Goal: Task Accomplishment & Management: Manage account settings

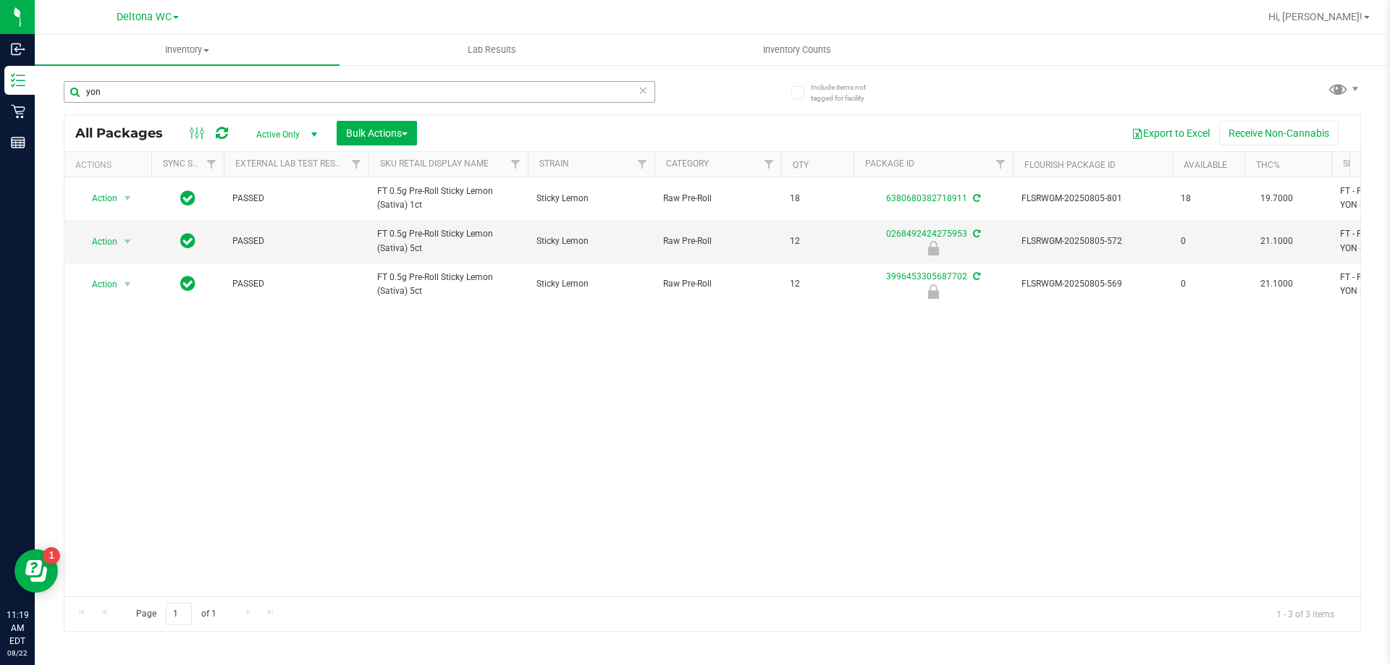
click at [203, 84] on input "yon" at bounding box center [359, 92] width 591 height 22
type input "lmz"
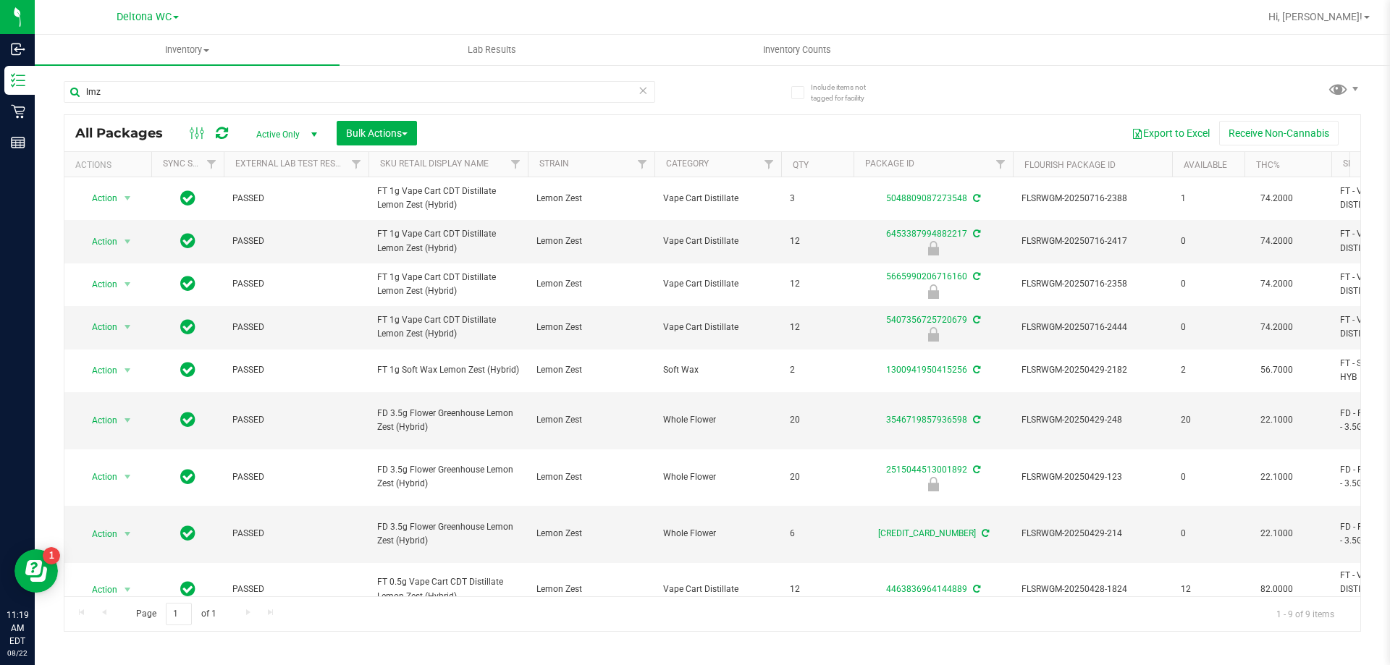
scroll to position [33, 0]
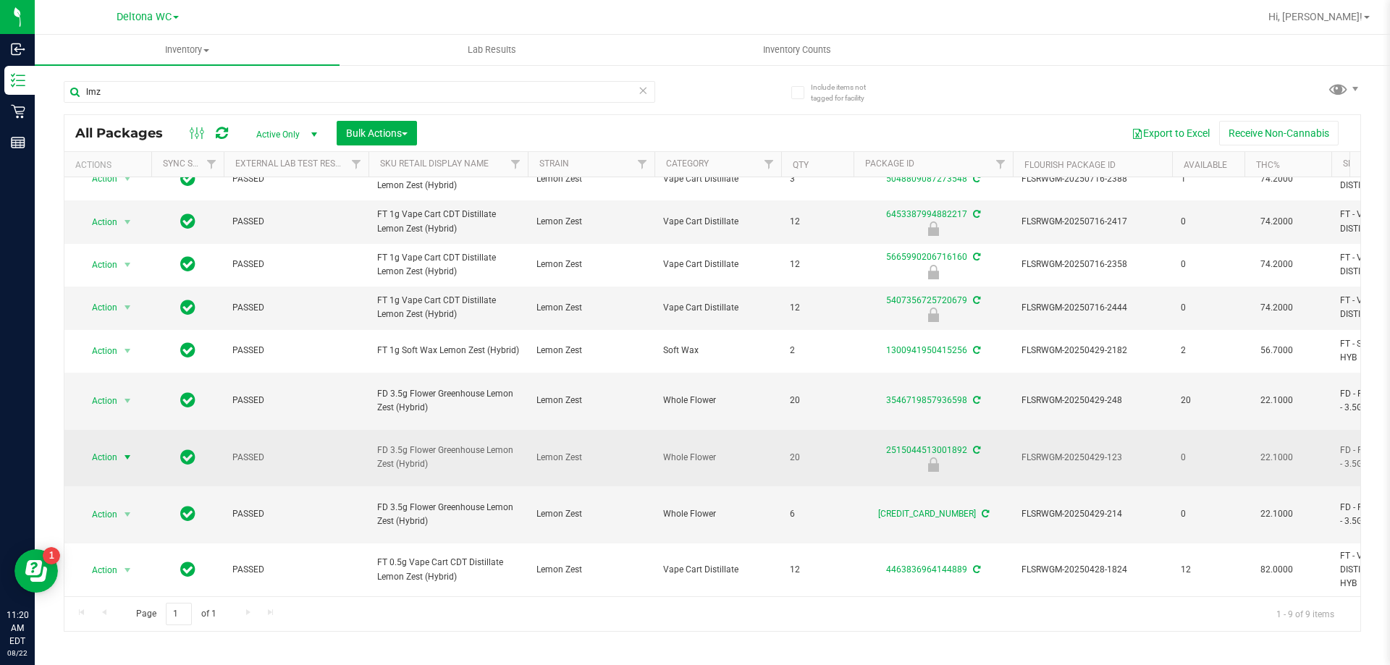
click at [132, 463] on span "select" at bounding box center [128, 458] width 12 height 12
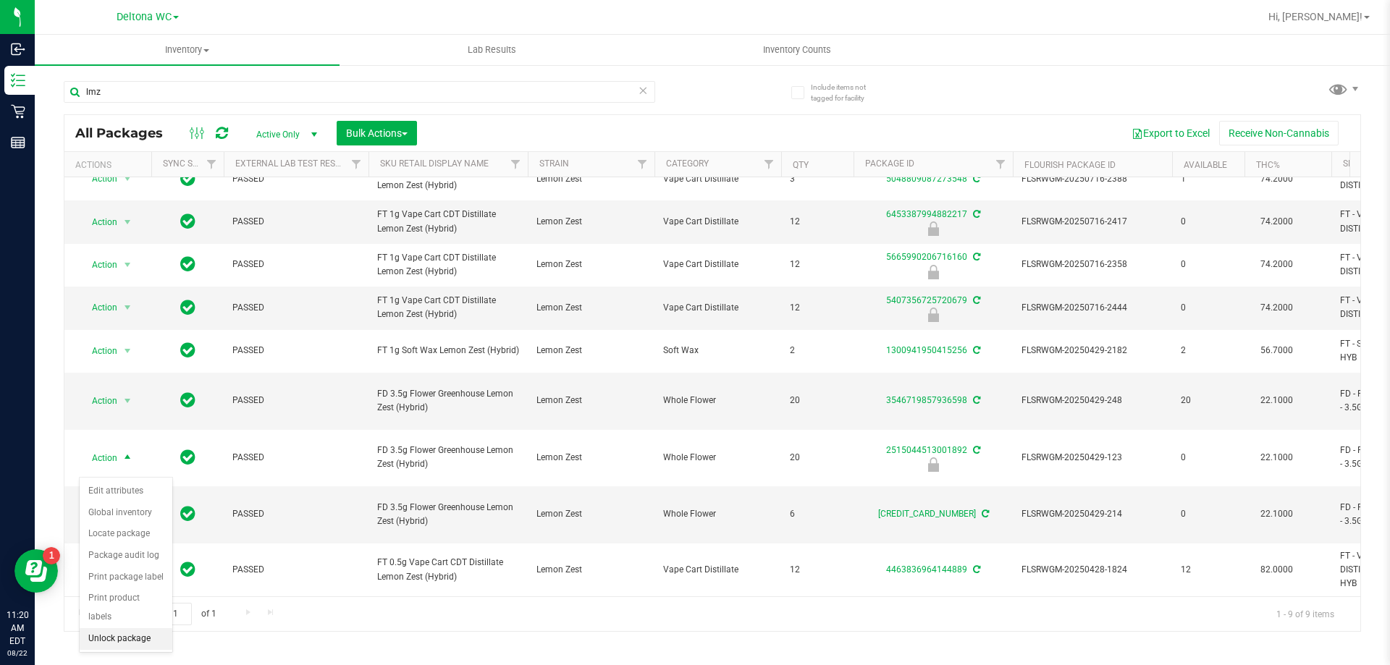
click at [127, 628] on li "Unlock package" at bounding box center [126, 639] width 93 height 22
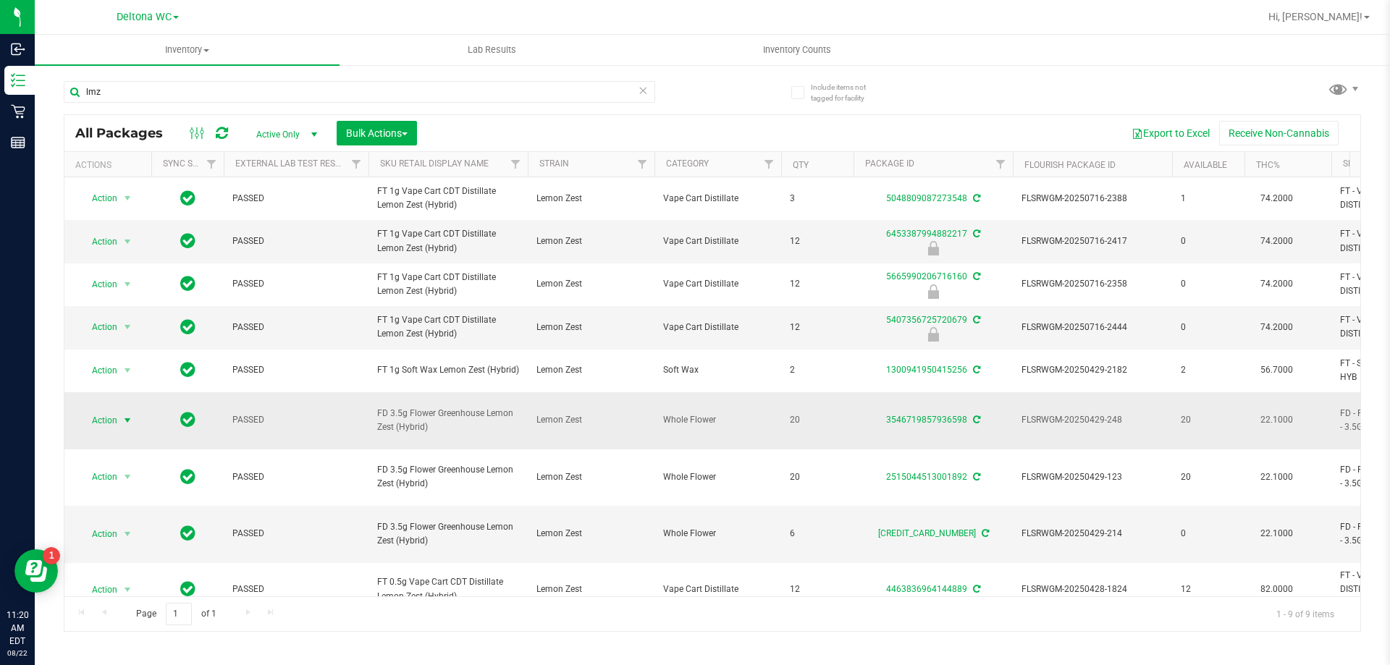
click at [120, 431] on span "select" at bounding box center [128, 420] width 18 height 20
click at [131, 340] on li "Lock package" at bounding box center [136, 348] width 112 height 22
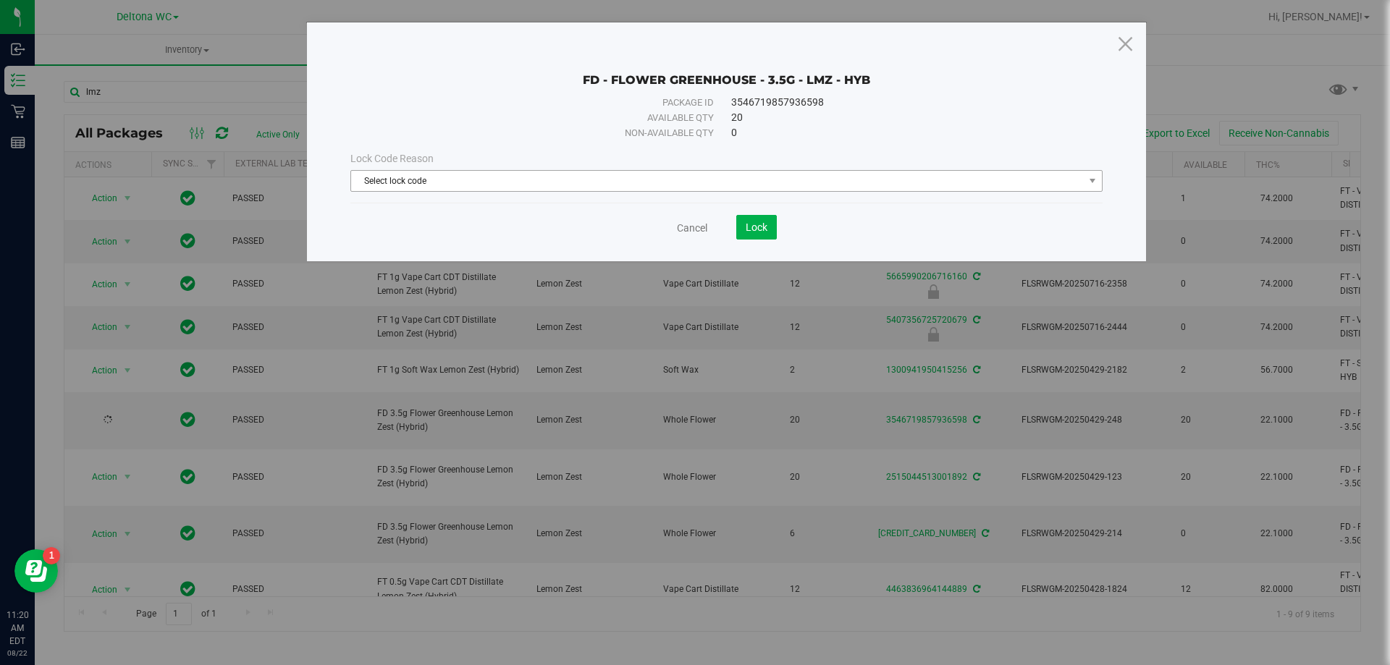
click at [759, 187] on span "Select lock code" at bounding box center [717, 181] width 733 height 20
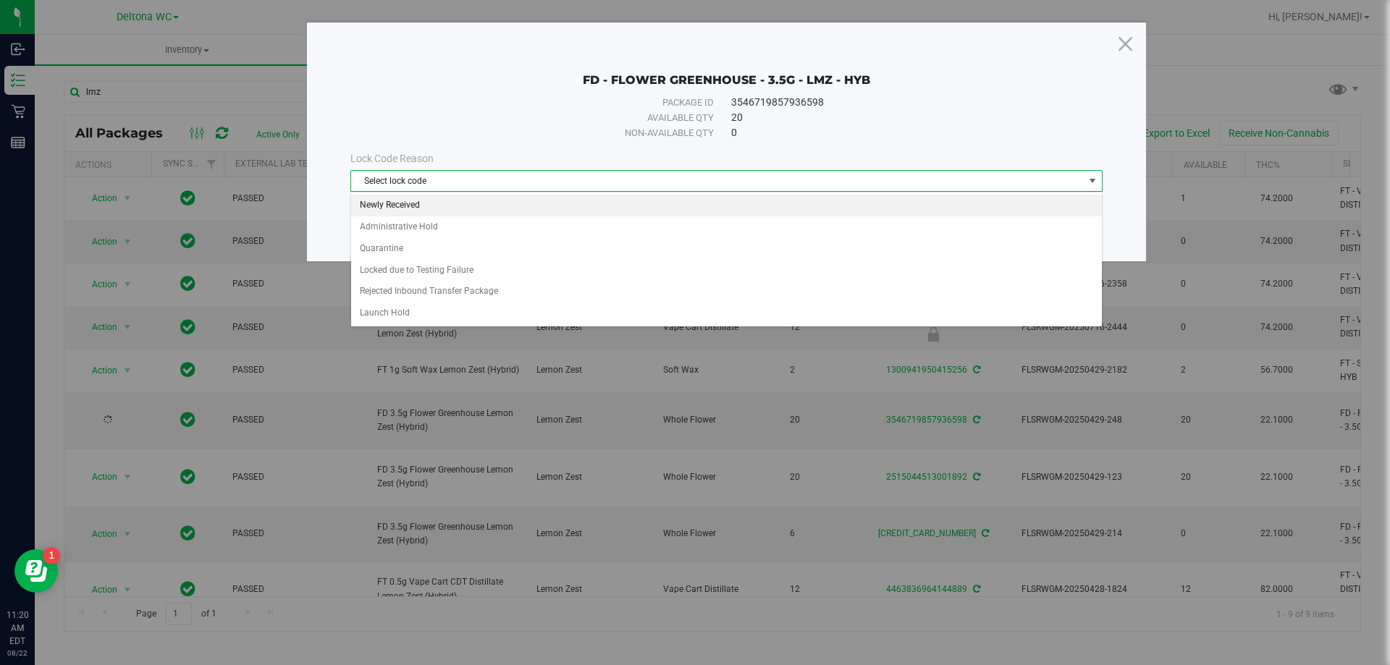
click at [468, 211] on li "Newly Received" at bounding box center [726, 206] width 751 height 22
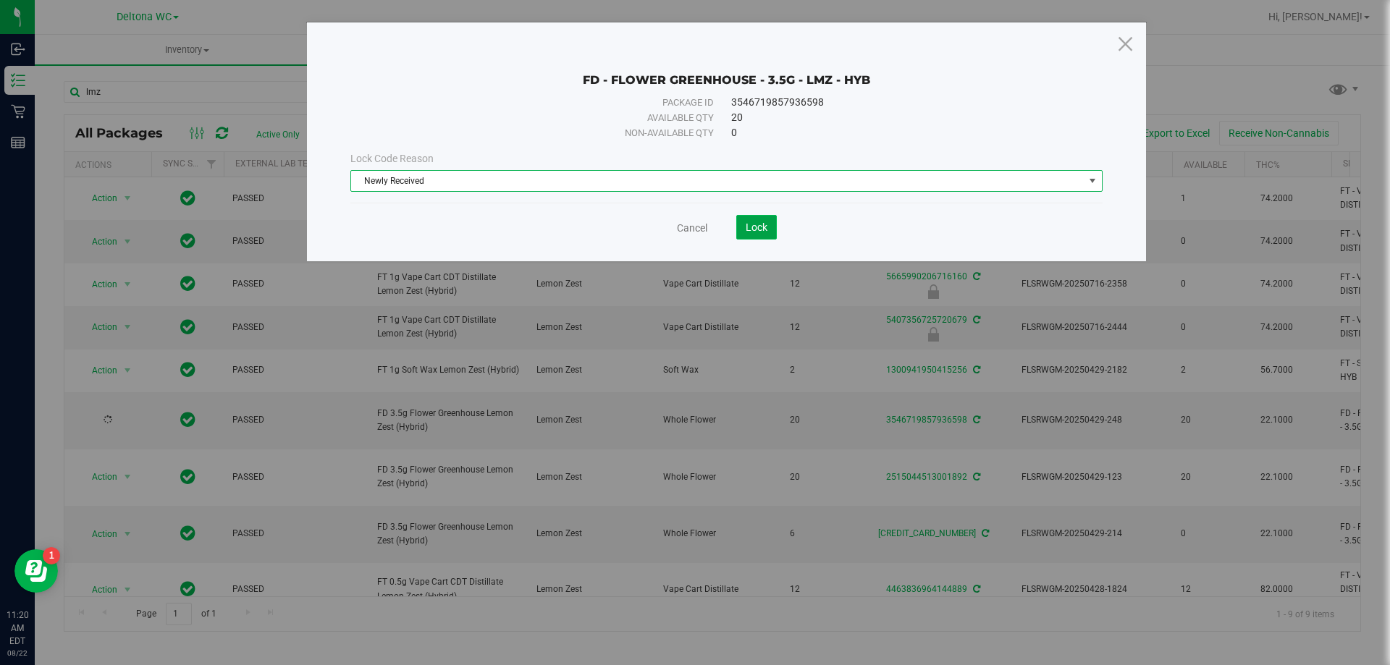
click at [749, 230] on span "Lock" at bounding box center [757, 228] width 22 height 12
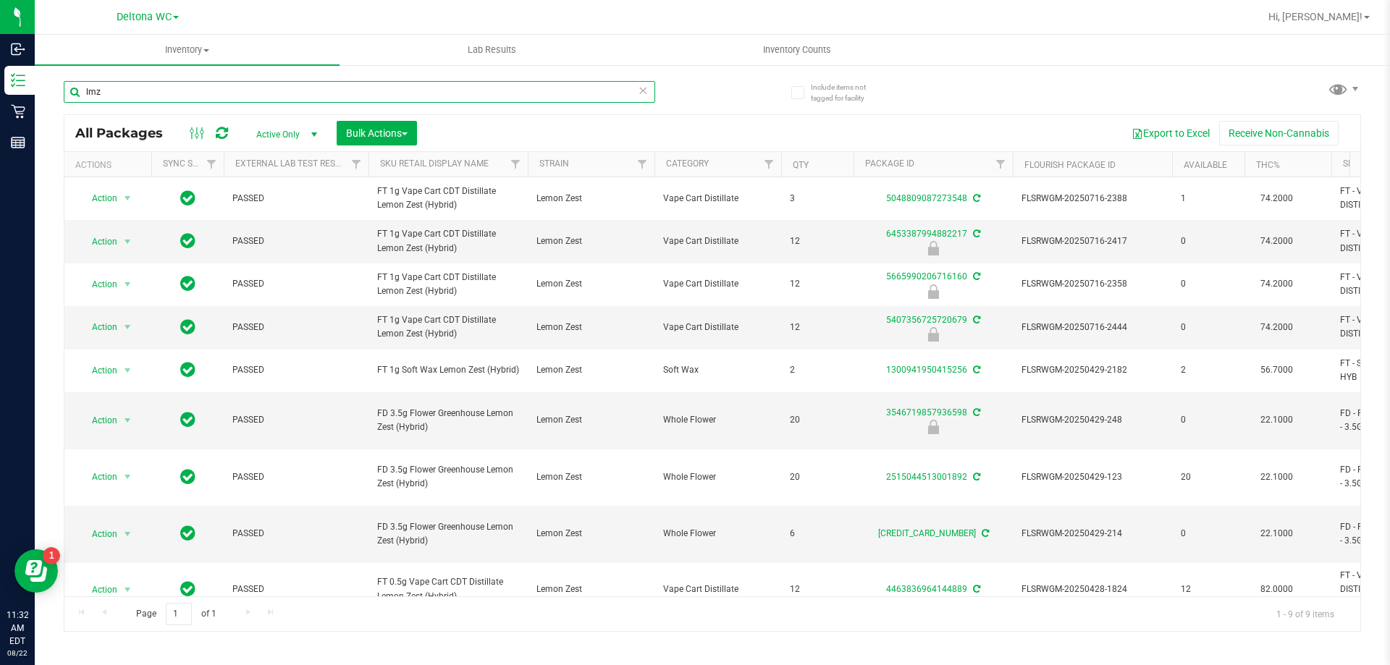
click at [350, 98] on input "lmz" at bounding box center [359, 92] width 591 height 22
type input "lmz"
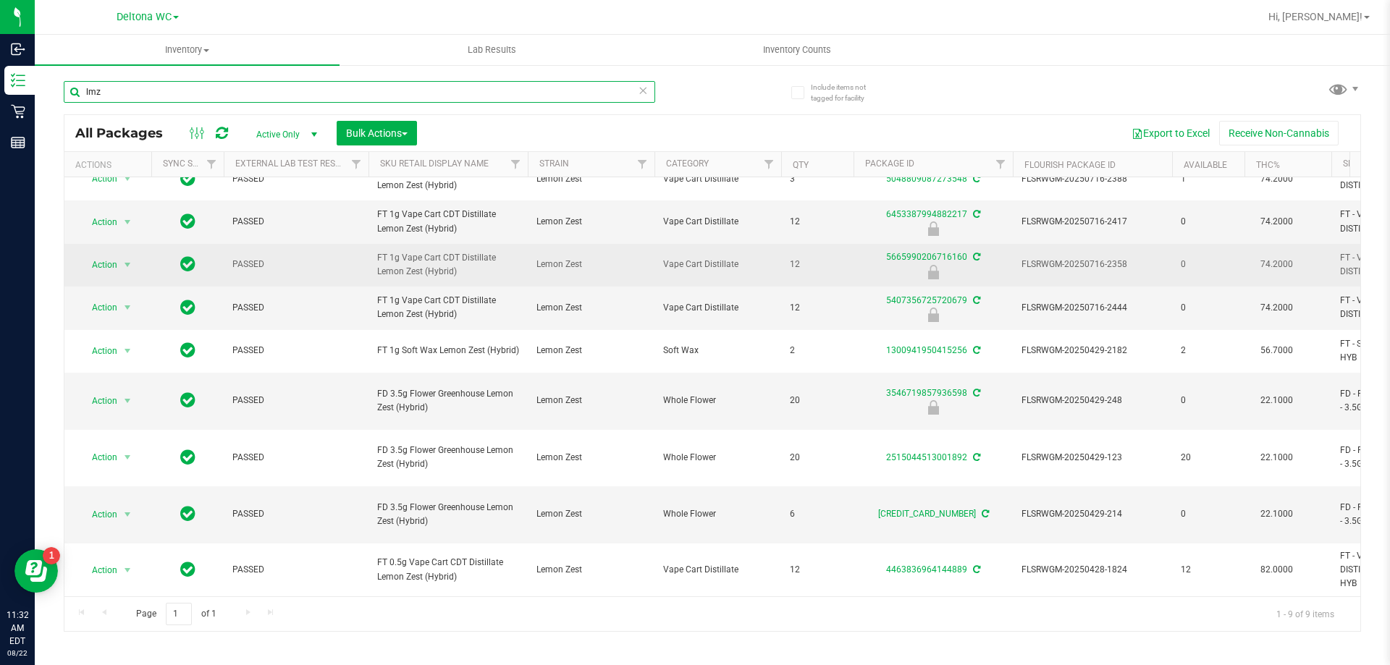
scroll to position [33, 0]
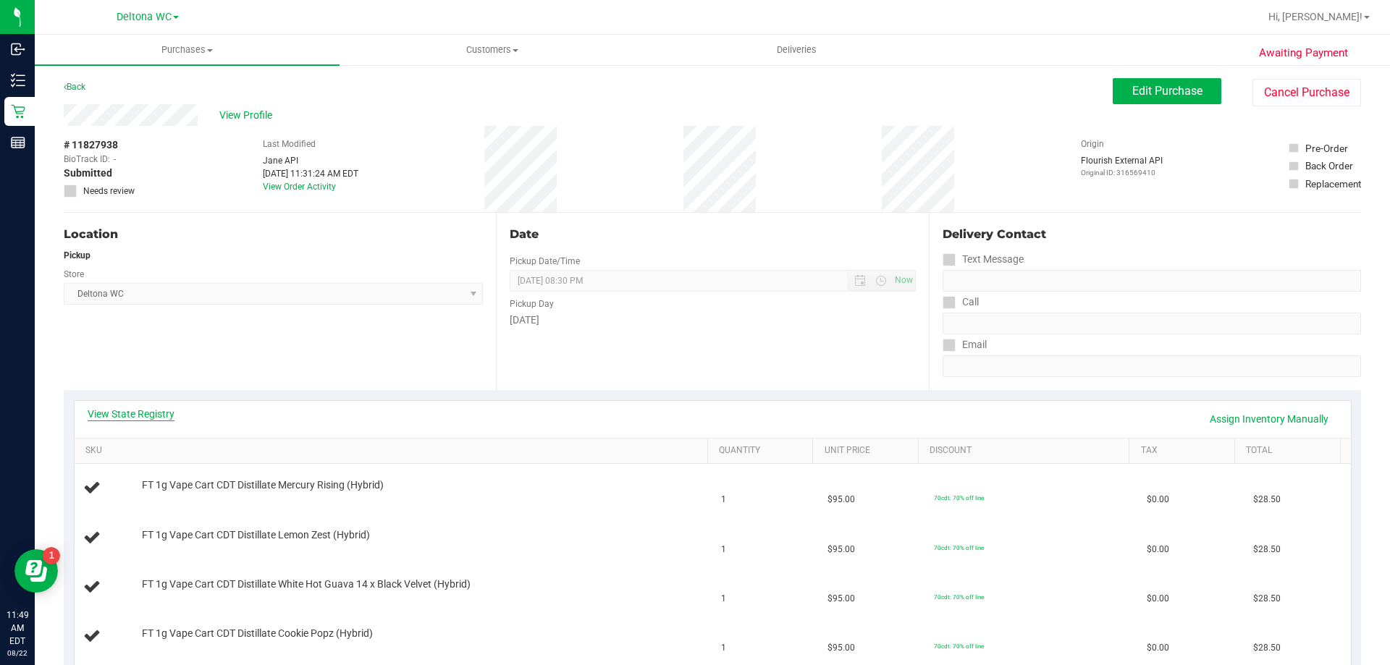
click at [160, 414] on link "View State Registry" at bounding box center [131, 414] width 87 height 14
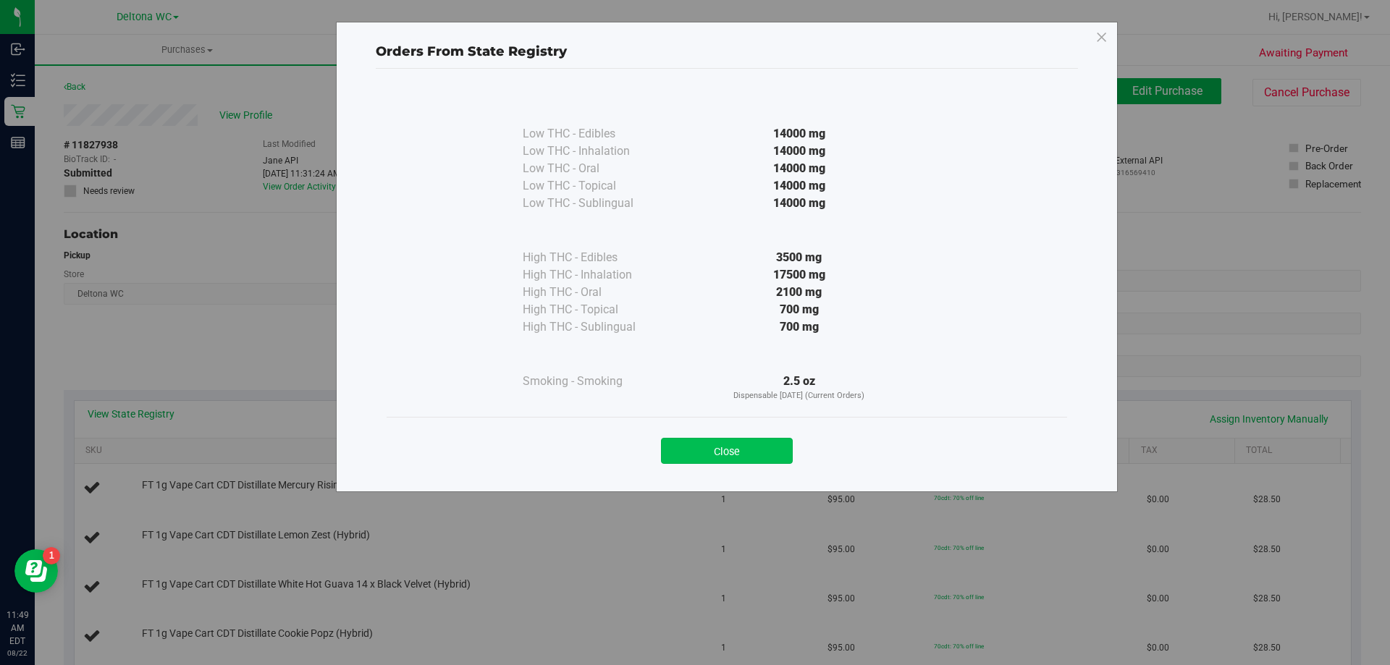
click at [773, 450] on button "Close" at bounding box center [727, 451] width 132 height 26
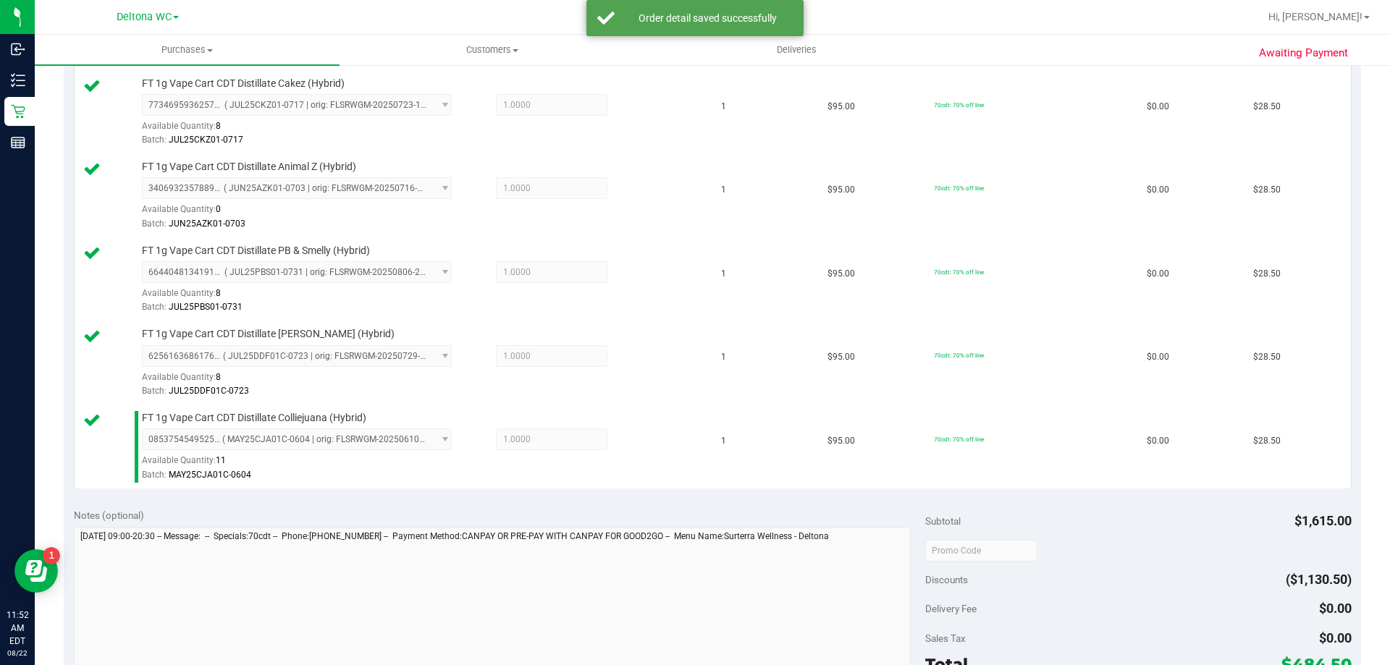
scroll to position [1607, 0]
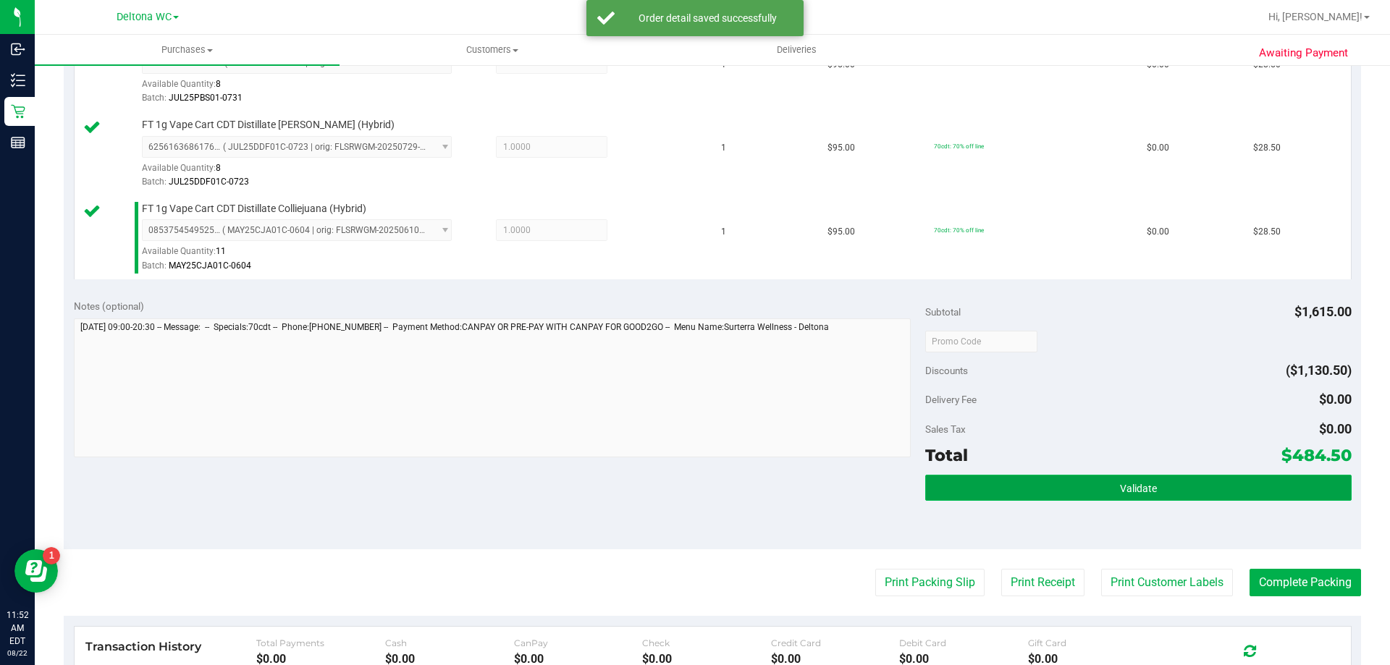
click at [1123, 484] on span "Validate" at bounding box center [1138, 489] width 37 height 12
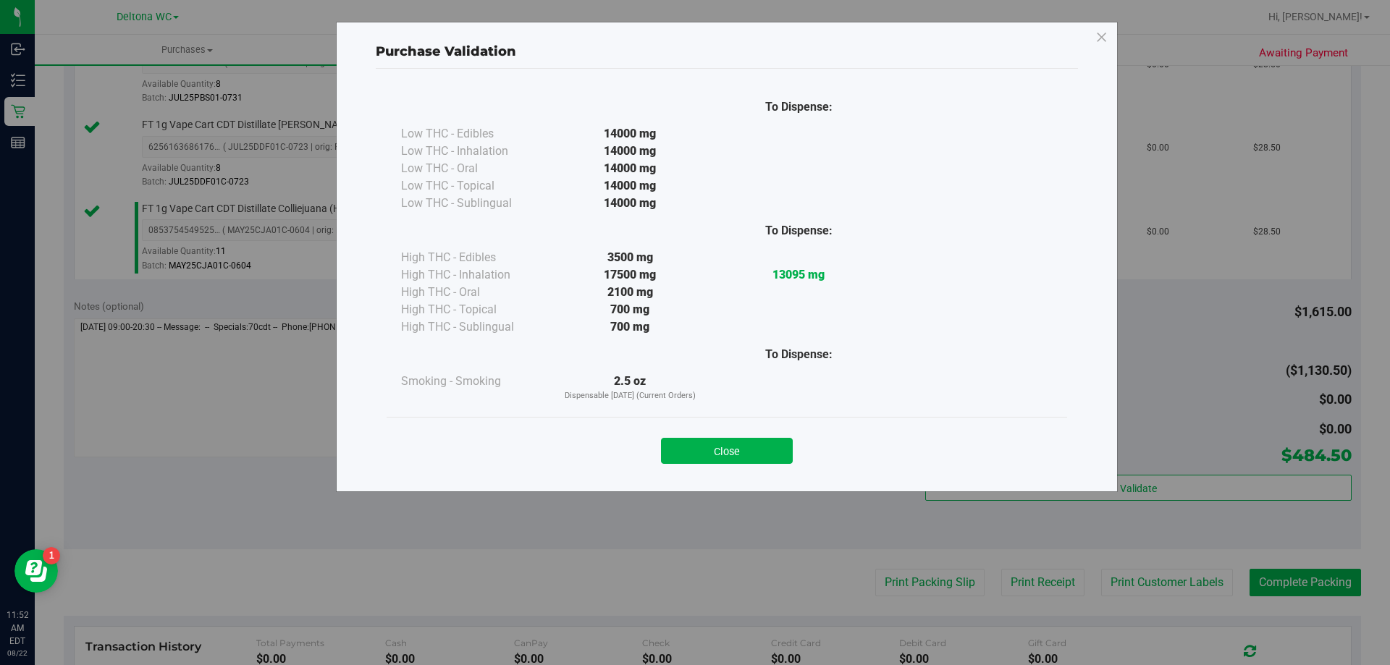
click at [767, 464] on div "Close" at bounding box center [727, 446] width 680 height 59
click at [733, 444] on button "Close" at bounding box center [727, 451] width 132 height 26
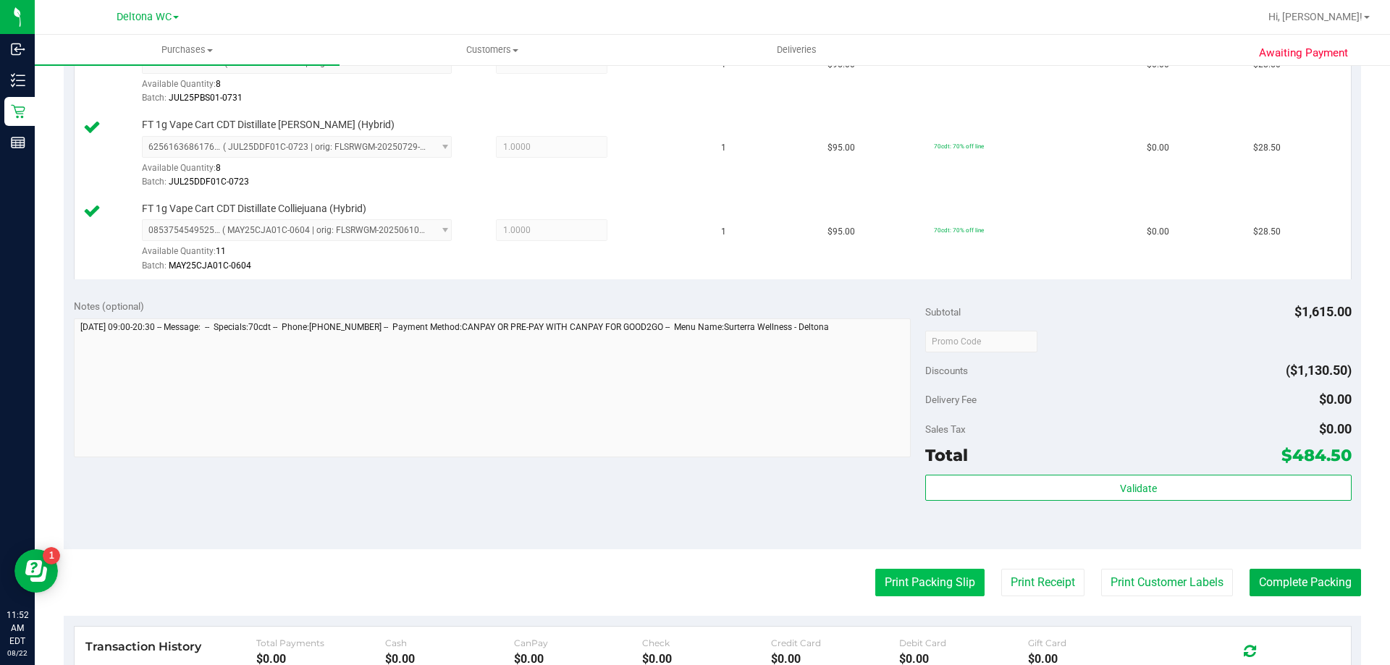
click at [929, 581] on button "Print Packing Slip" at bounding box center [929, 583] width 109 height 28
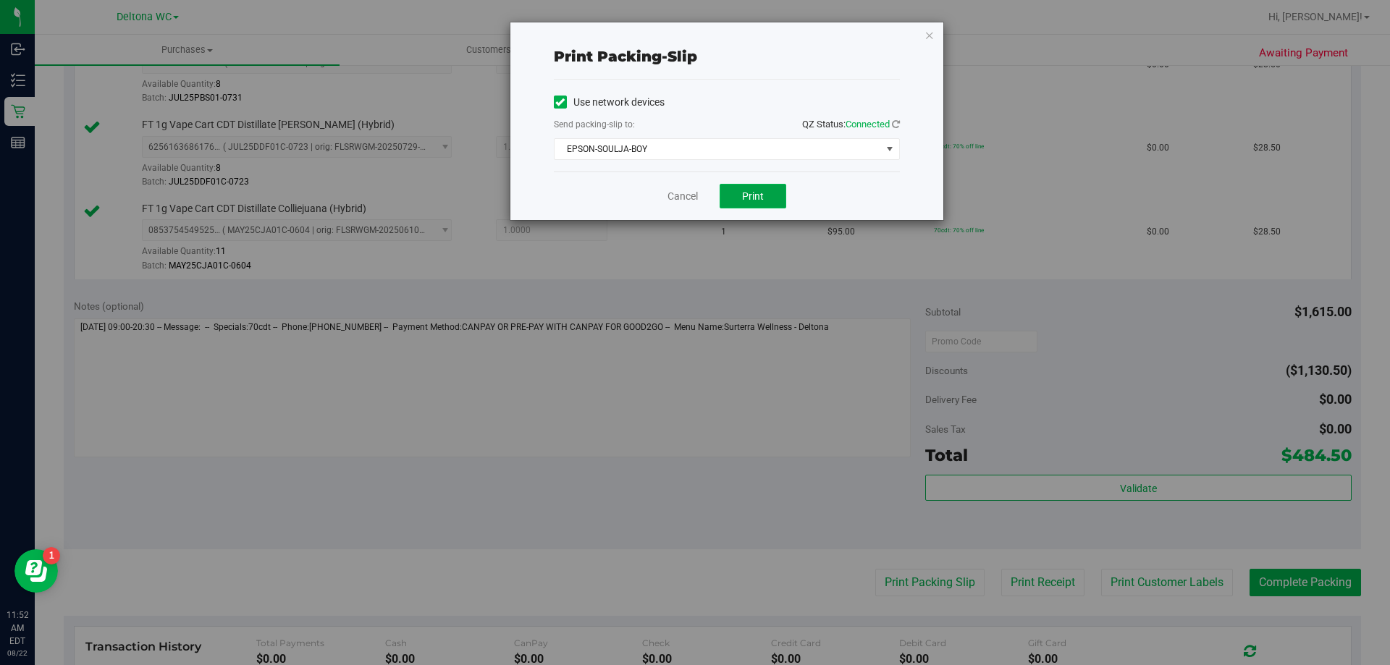
click at [744, 200] on span "Print" at bounding box center [753, 196] width 22 height 12
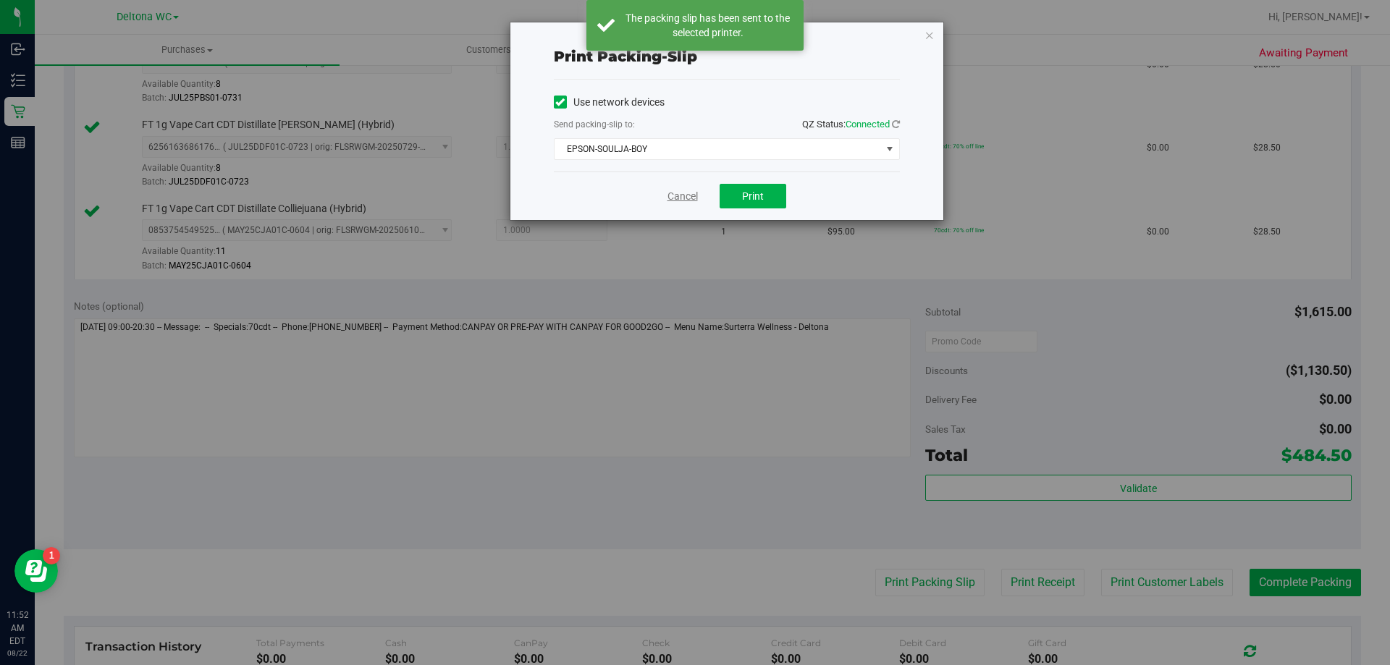
click at [684, 198] on link "Cancel" at bounding box center [682, 196] width 30 height 15
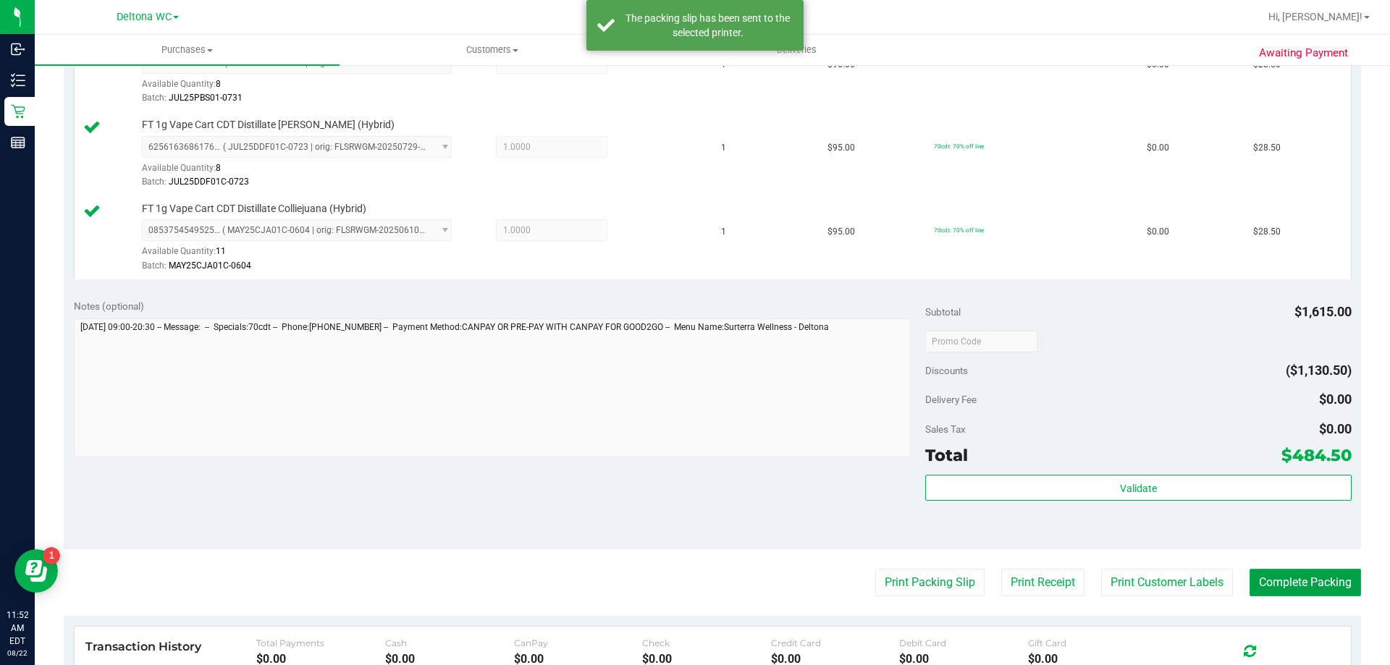
click at [1306, 593] on button "Complete Packing" at bounding box center [1304, 583] width 111 height 28
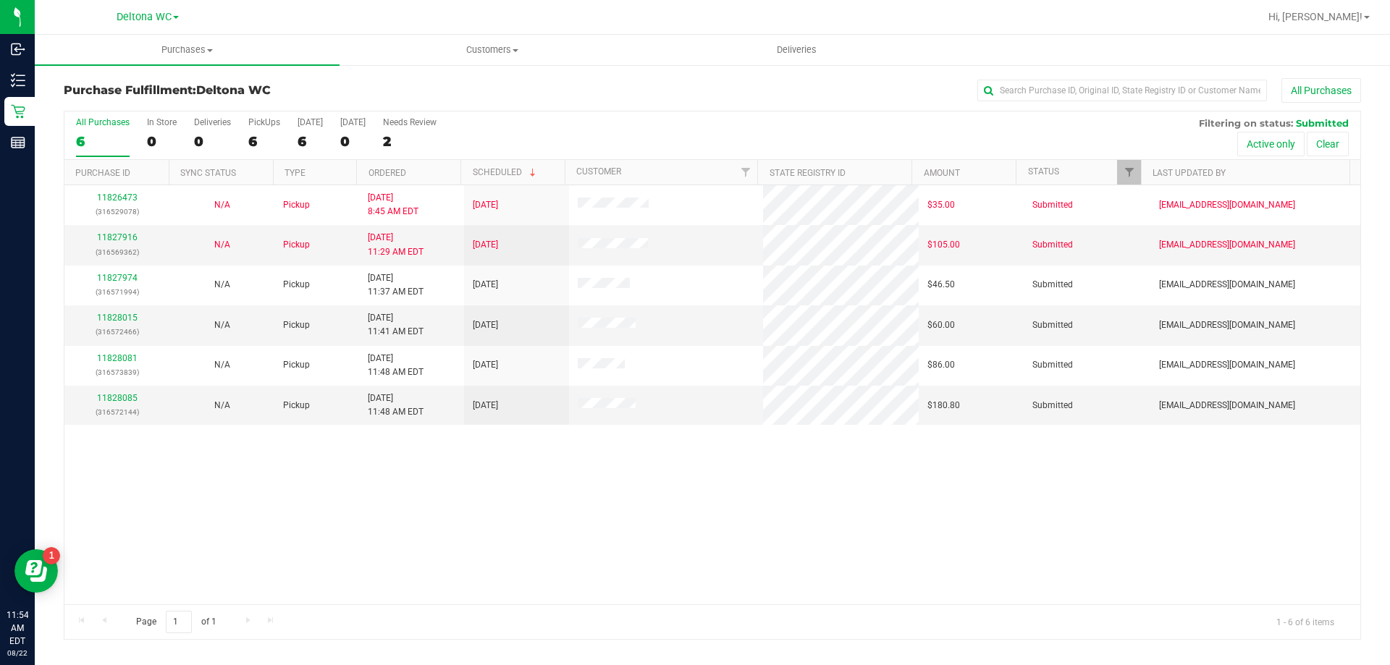
click at [423, 172] on th "Ordered" at bounding box center [408, 172] width 104 height 25
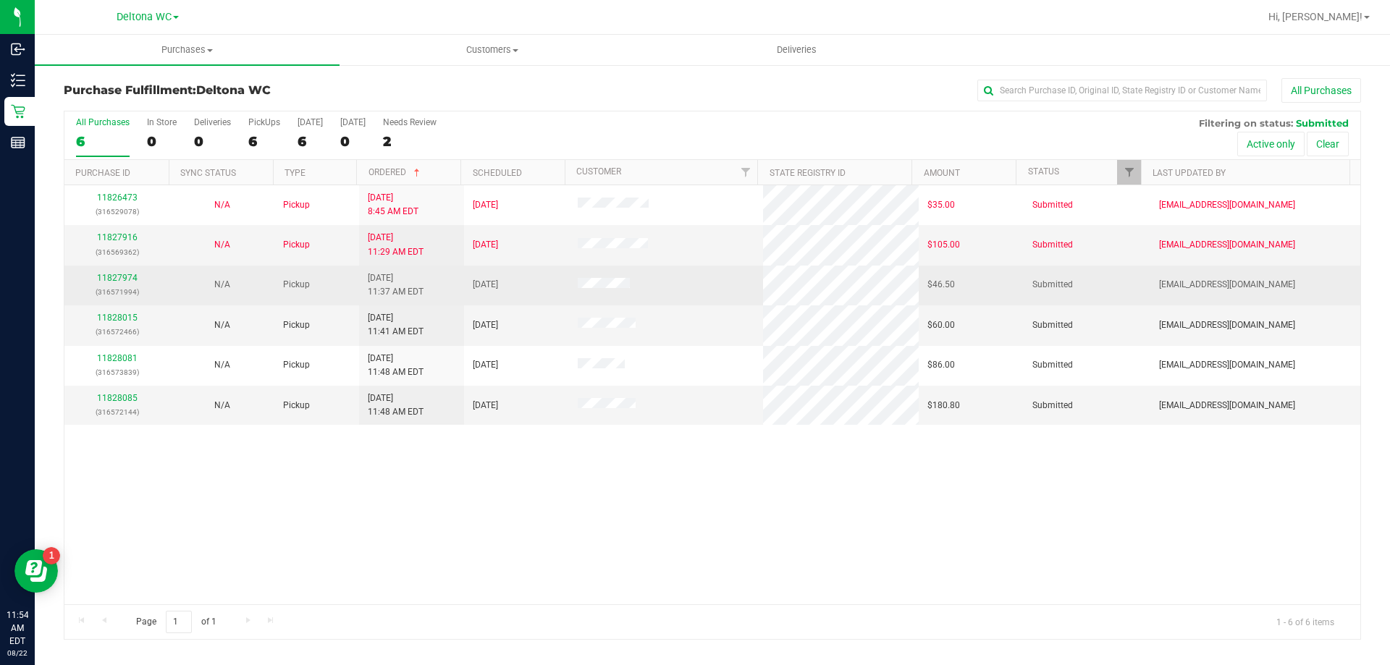
click at [118, 272] on div "11827974 (316571994)" at bounding box center [117, 285] width 88 height 28
click at [117, 277] on link "11827974" at bounding box center [117, 278] width 41 height 10
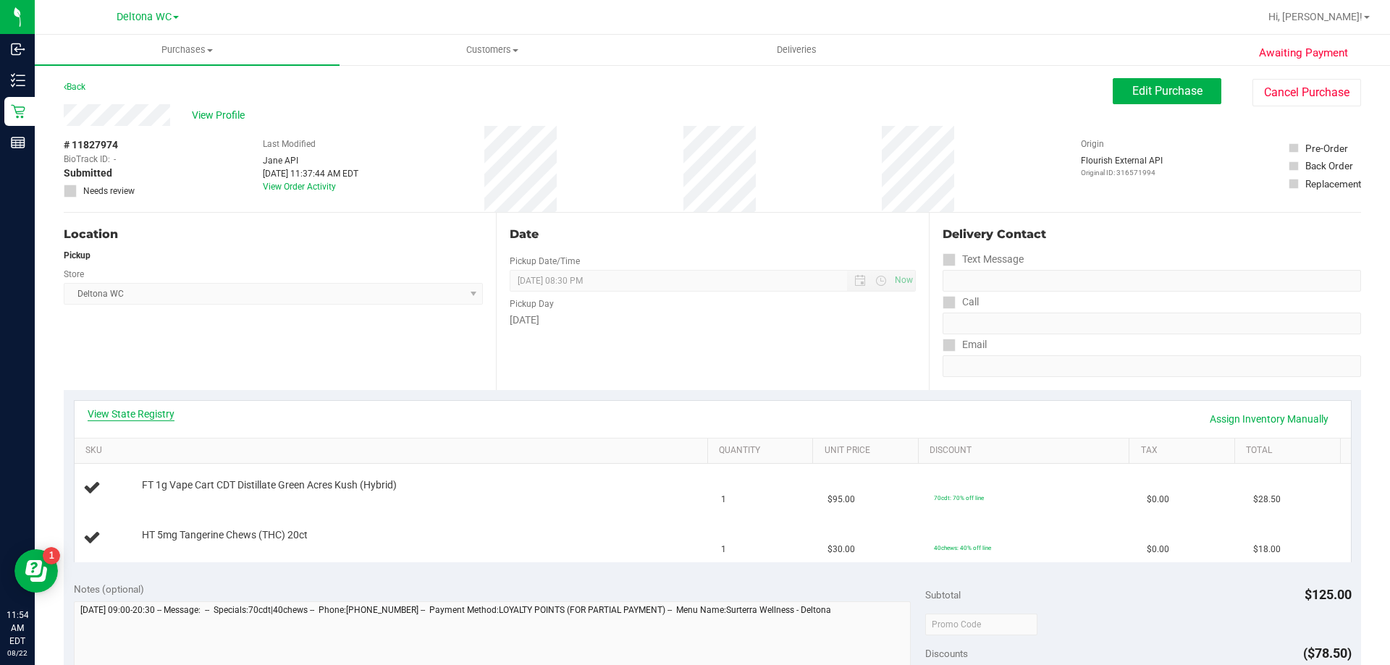
click at [142, 419] on link "View State Registry" at bounding box center [131, 414] width 87 height 14
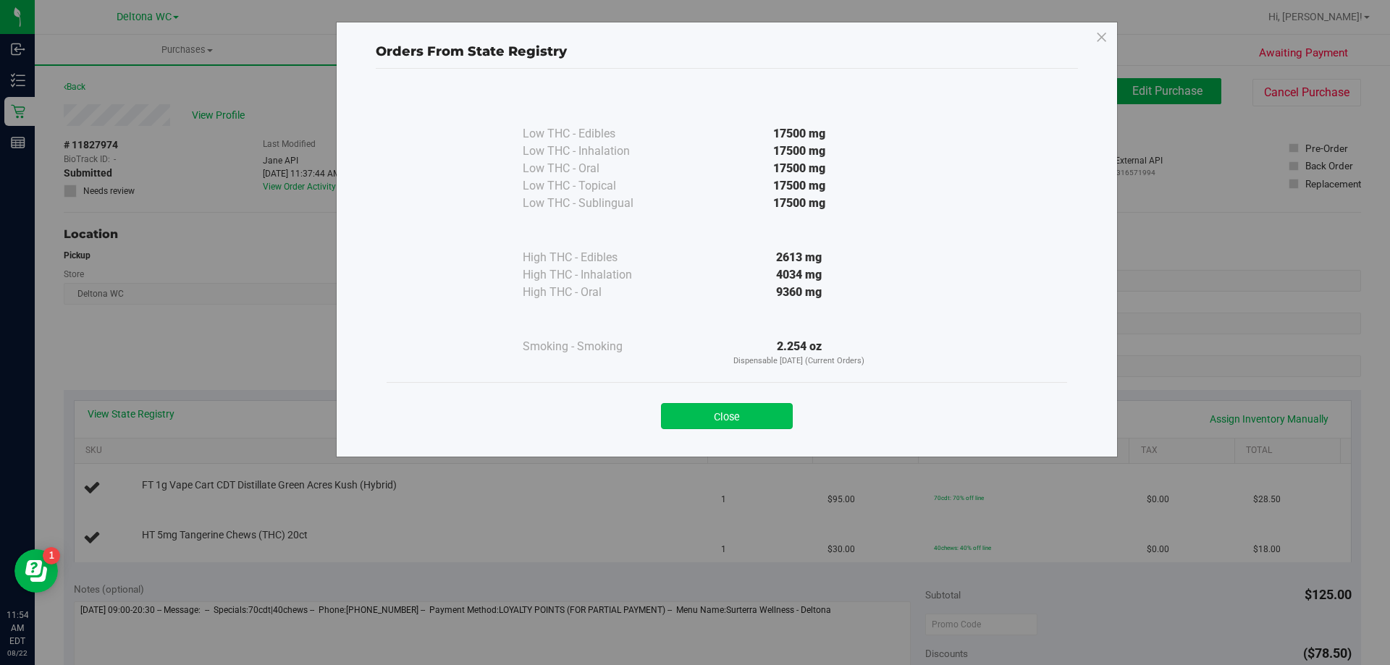
click at [738, 419] on button "Close" at bounding box center [727, 416] width 132 height 26
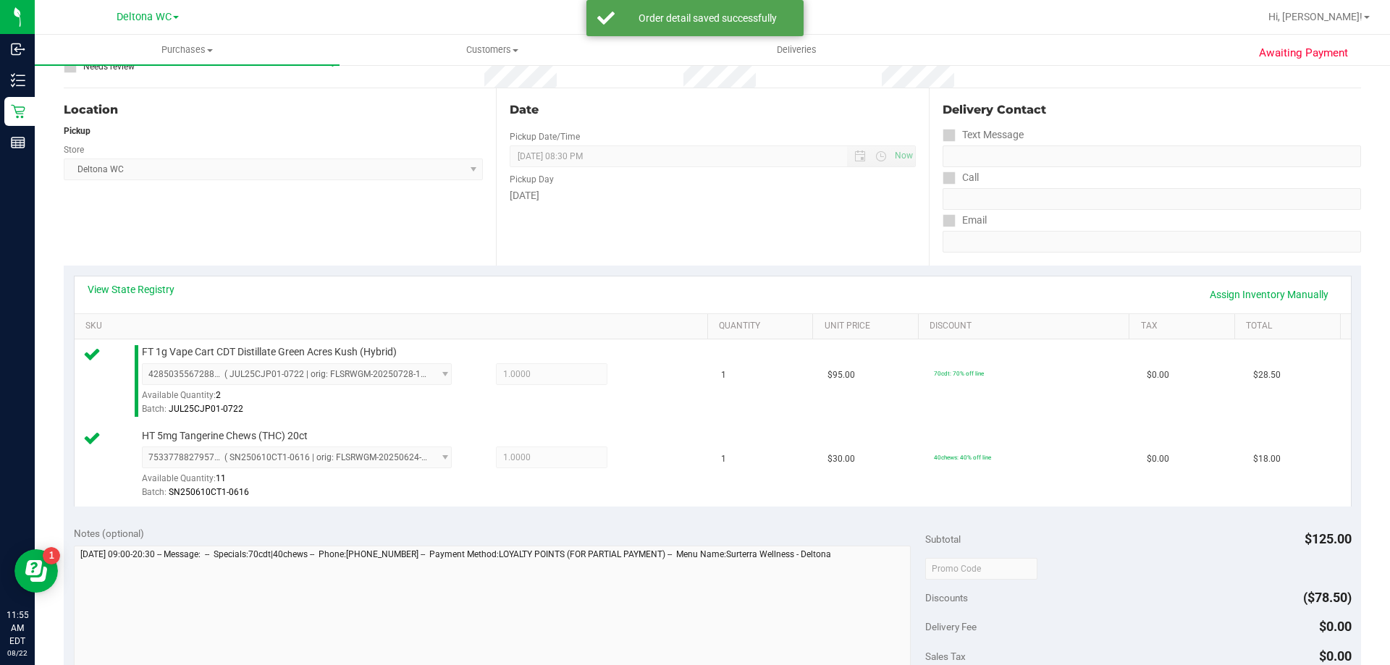
scroll to position [290, 0]
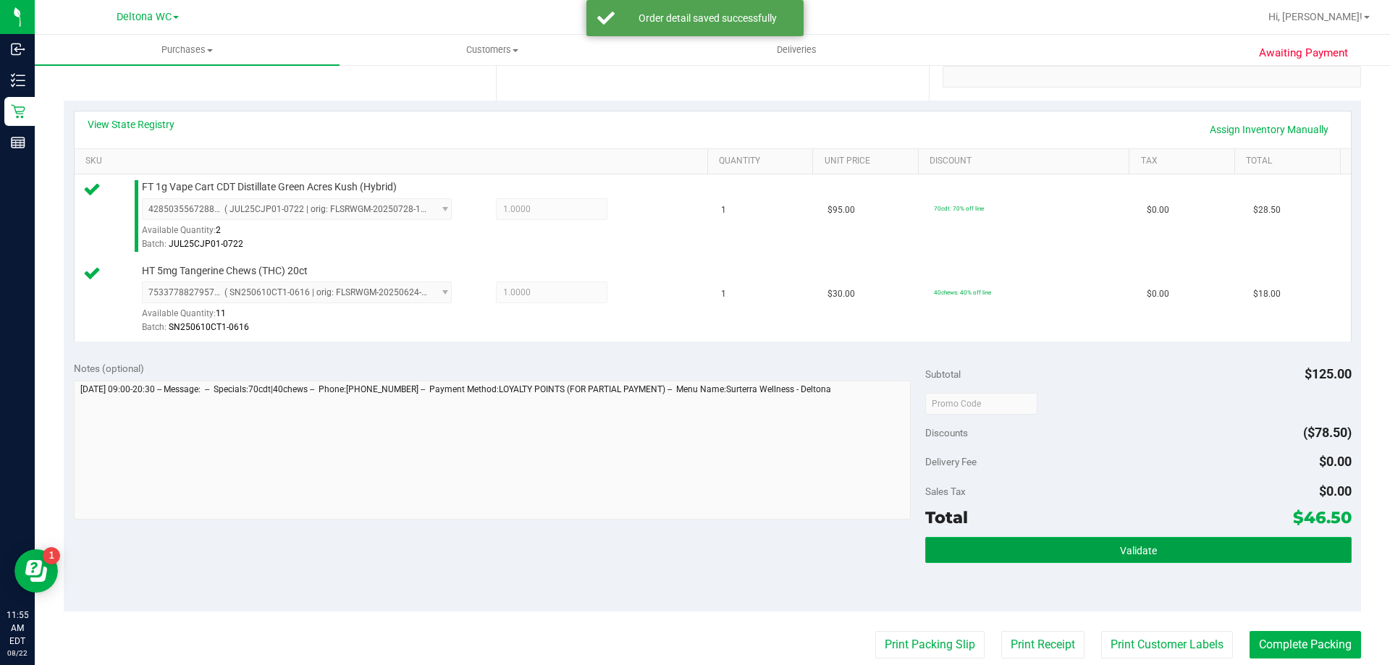
click at [1068, 539] on button "Validate" at bounding box center [1138, 550] width 426 height 26
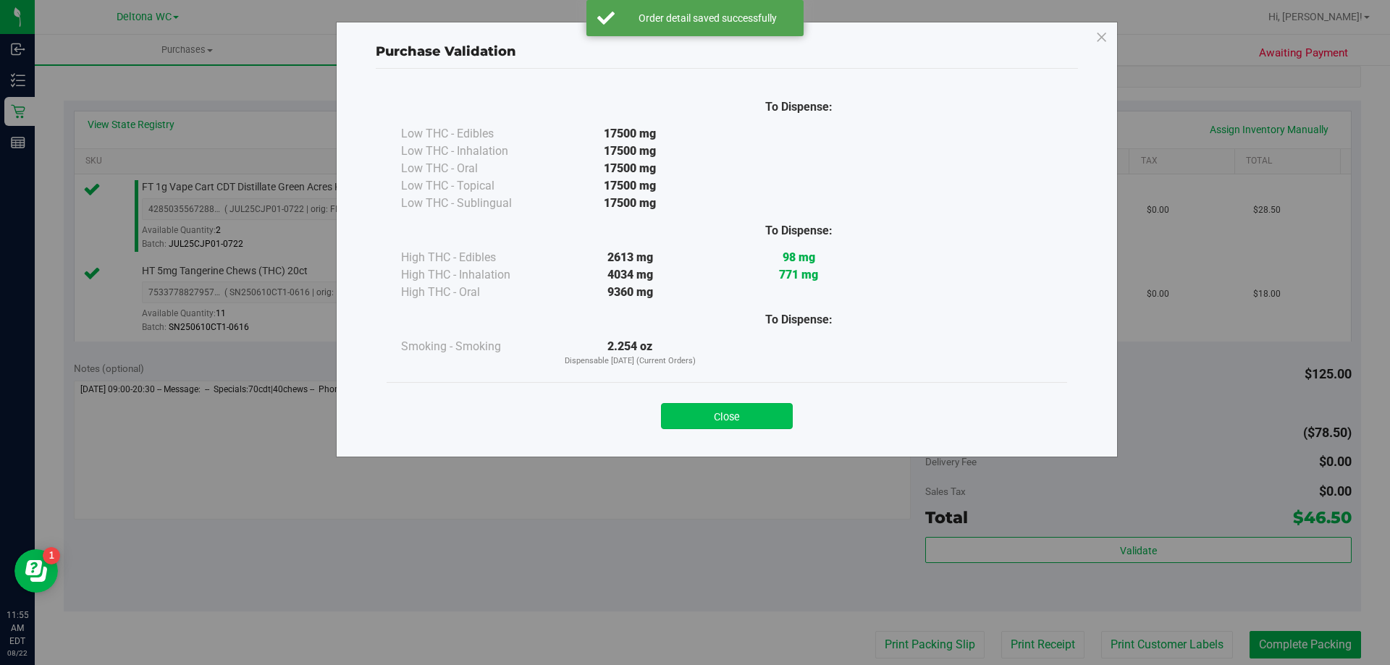
click at [764, 413] on button "Close" at bounding box center [727, 416] width 132 height 26
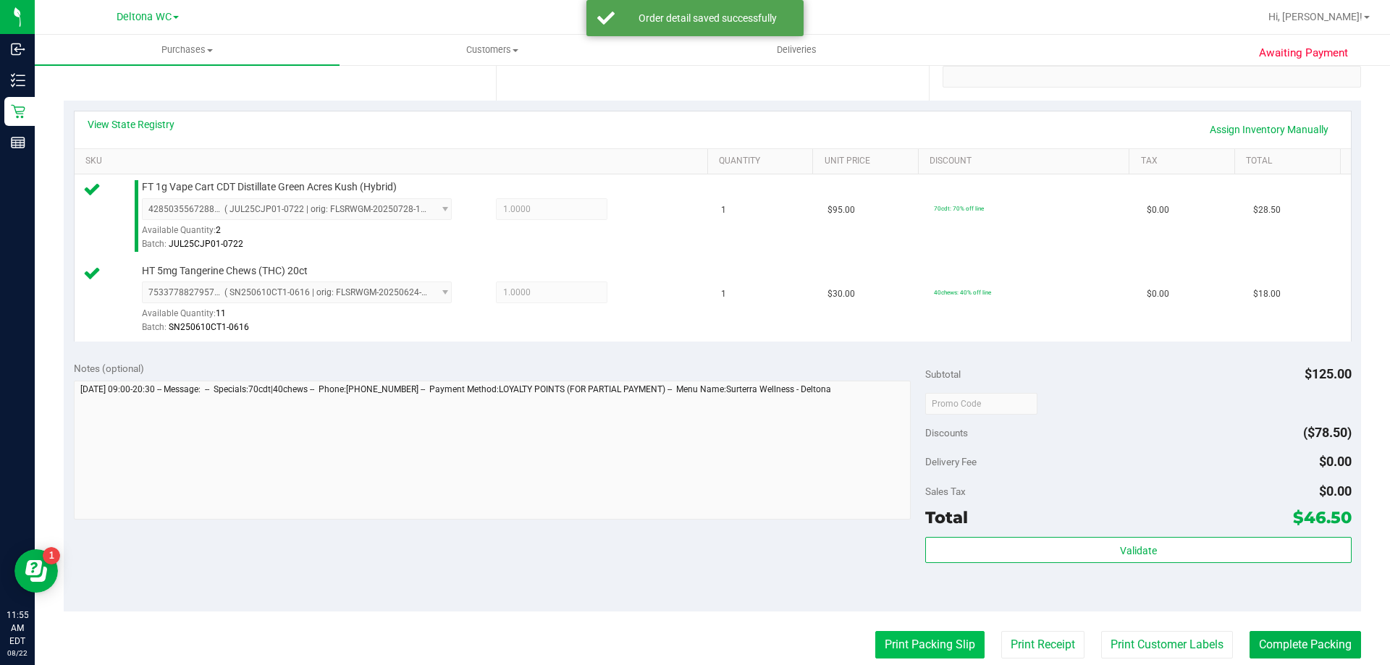
click at [890, 632] on button "Print Packing Slip" at bounding box center [929, 645] width 109 height 28
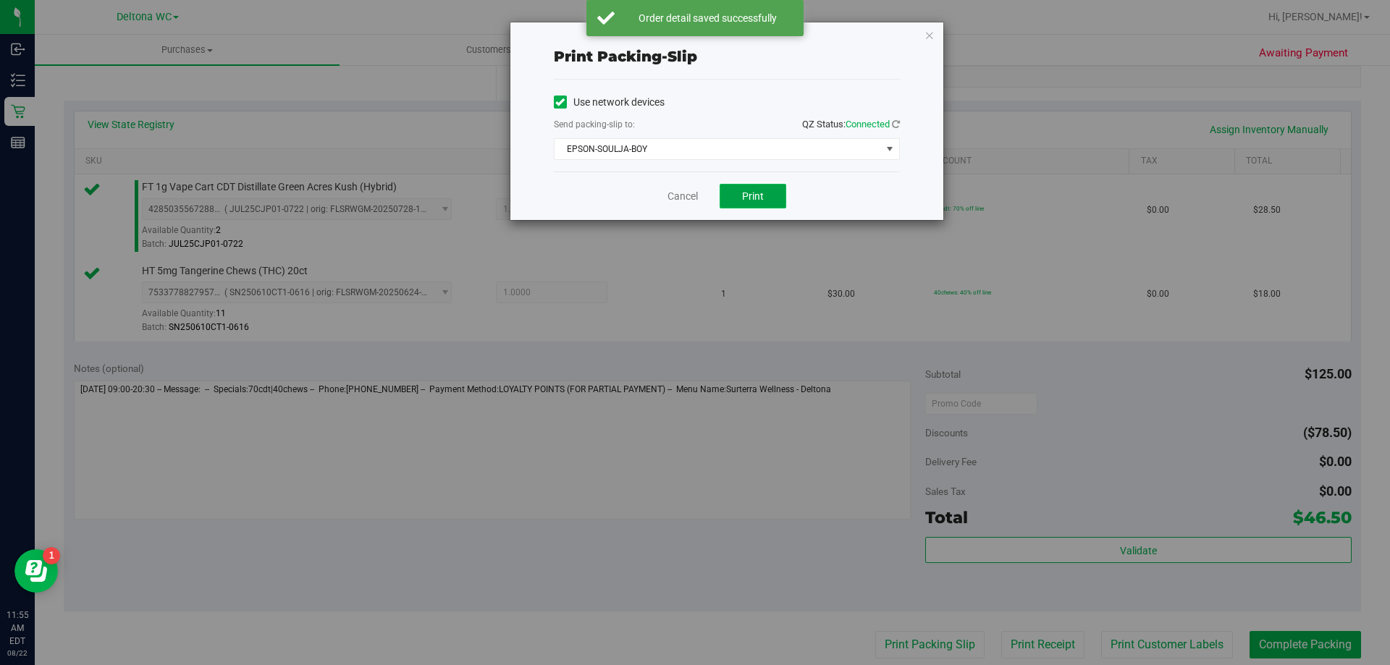
click at [725, 201] on button "Print" at bounding box center [753, 196] width 67 height 25
click at [680, 195] on link "Cancel" at bounding box center [682, 196] width 30 height 15
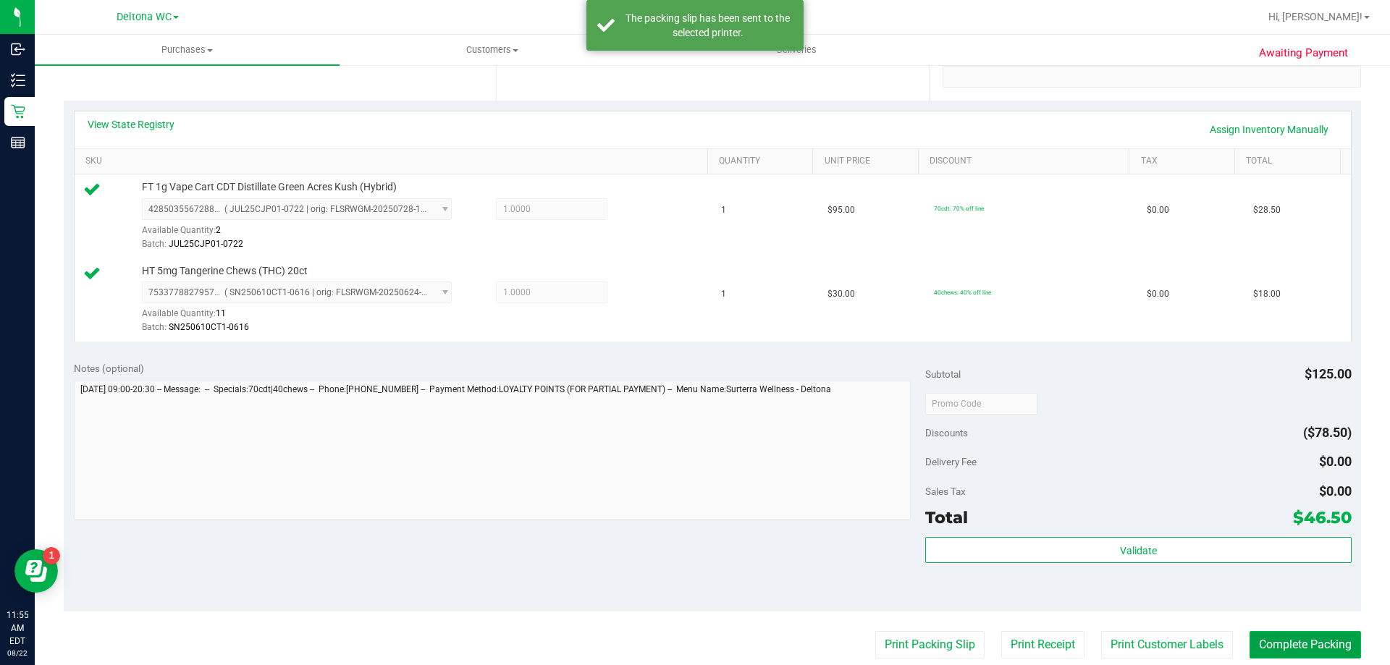
click at [1272, 638] on button "Complete Packing" at bounding box center [1304, 645] width 111 height 28
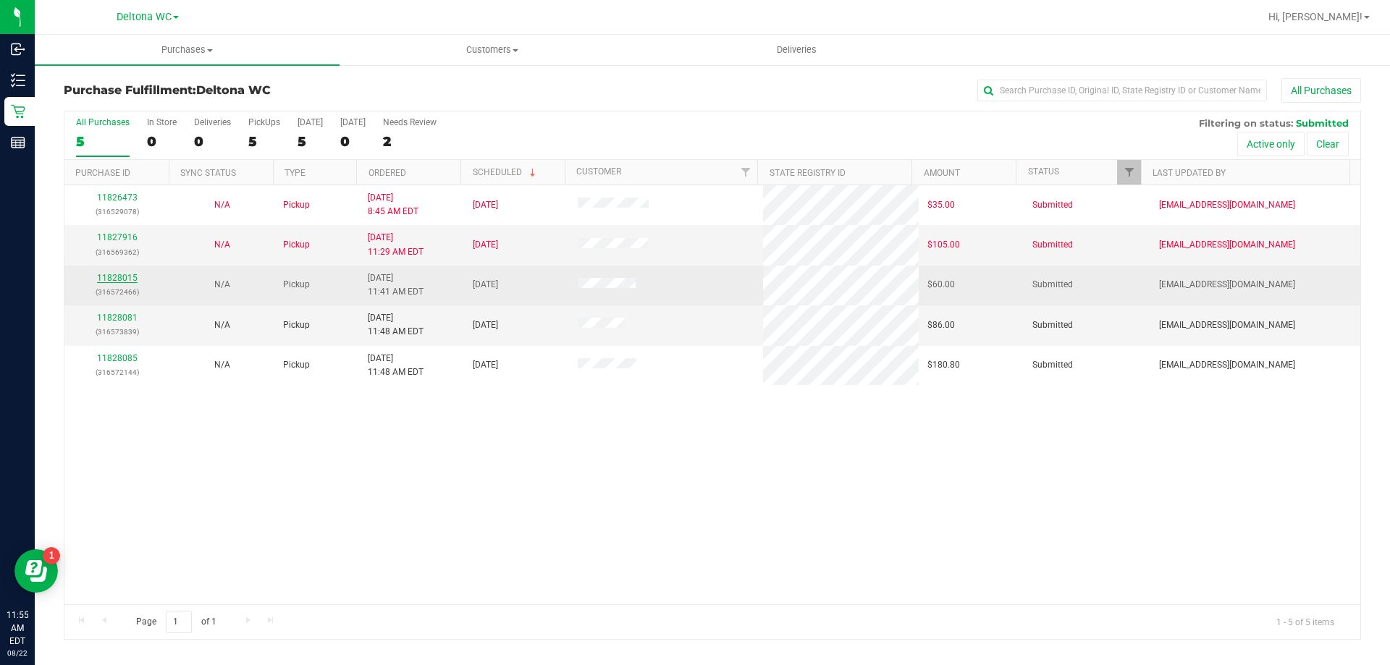
click at [123, 278] on link "11828015" at bounding box center [117, 278] width 41 height 10
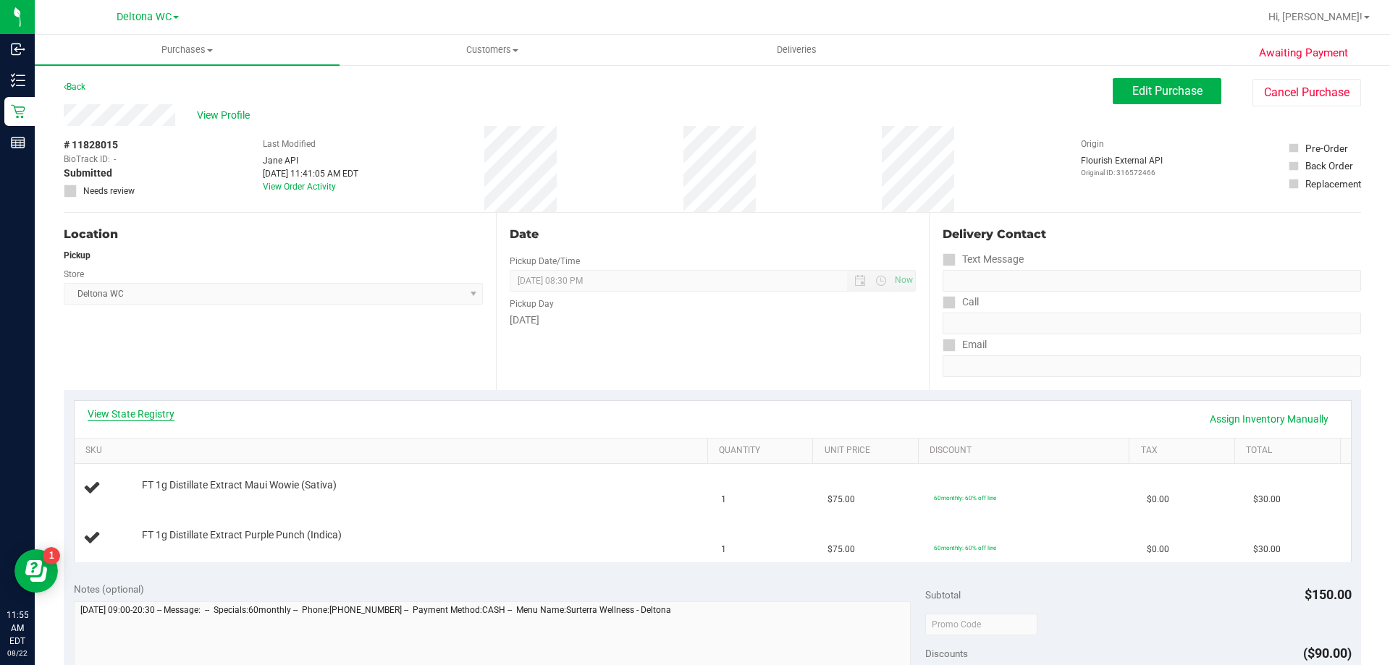
click at [127, 409] on link "View State Registry" at bounding box center [131, 414] width 87 height 14
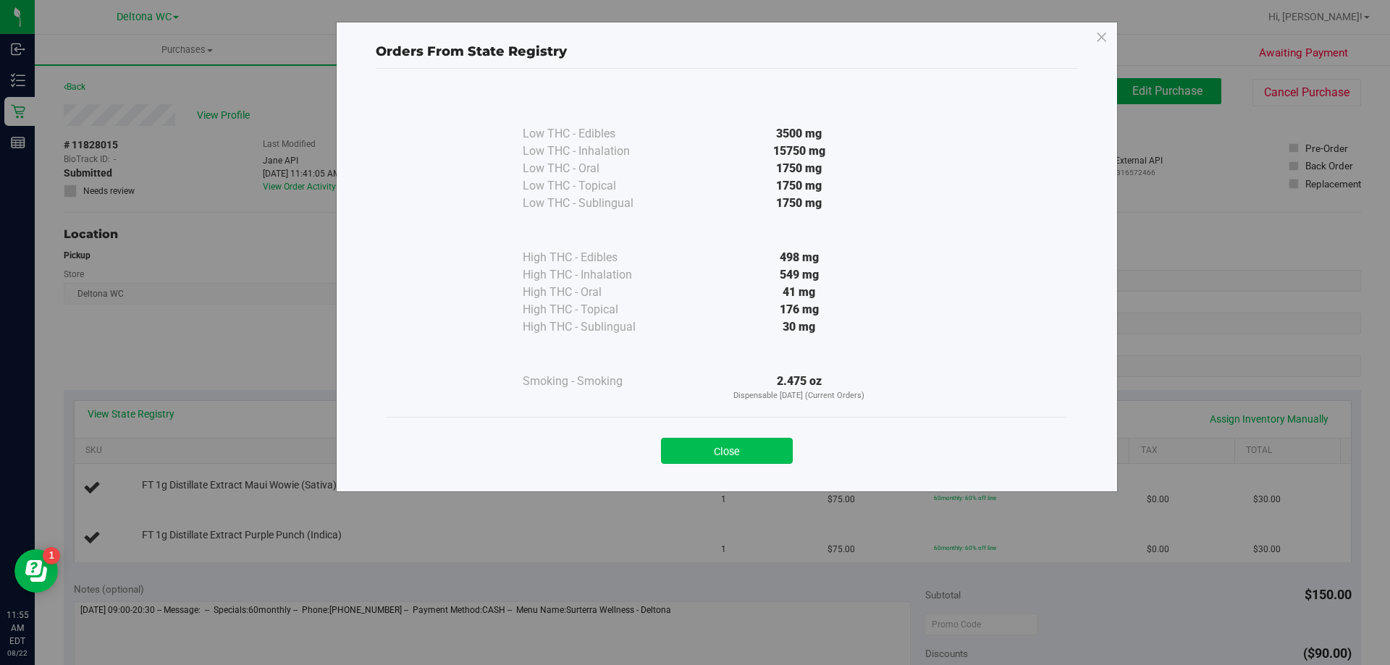
click at [739, 451] on button "Close" at bounding box center [727, 451] width 132 height 26
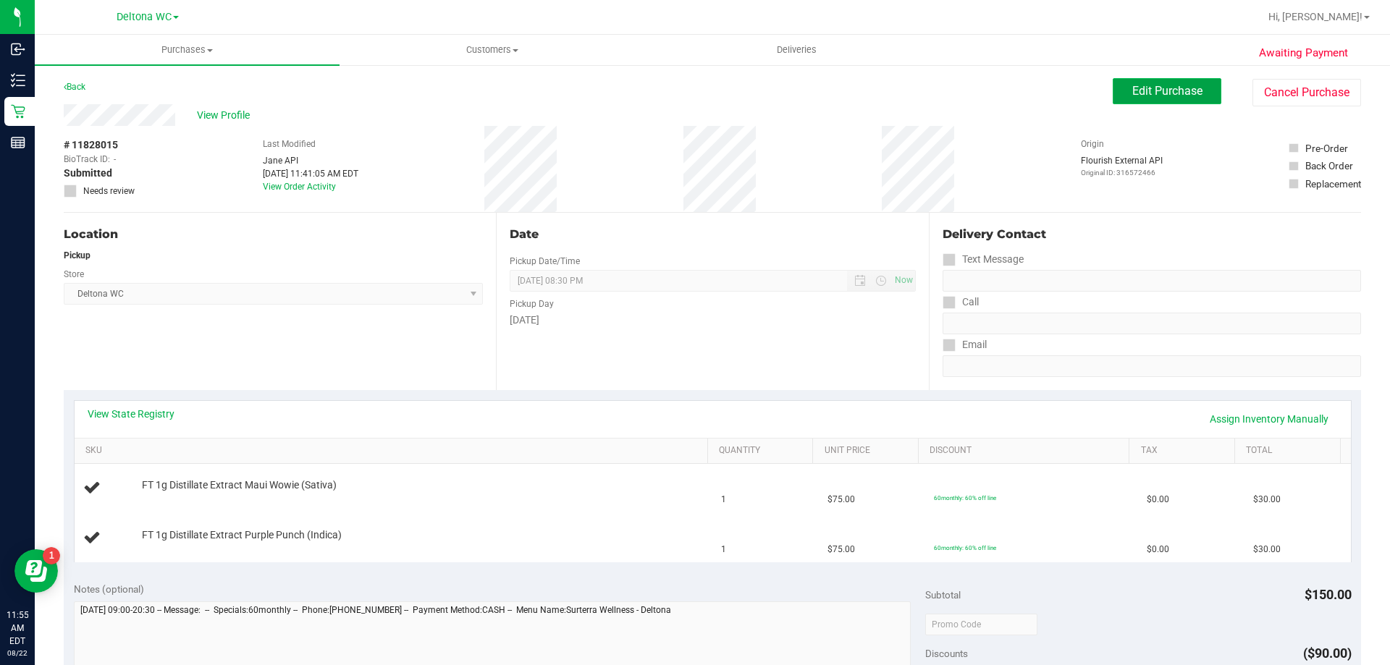
click at [1132, 94] on span "Edit Purchase" at bounding box center [1167, 91] width 70 height 14
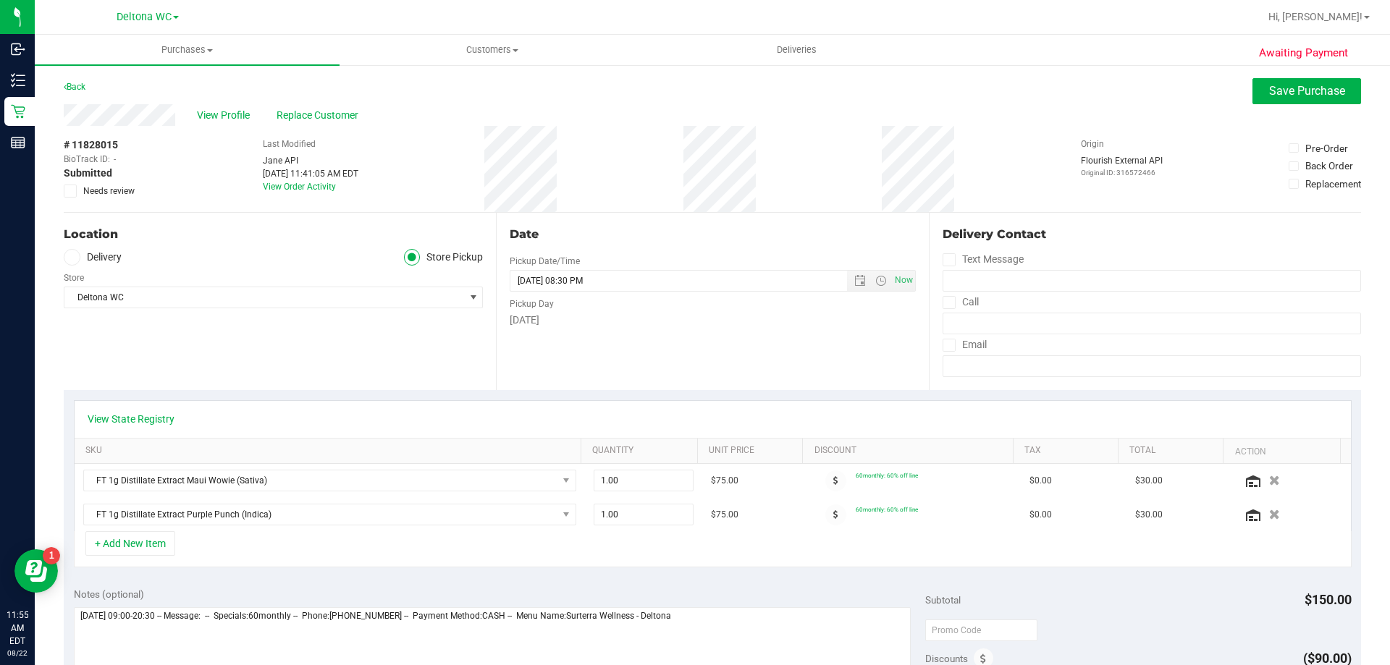
click at [110, 188] on span "Needs review" at bounding box center [108, 191] width 51 height 13
click at [0, 0] on input "Needs review" at bounding box center [0, 0] width 0 height 0
click at [743, 631] on textarea at bounding box center [493, 676] width 838 height 139
type textarea "Friday 08/22/2025 09:00-20:30 -- Message: -- Specials:60monthly -- Phone:386315…"
click at [1292, 97] on span "Save Purchase" at bounding box center [1307, 91] width 76 height 14
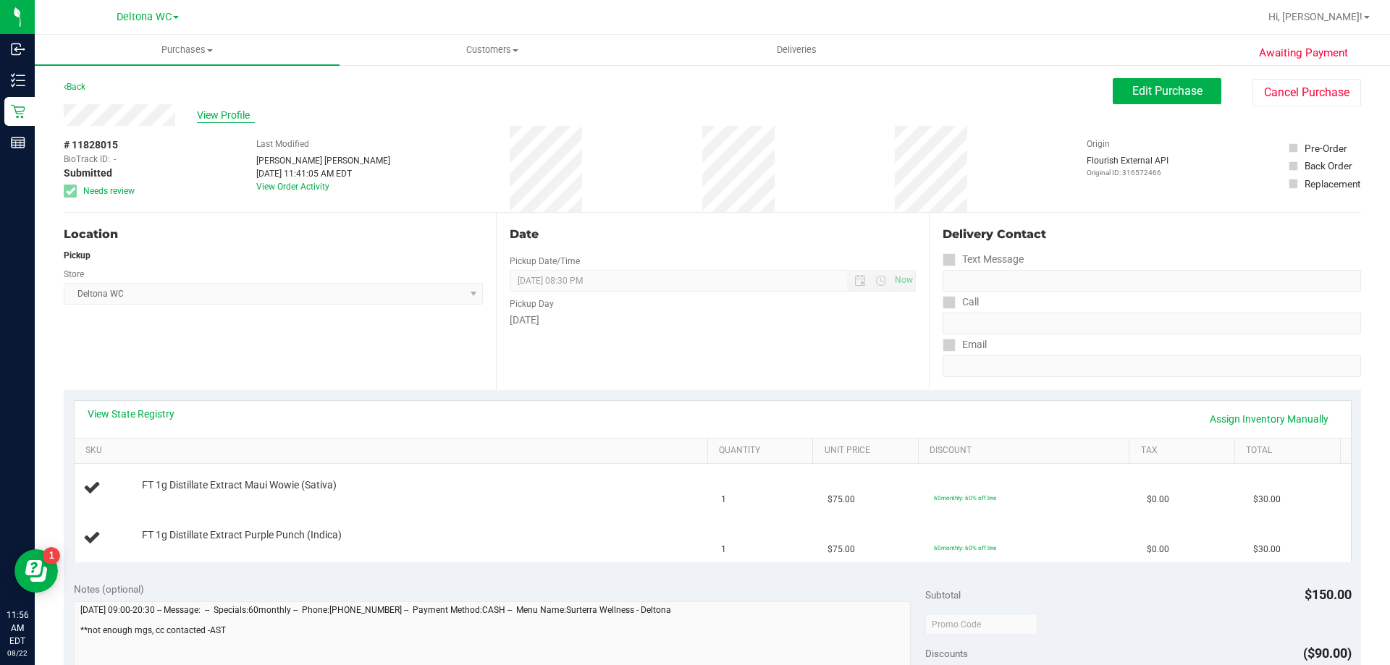
click at [211, 114] on span "View Profile" at bounding box center [226, 115] width 58 height 15
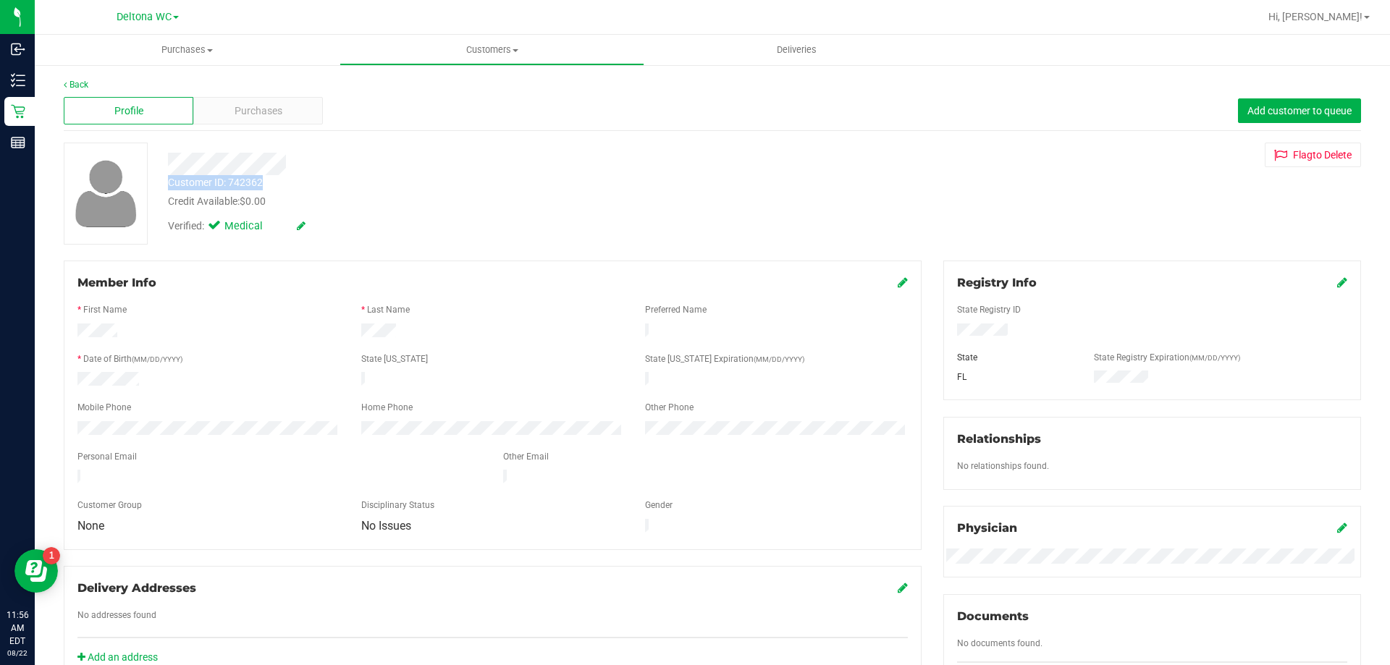
drag, startPoint x: 167, startPoint y: 182, endPoint x: 262, endPoint y: 182, distance: 94.8
click at [262, 182] on div "Customer ID: 742362 Credit Available: $0.00" at bounding box center [486, 192] width 659 height 34
copy div "Customer ID: 742362"
click at [240, 109] on span "Purchases" at bounding box center [259, 111] width 48 height 15
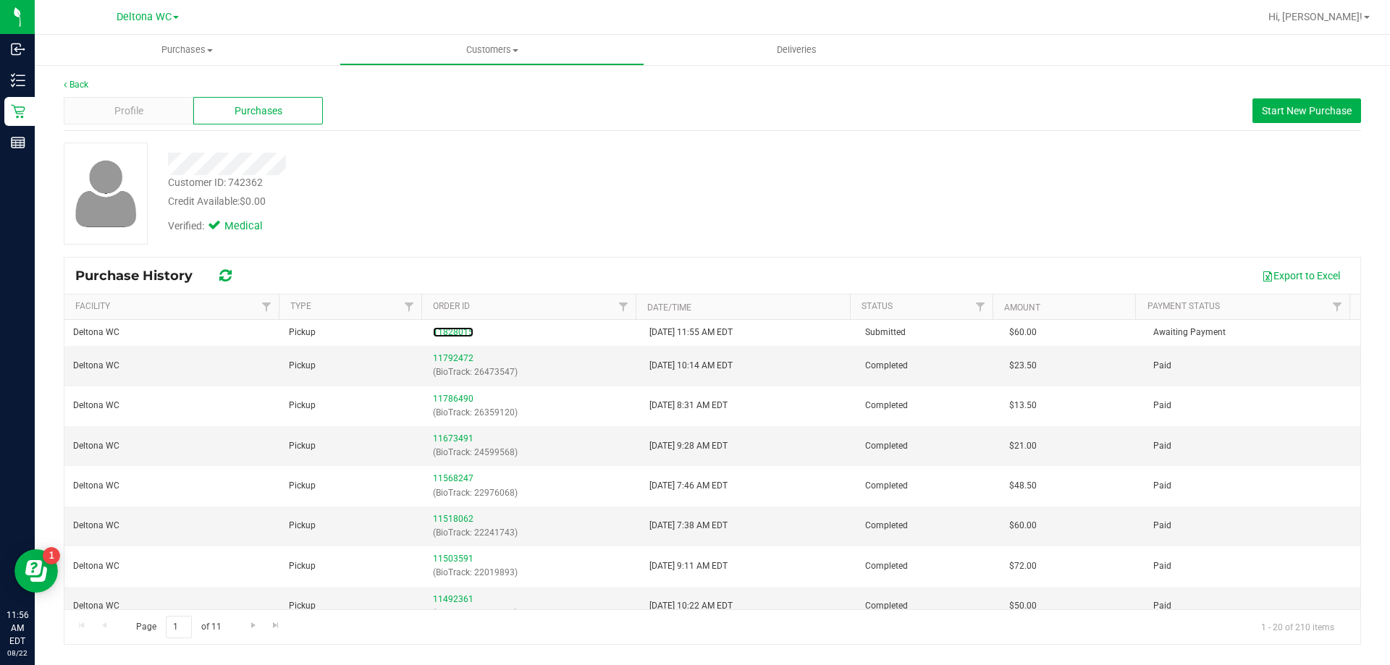
click at [452, 335] on link "11828015" at bounding box center [453, 332] width 41 height 10
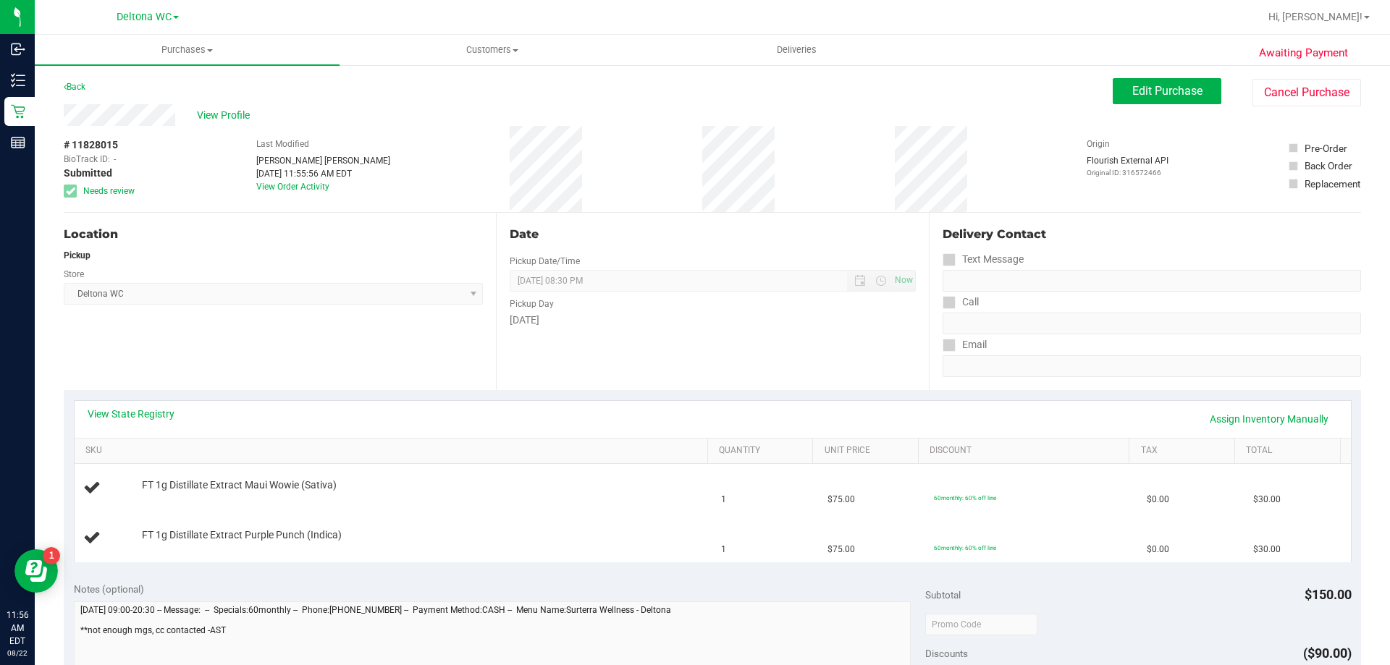
click at [101, 148] on span "# 11828015" at bounding box center [91, 145] width 54 height 15
copy span "11828015"
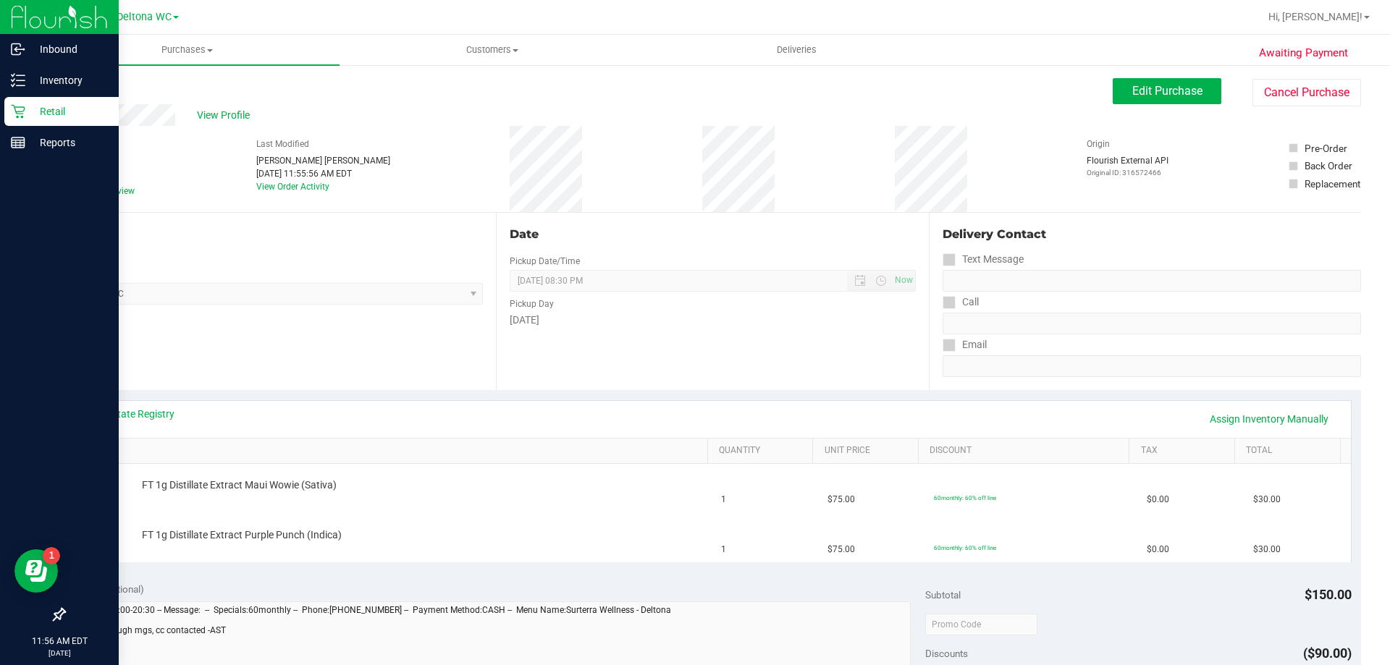
click at [21, 107] on icon at bounding box center [18, 112] width 14 height 14
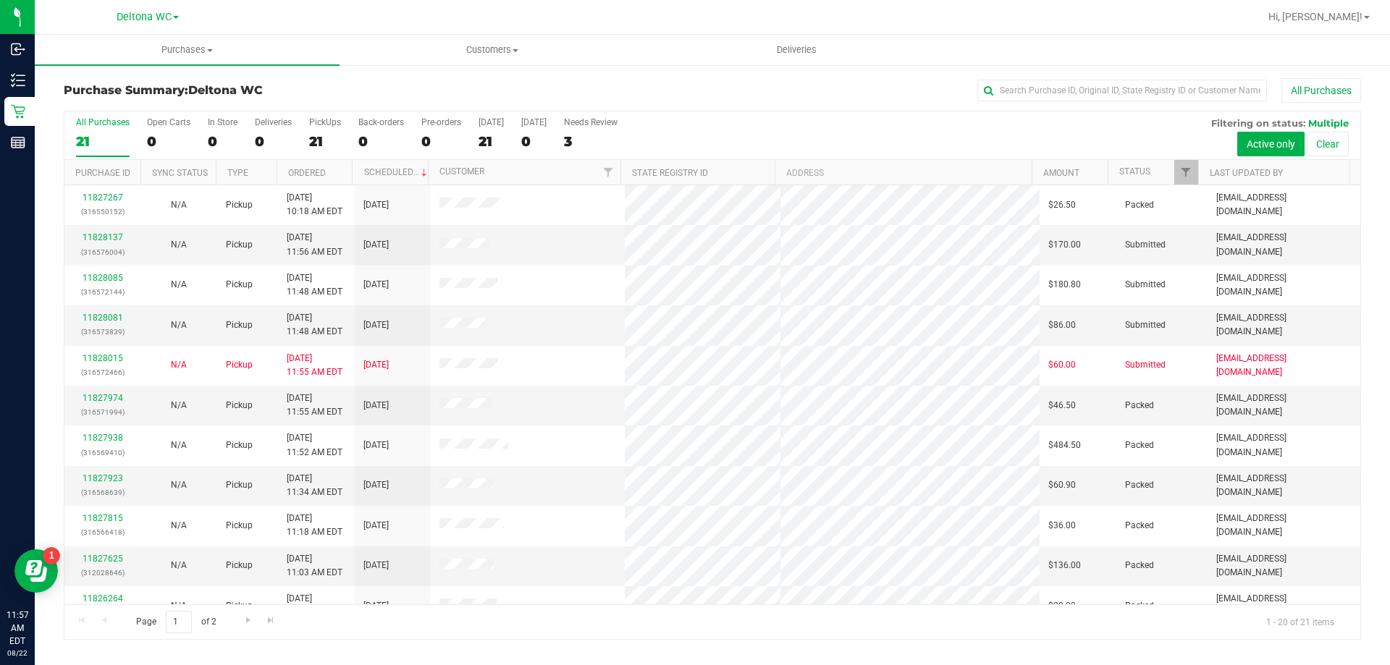
click at [1156, 171] on th "Status" at bounding box center [1153, 172] width 90 height 25
click at [1160, 172] on span at bounding box center [1161, 173] width 12 height 12
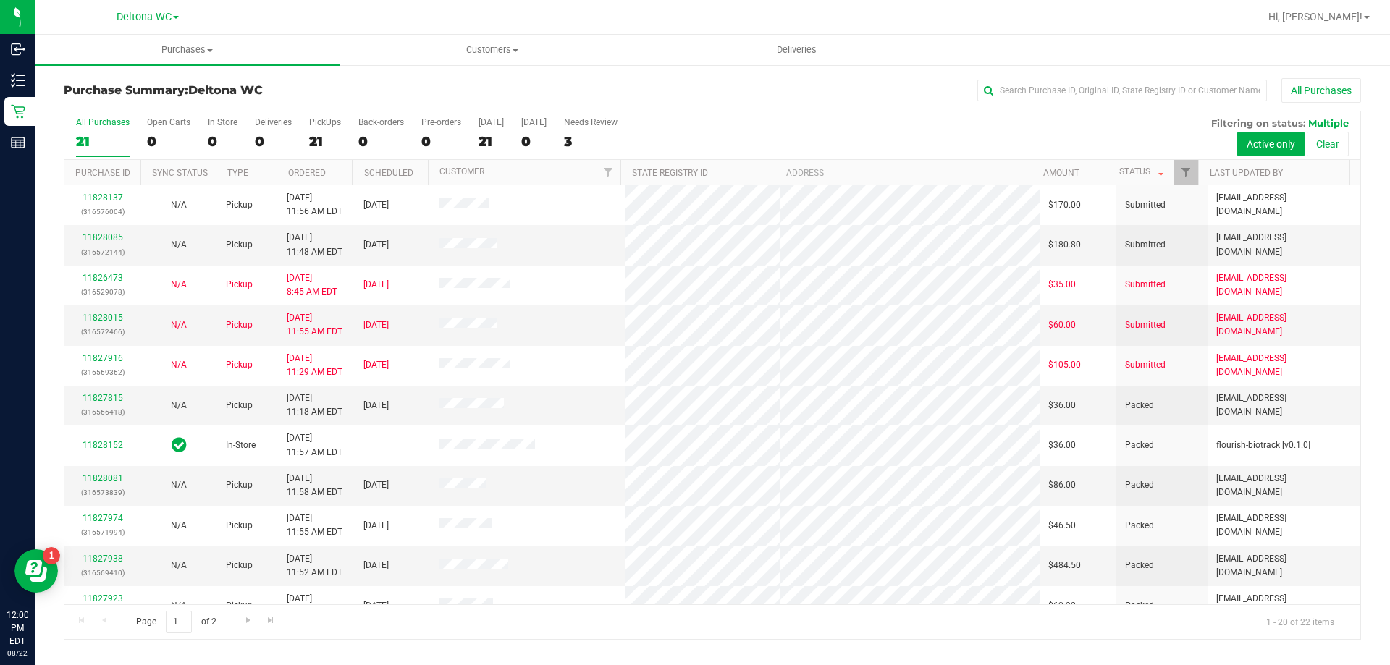
click at [99, 134] on div "21" at bounding box center [103, 141] width 54 height 17
click at [0, 0] on input "All Purchases 21" at bounding box center [0, 0] width 0 height 0
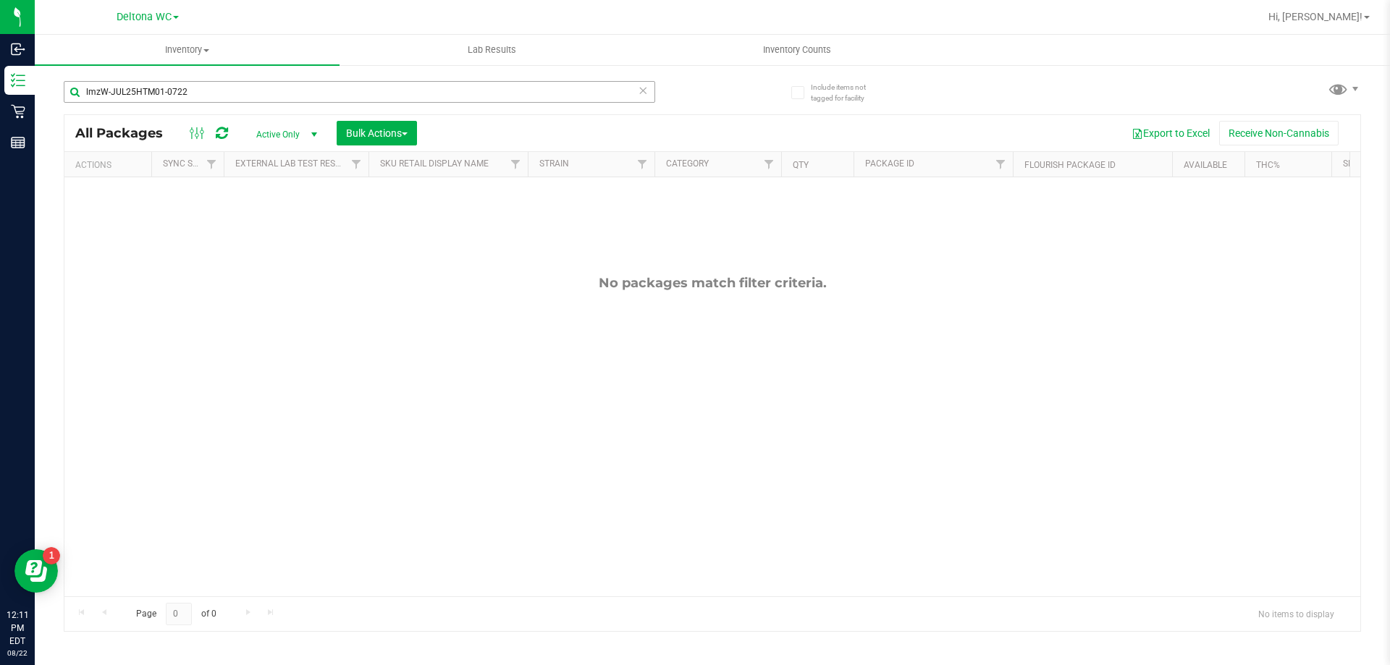
click at [169, 89] on input "lmzW-JUL25HTM01-0722" at bounding box center [359, 92] width 591 height 22
type input "htm"
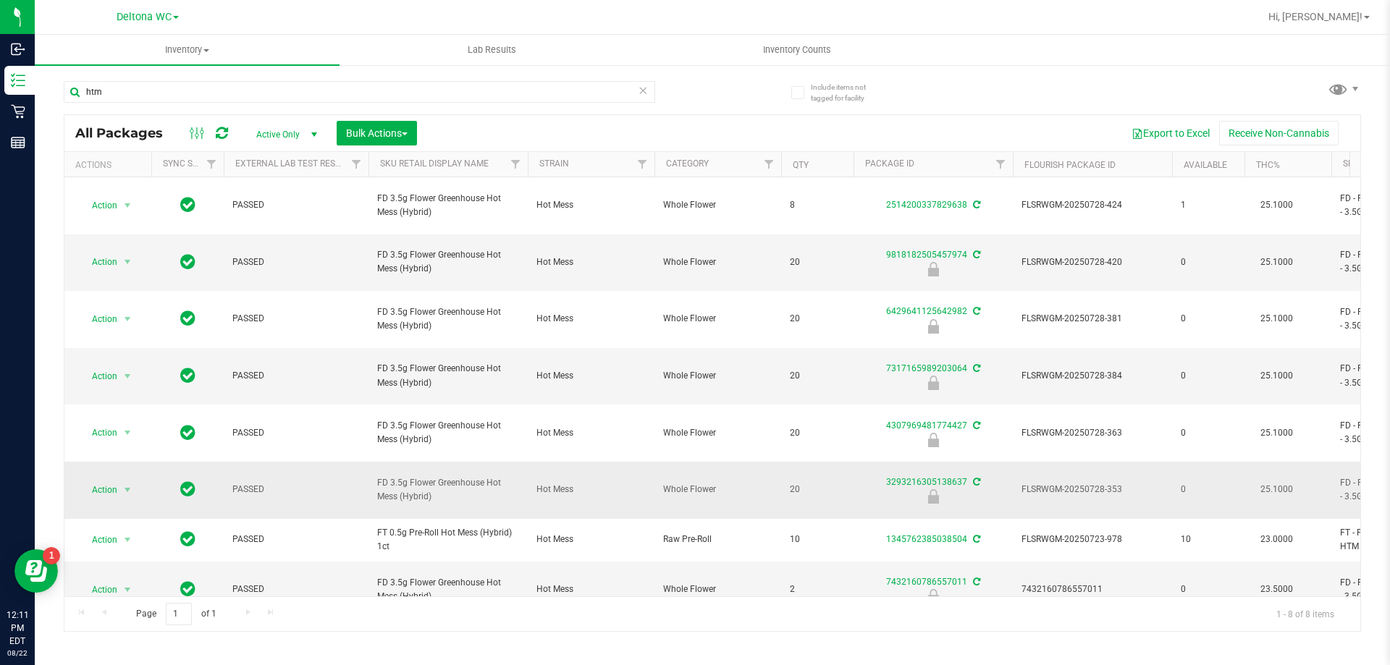
click at [101, 480] on span "Action" at bounding box center [98, 490] width 39 height 20
click at [132, 575] on li "Unlock package" at bounding box center [126, 586] width 93 height 22
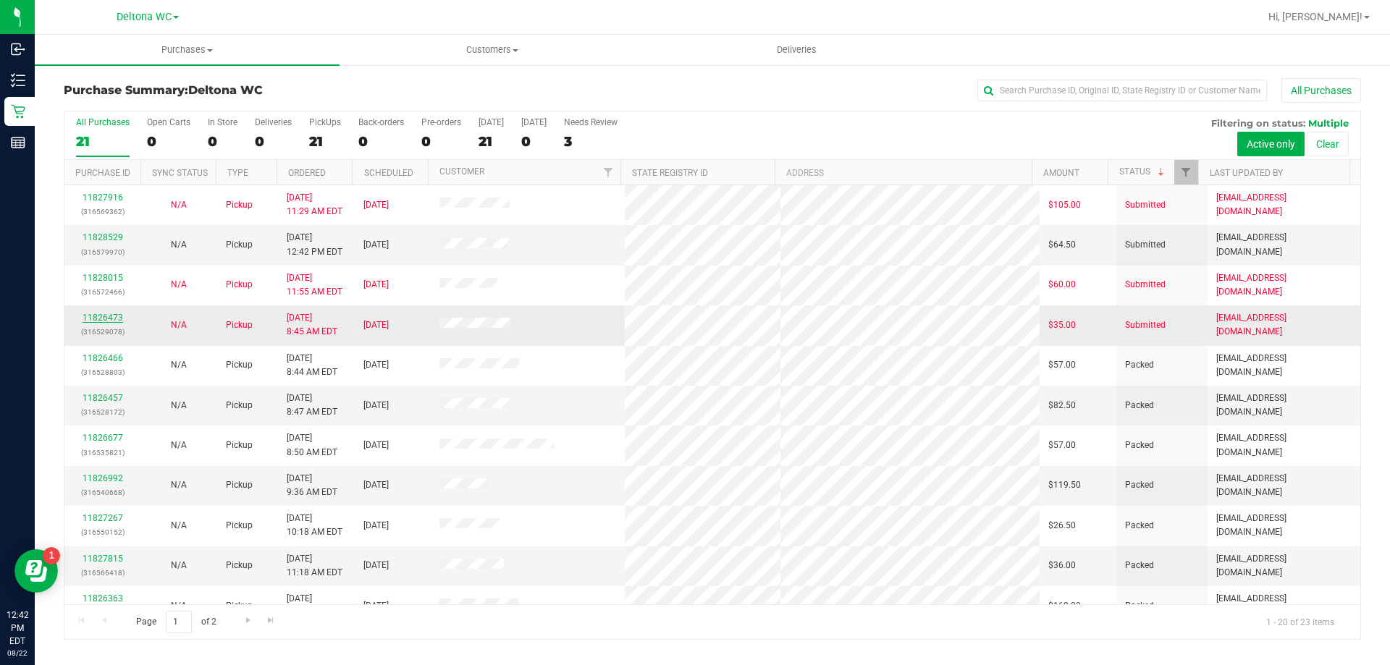
click at [112, 320] on link "11826473" at bounding box center [103, 318] width 41 height 10
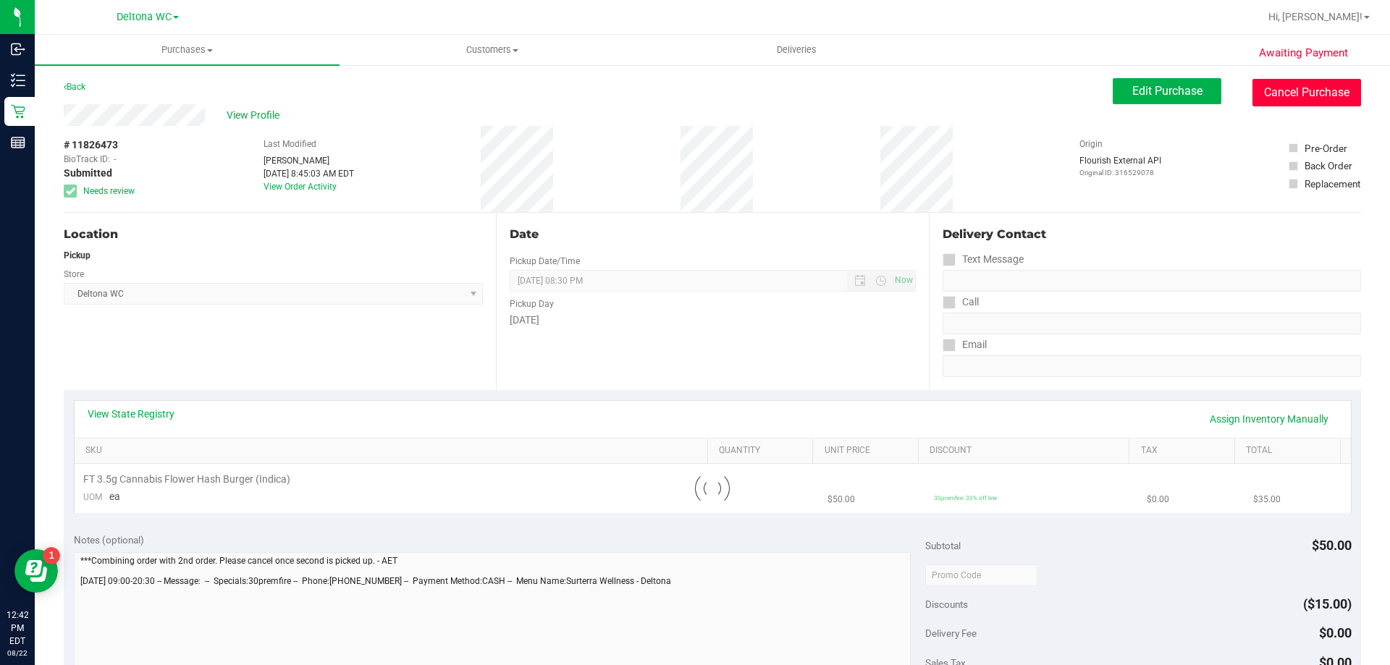
click at [1281, 97] on button "Cancel Purchase" at bounding box center [1306, 93] width 109 height 28
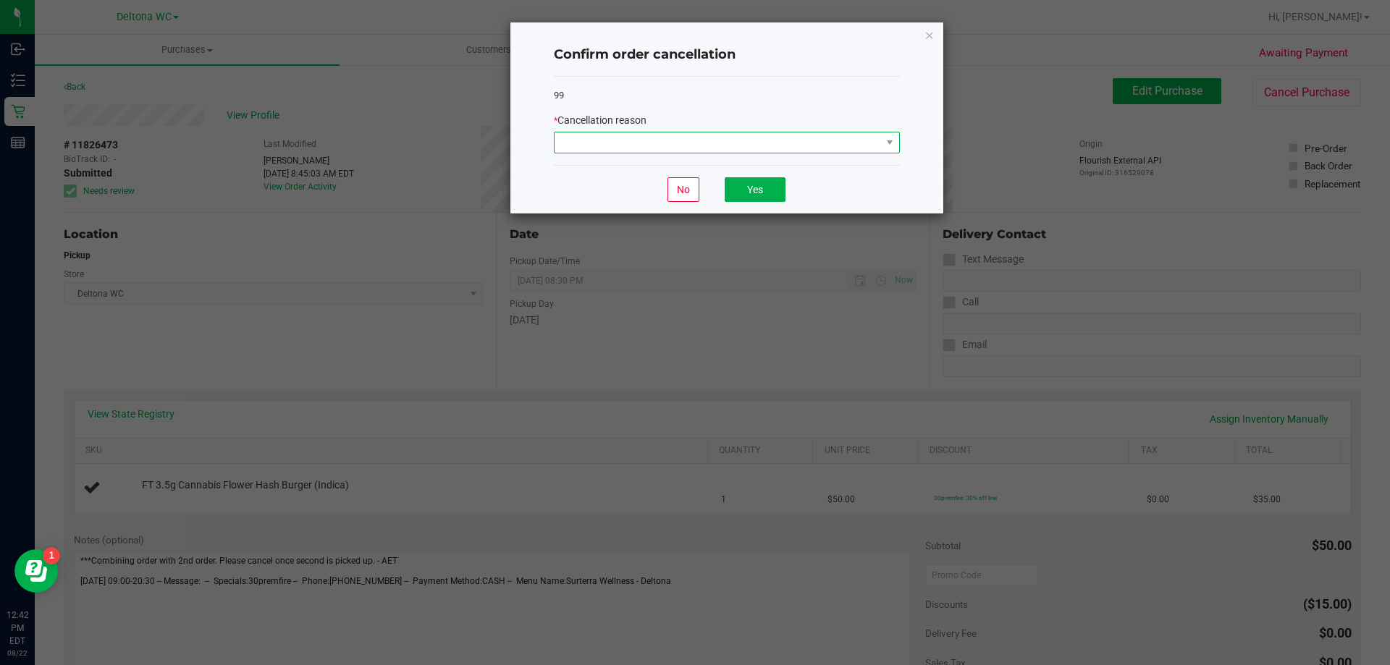
click at [803, 148] on span at bounding box center [718, 142] width 326 height 20
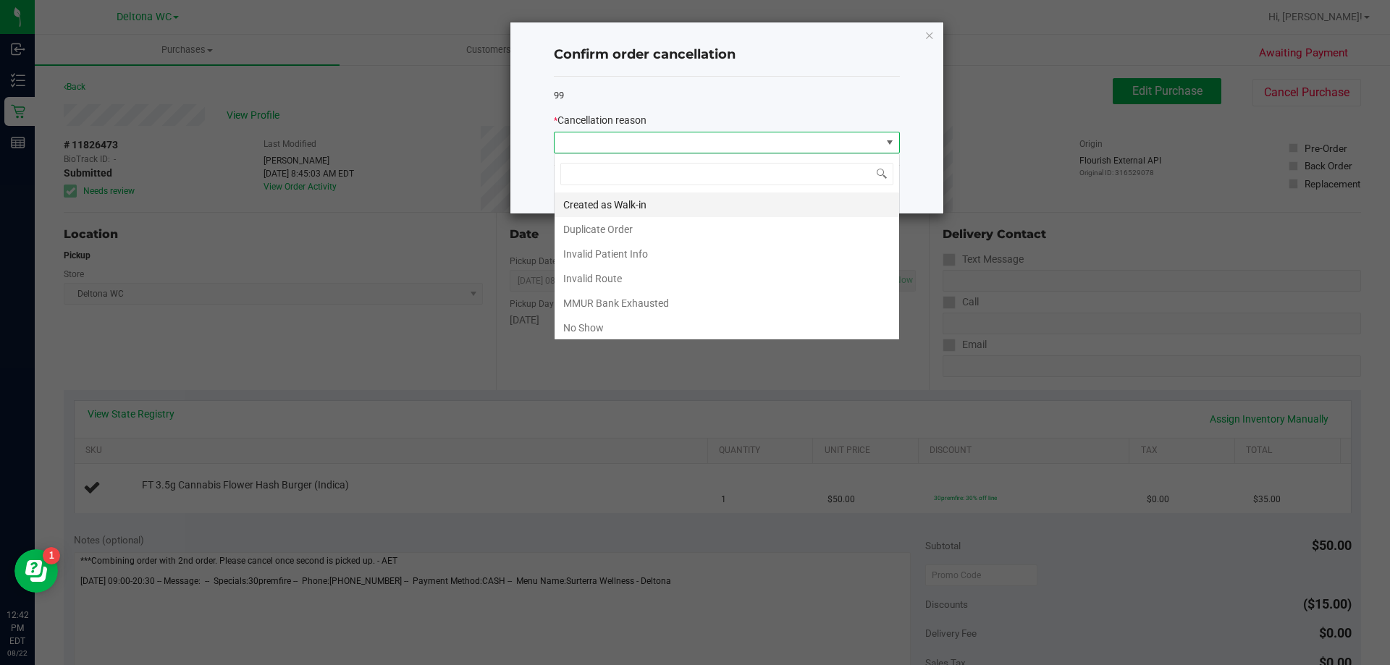
scroll to position [22, 346]
click at [646, 231] on li "Duplicate Order" at bounding box center [727, 229] width 345 height 25
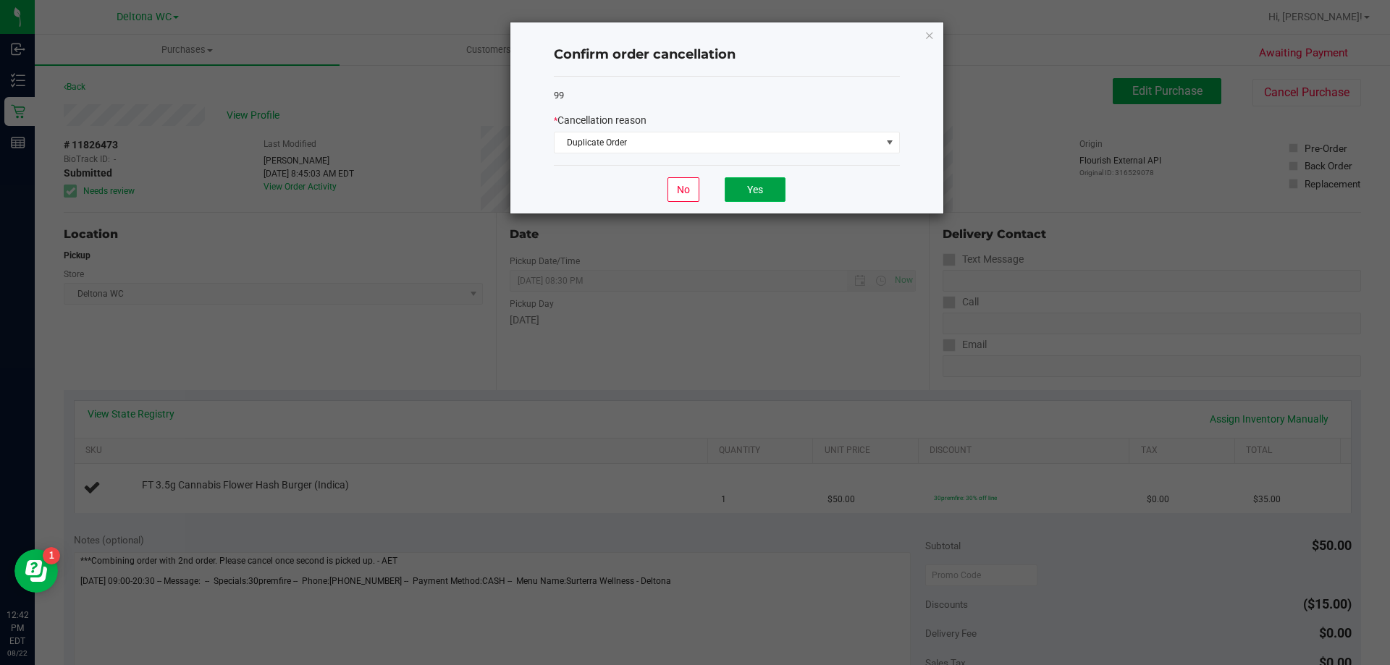
click at [751, 187] on button "Yes" at bounding box center [755, 189] width 61 height 25
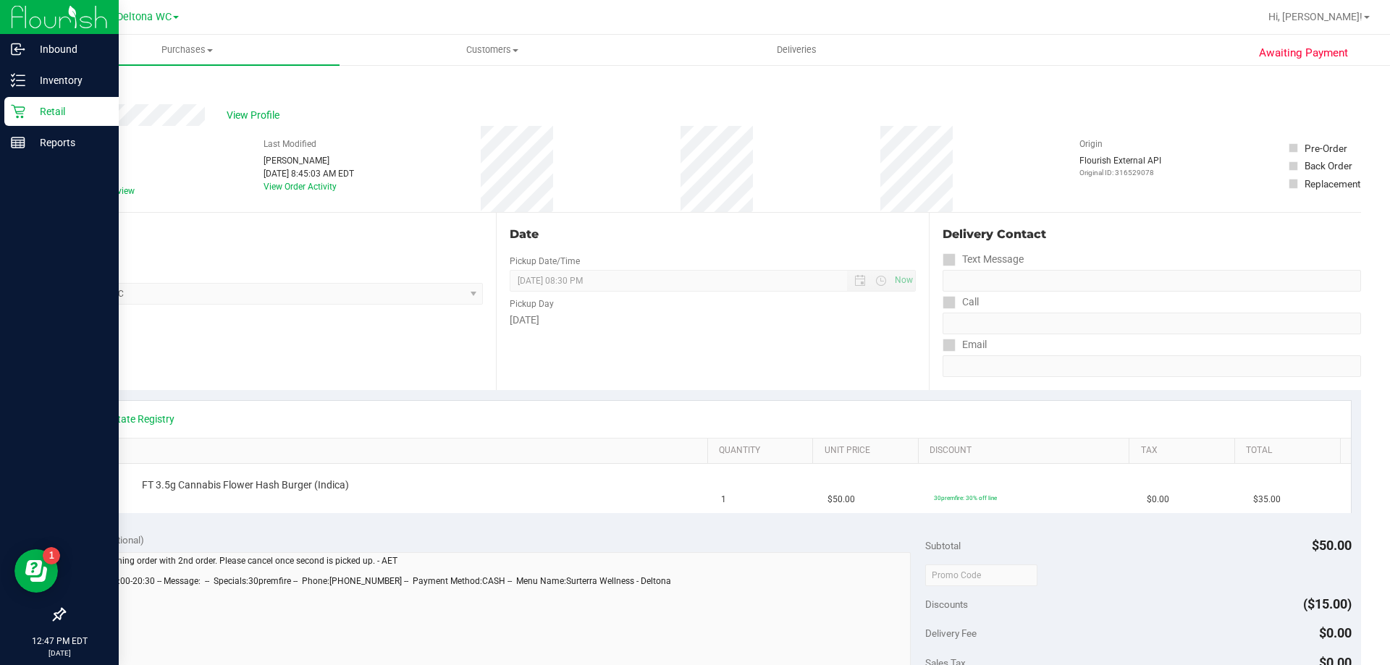
click at [24, 106] on icon at bounding box center [18, 111] width 14 height 14
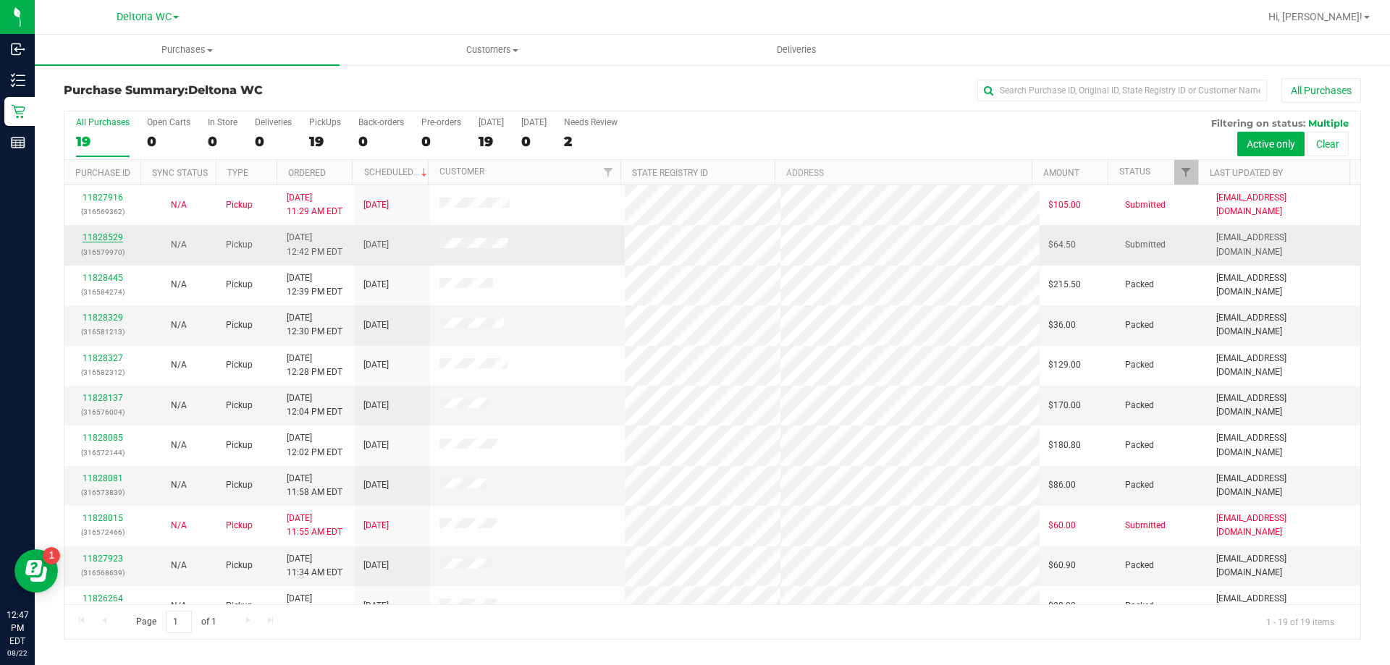
click at [117, 236] on link "11828529" at bounding box center [103, 237] width 41 height 10
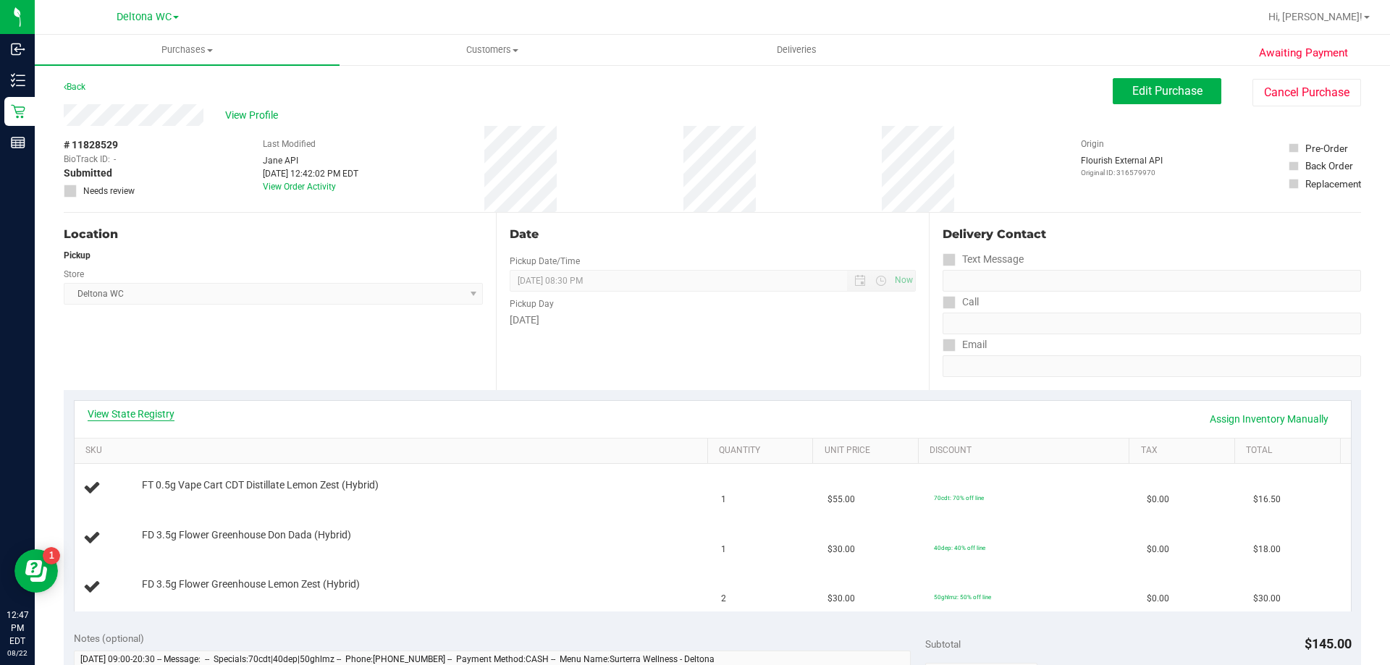
click at [169, 410] on link "View State Registry" at bounding box center [131, 414] width 87 height 14
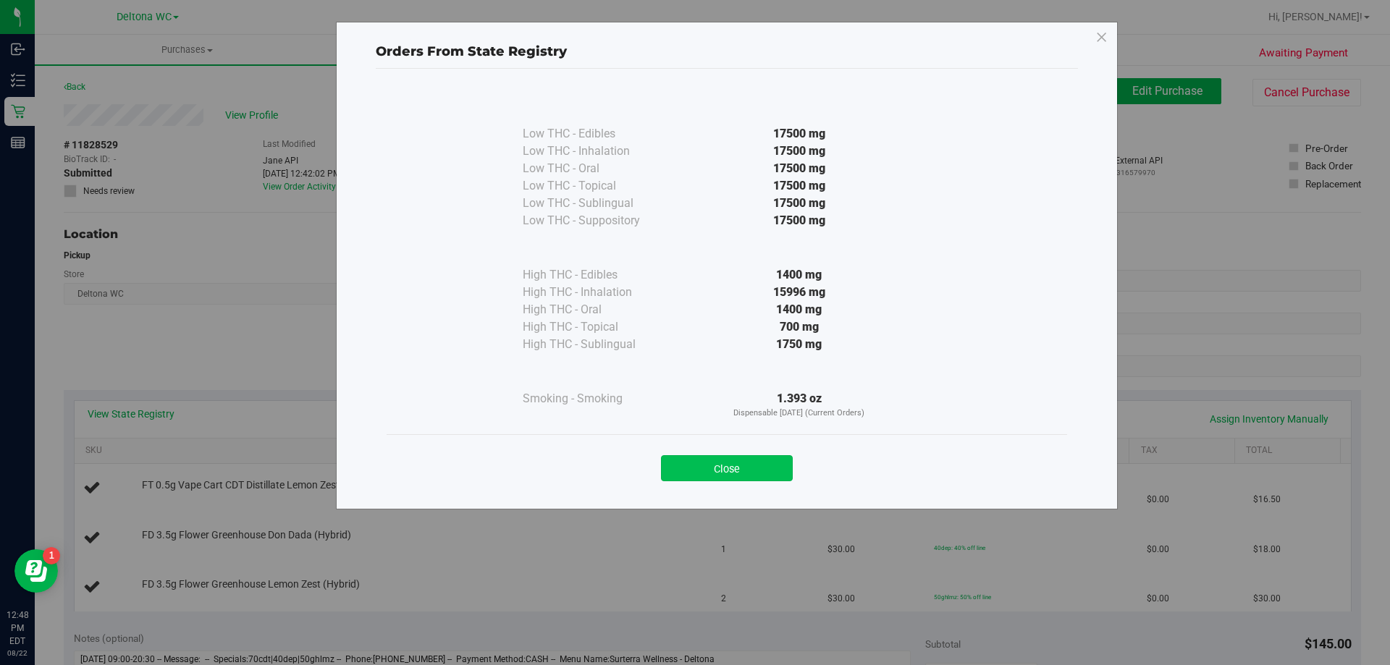
click at [709, 472] on button "Close" at bounding box center [727, 468] width 132 height 26
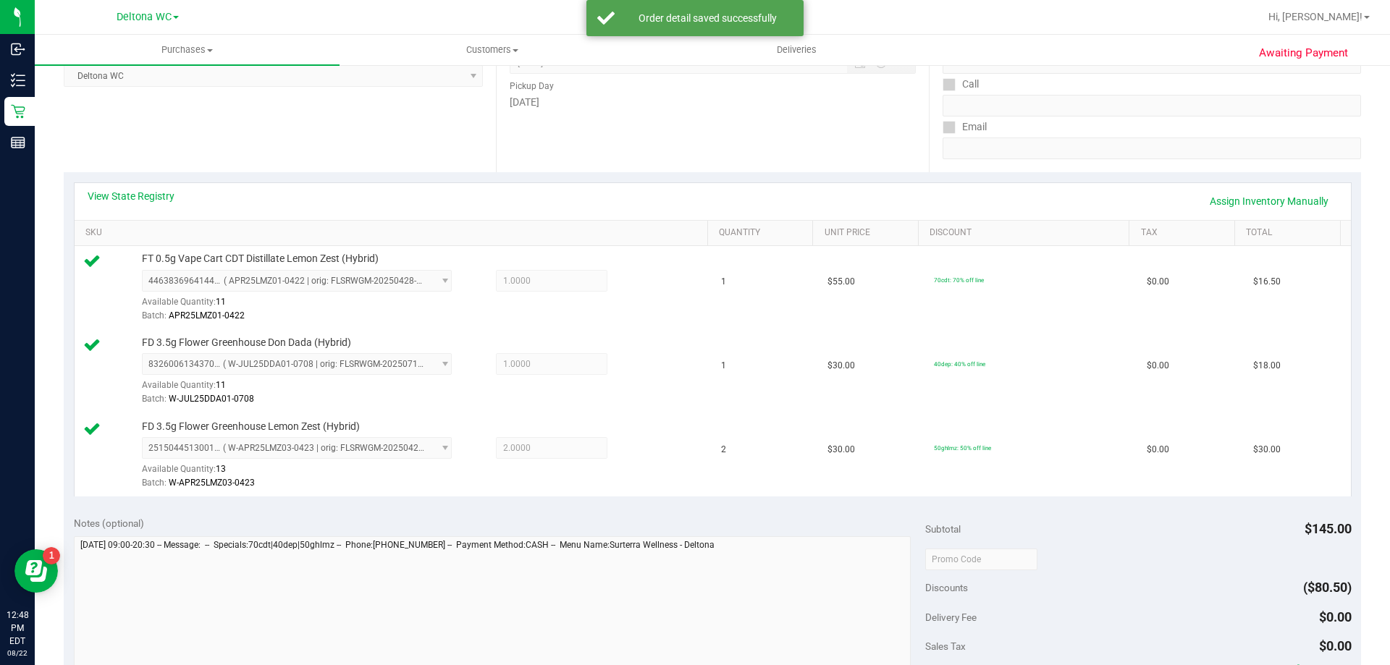
scroll to position [362, 0]
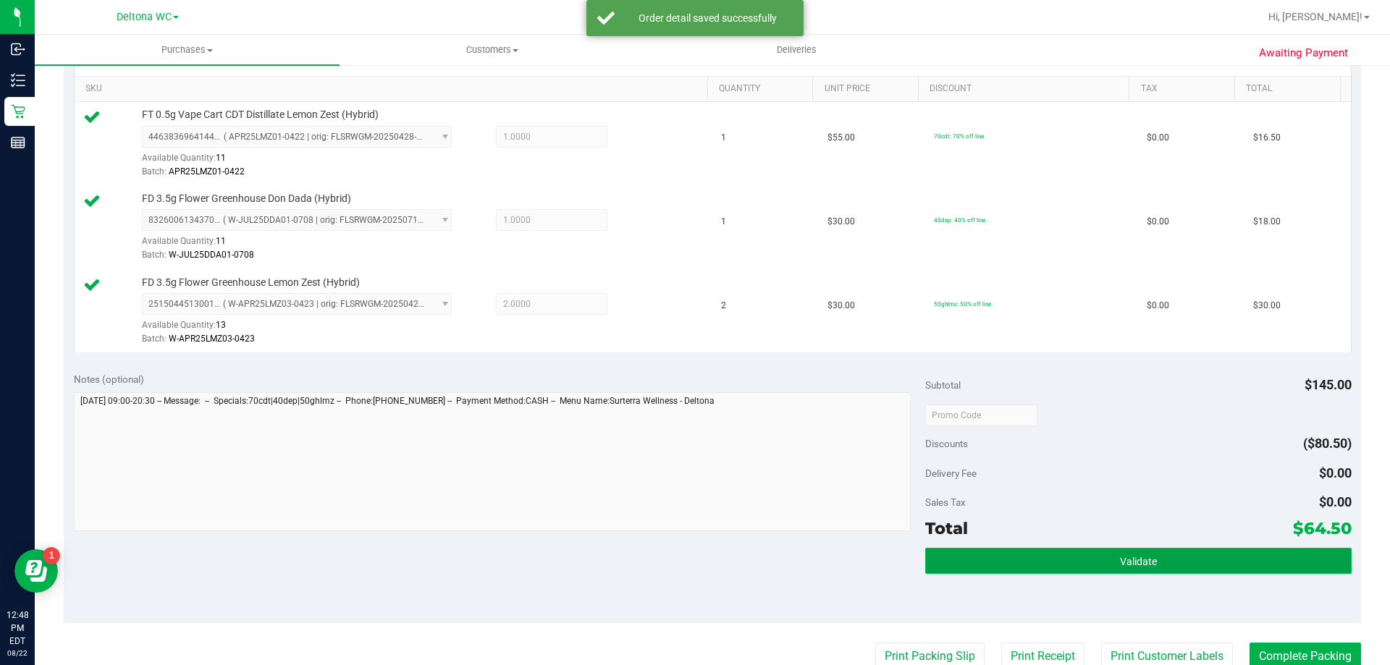
click at [1073, 565] on button "Validate" at bounding box center [1138, 561] width 426 height 26
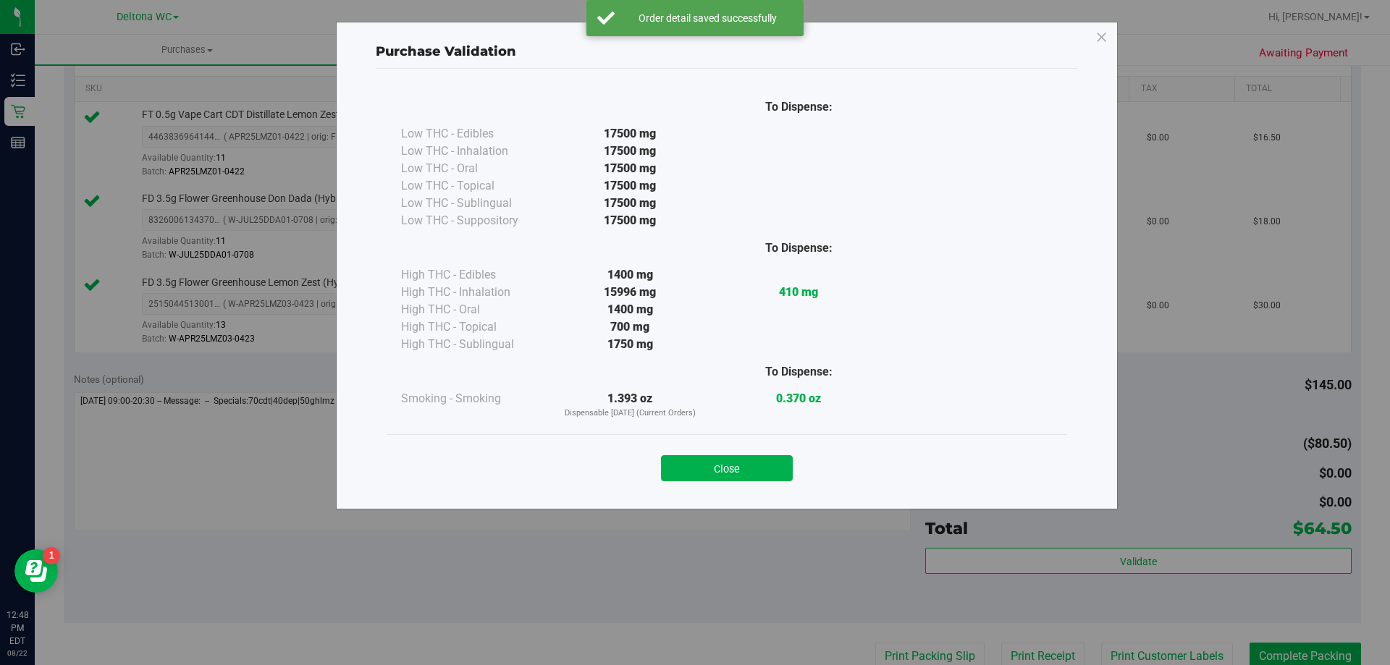
click at [756, 449] on div "Close" at bounding box center [726, 464] width 659 height 36
click at [759, 467] on button "Close" at bounding box center [727, 468] width 132 height 26
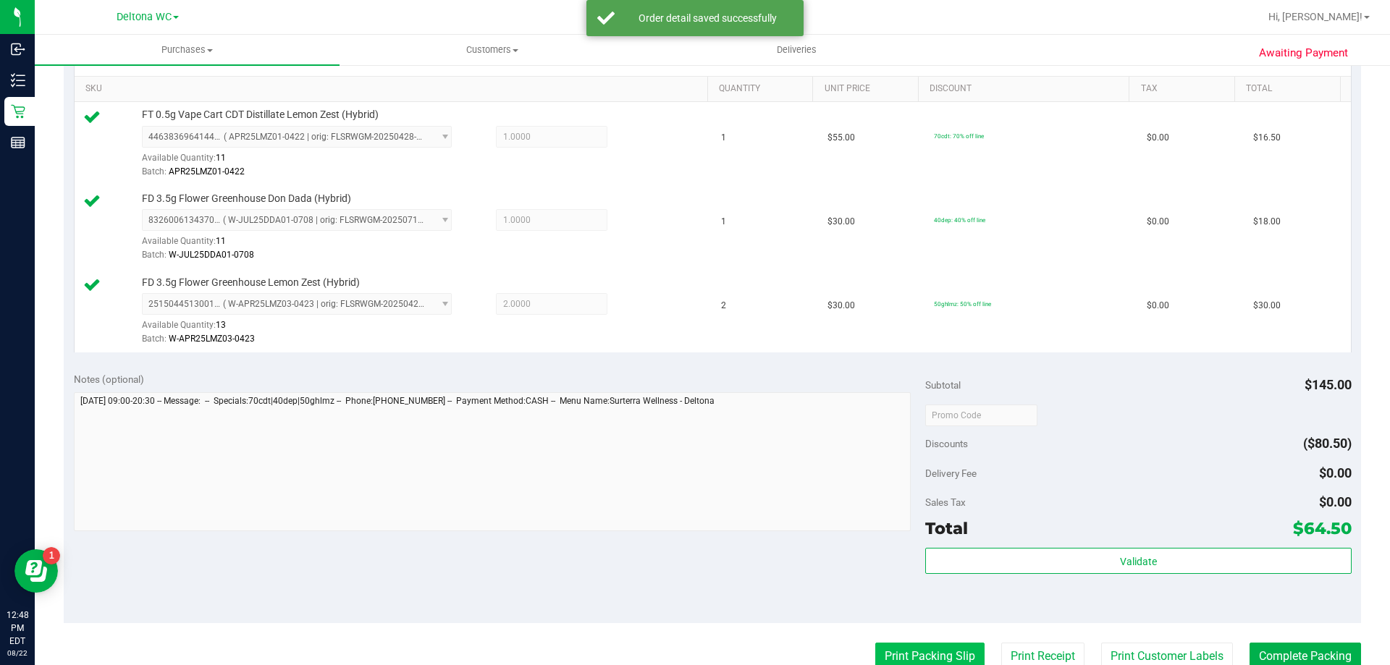
click at [930, 644] on button "Print Packing Slip" at bounding box center [929, 657] width 109 height 28
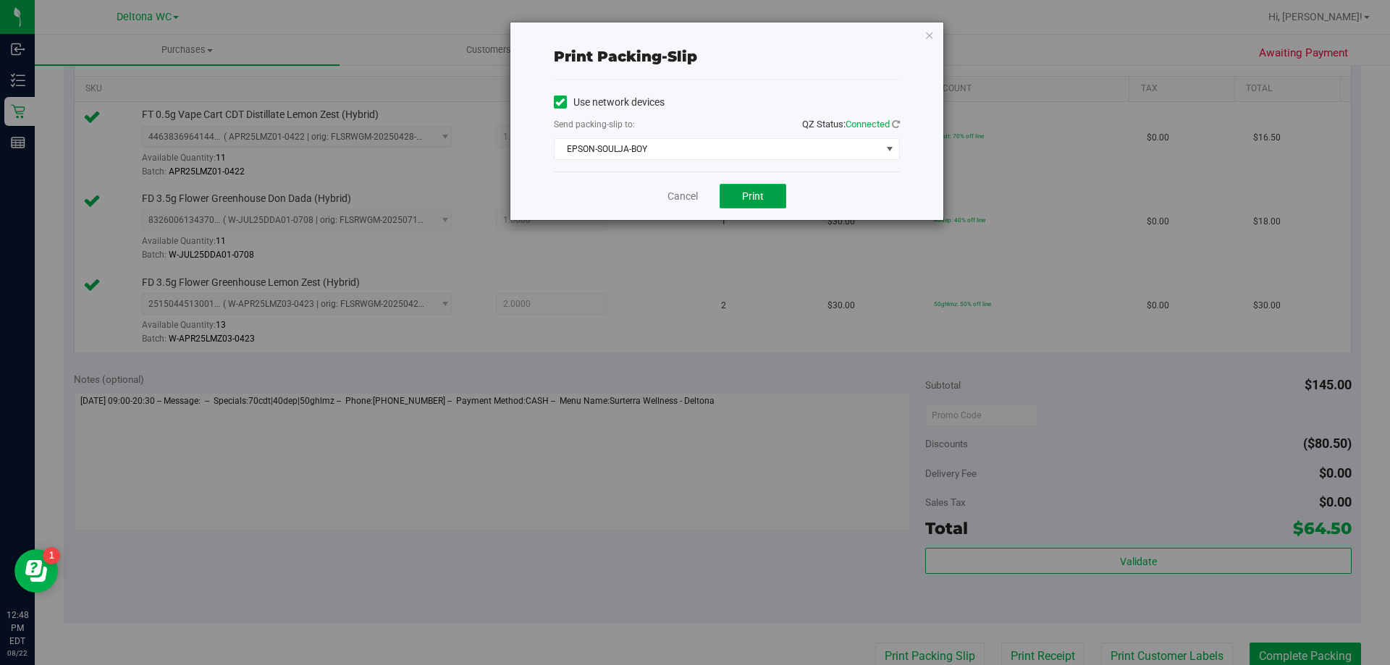
click at [761, 198] on span "Print" at bounding box center [753, 196] width 22 height 12
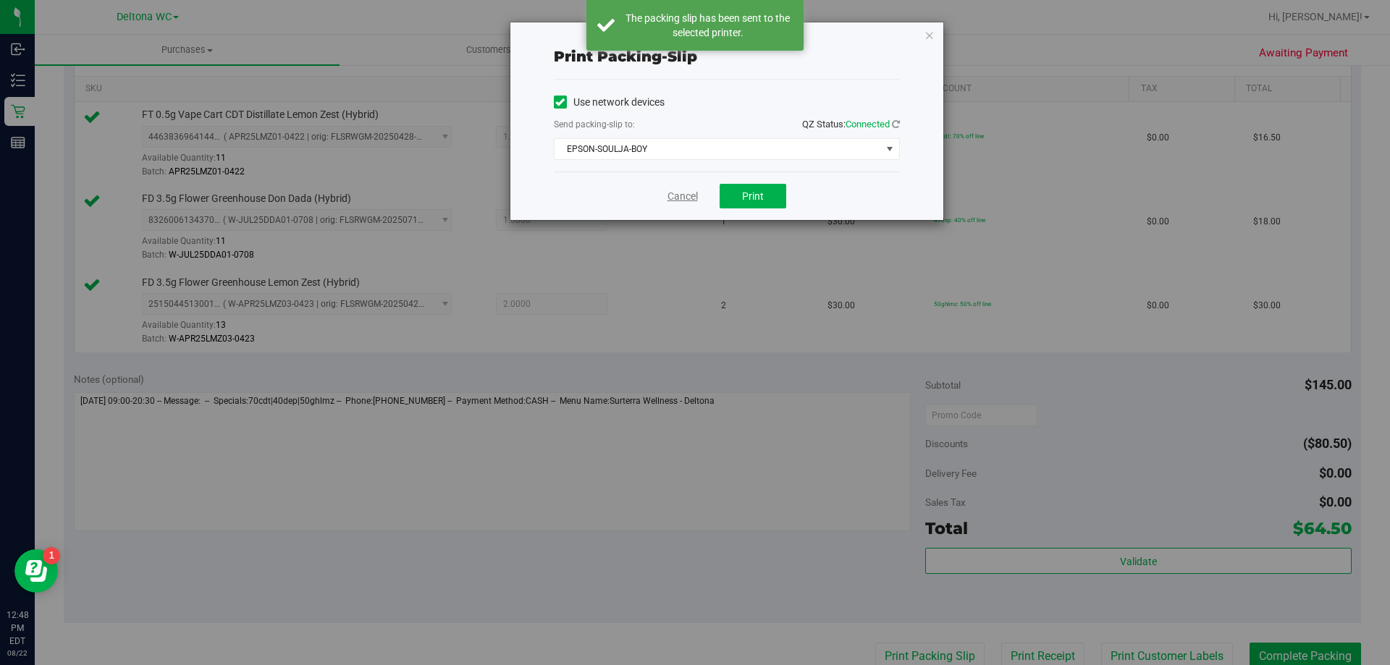
click at [683, 197] on link "Cancel" at bounding box center [682, 196] width 30 height 15
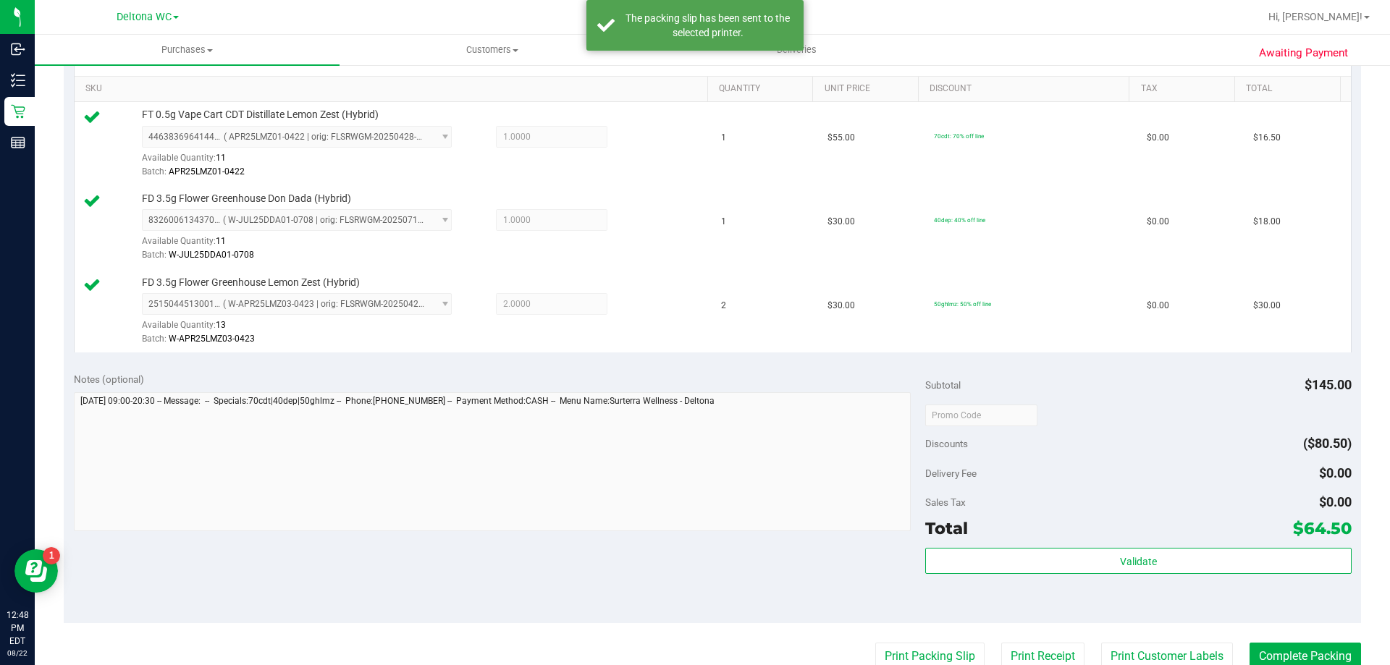
scroll to position [367, 0]
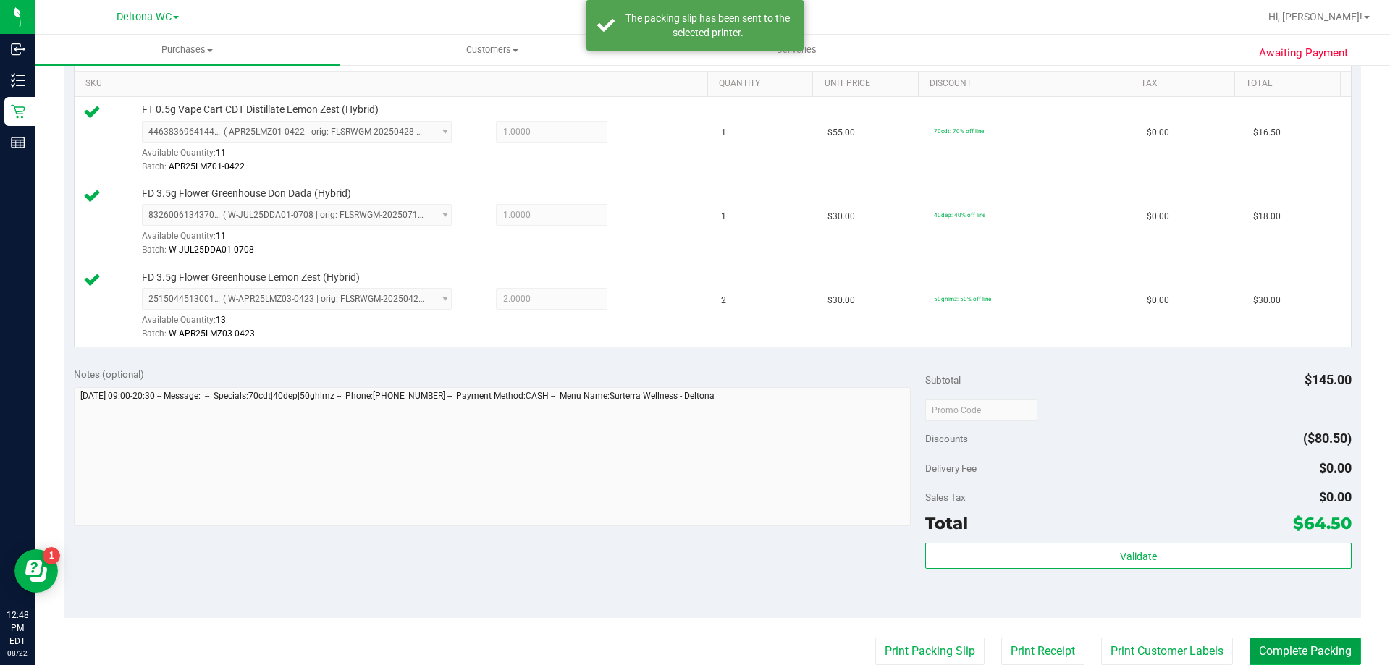
click at [1279, 641] on button "Complete Packing" at bounding box center [1304, 652] width 111 height 28
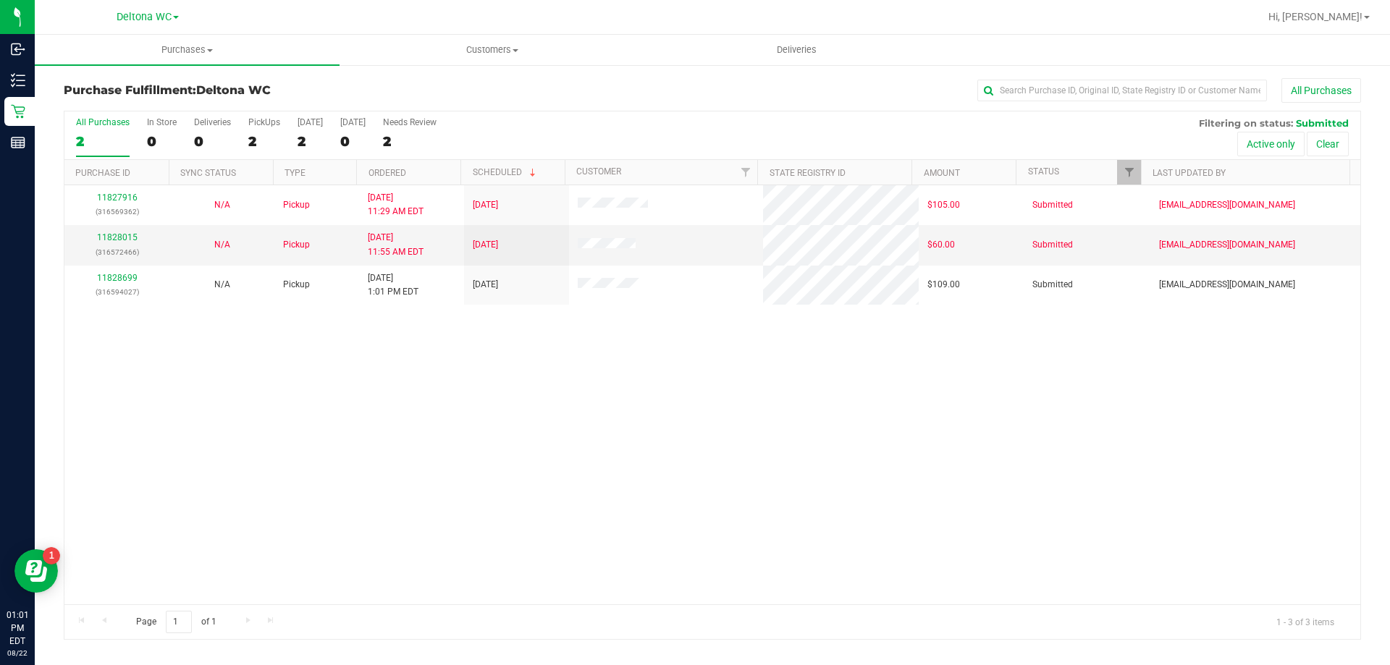
click at [99, 136] on div "2" at bounding box center [103, 141] width 54 height 17
click at [0, 0] on input "All Purchases 2" at bounding box center [0, 0] width 0 height 0
click at [108, 130] on label "All Purchases 3" at bounding box center [103, 137] width 54 height 40
click at [0, 0] on input "All Purchases 3" at bounding box center [0, 0] width 0 height 0
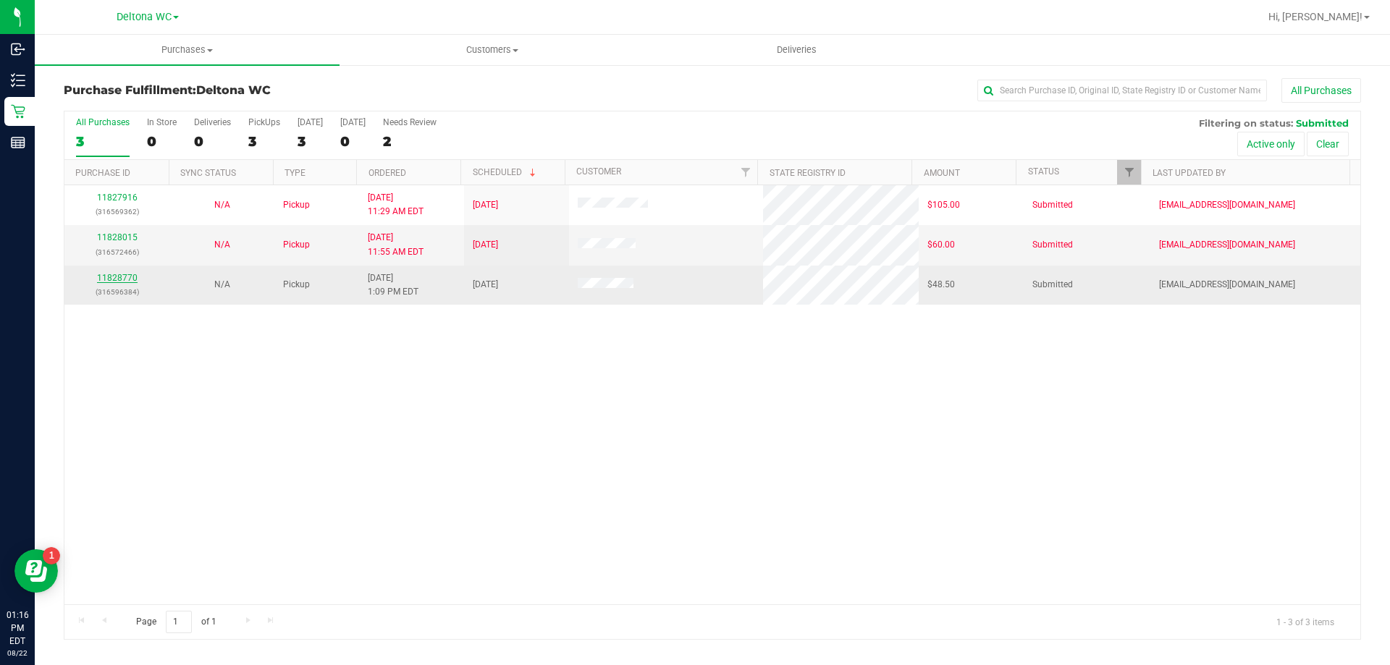
click at [119, 282] on link "11828770" at bounding box center [117, 278] width 41 height 10
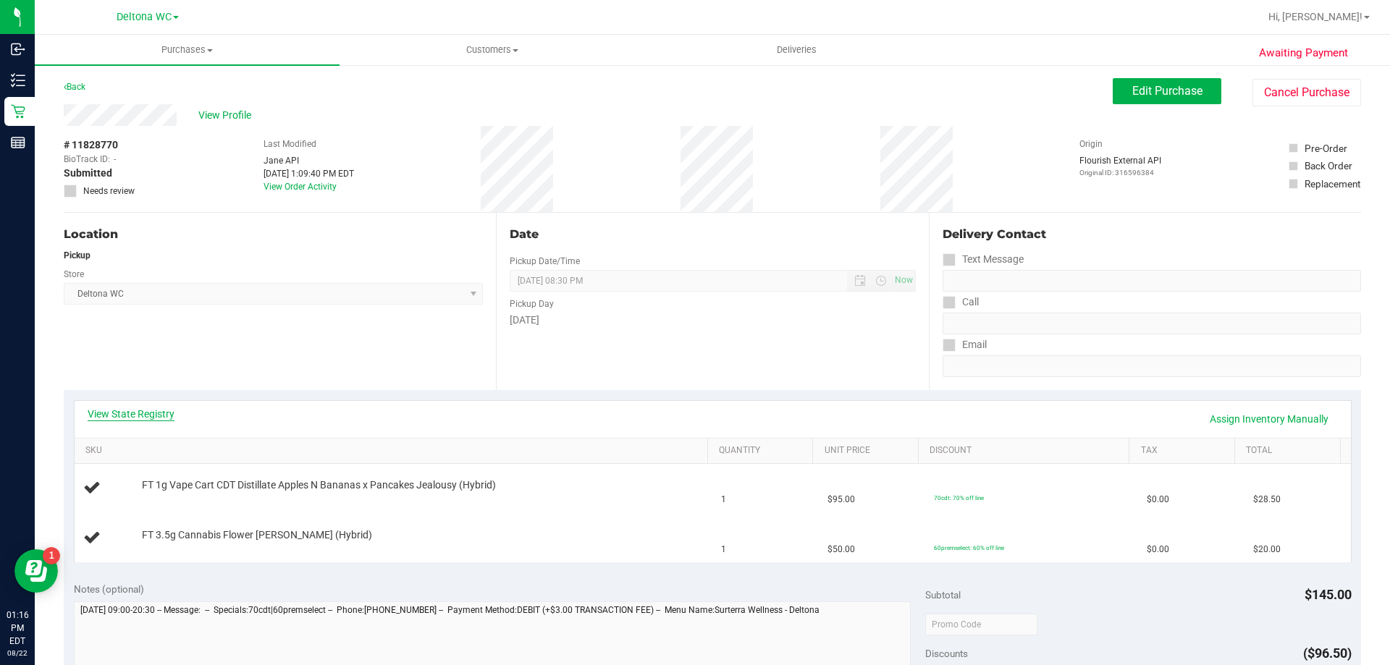
click at [117, 411] on link "View State Registry" at bounding box center [131, 414] width 87 height 14
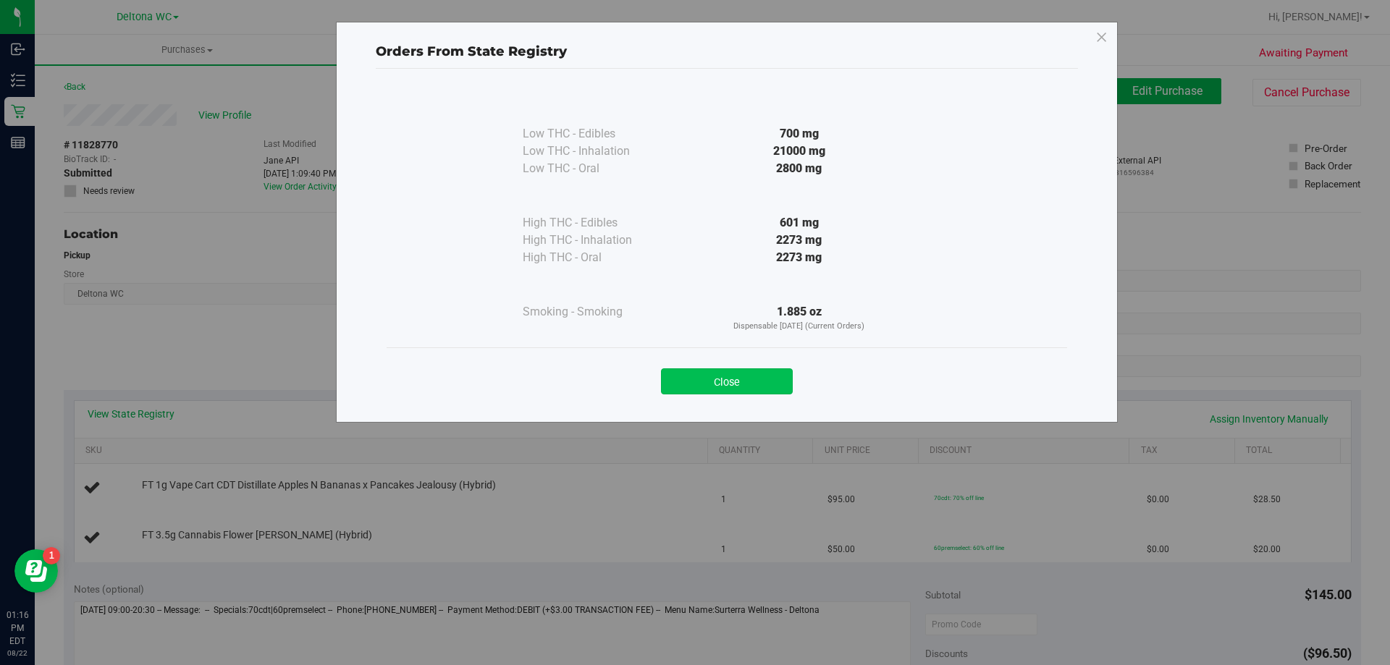
click at [715, 374] on button "Close" at bounding box center [727, 381] width 132 height 26
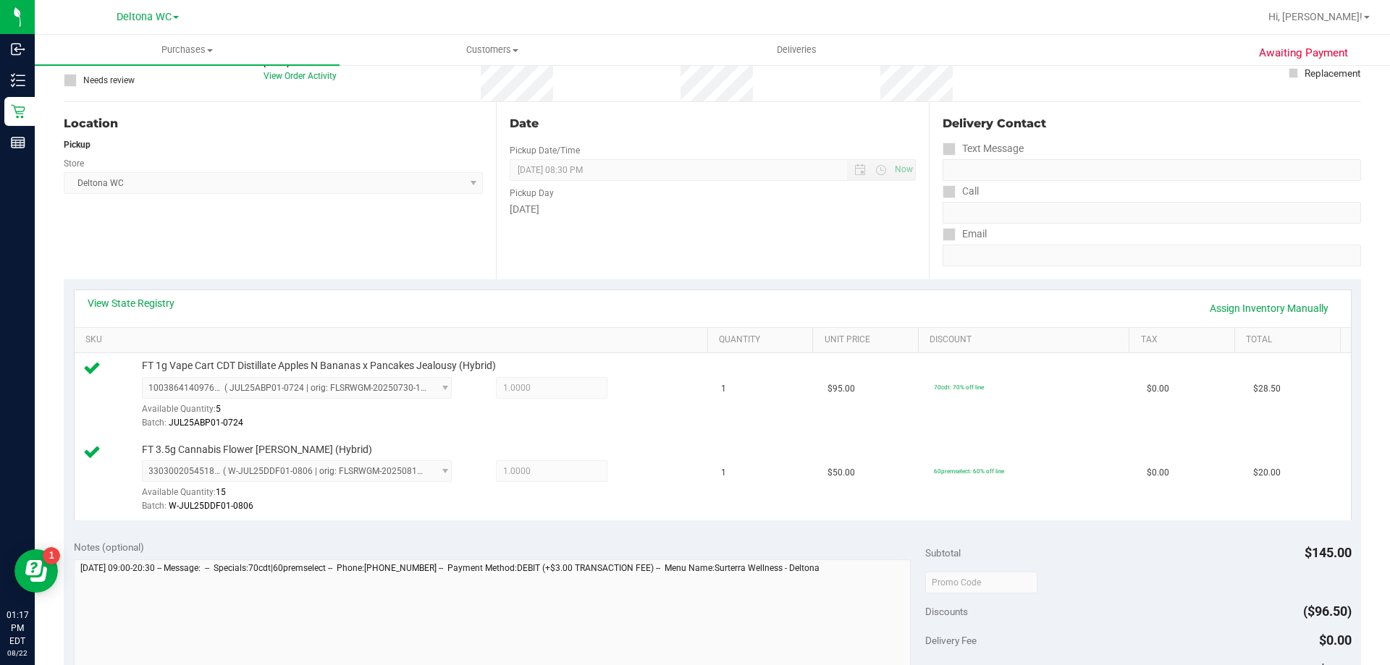
scroll to position [217, 0]
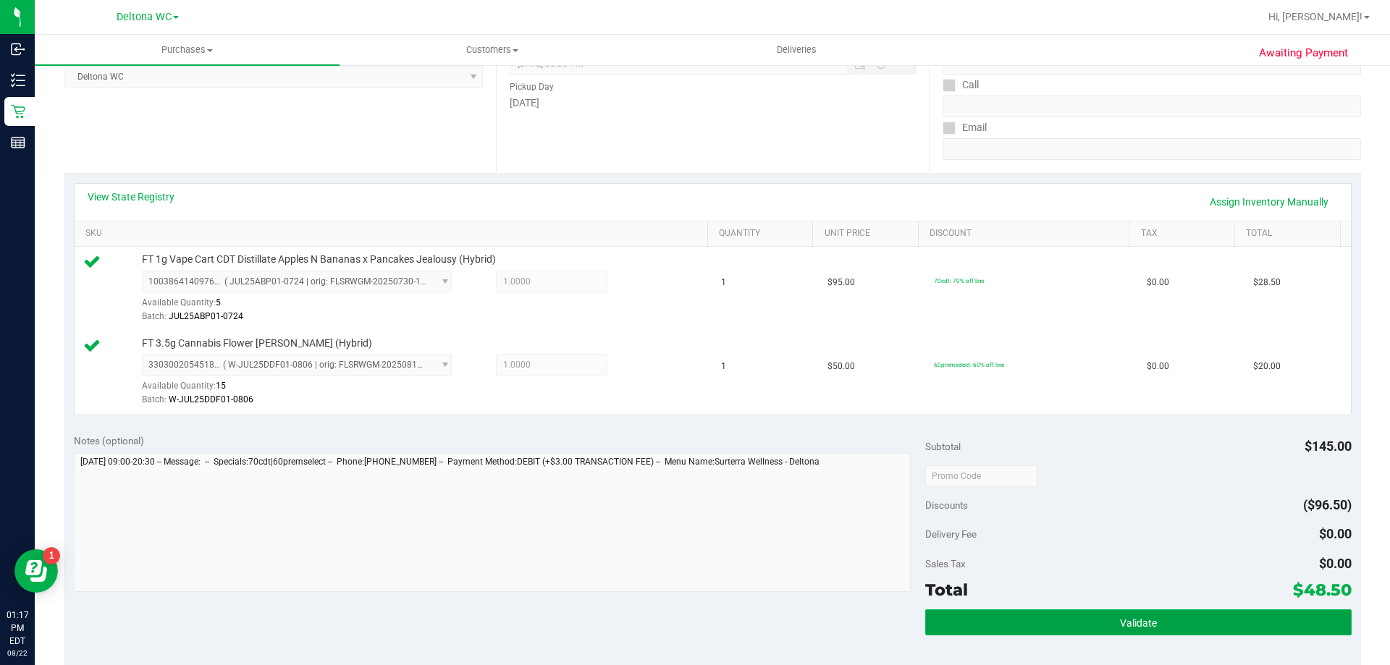
click at [1099, 631] on button "Validate" at bounding box center [1138, 623] width 426 height 26
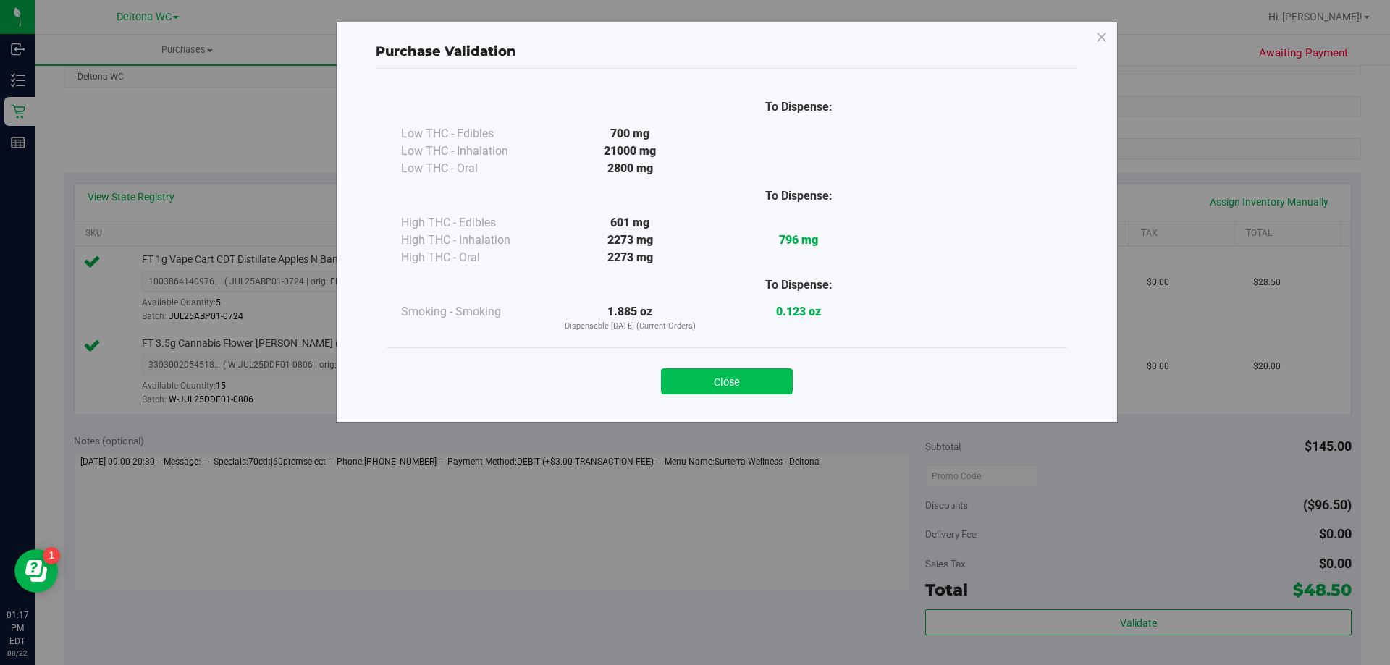
click at [759, 379] on button "Close" at bounding box center [727, 381] width 132 height 26
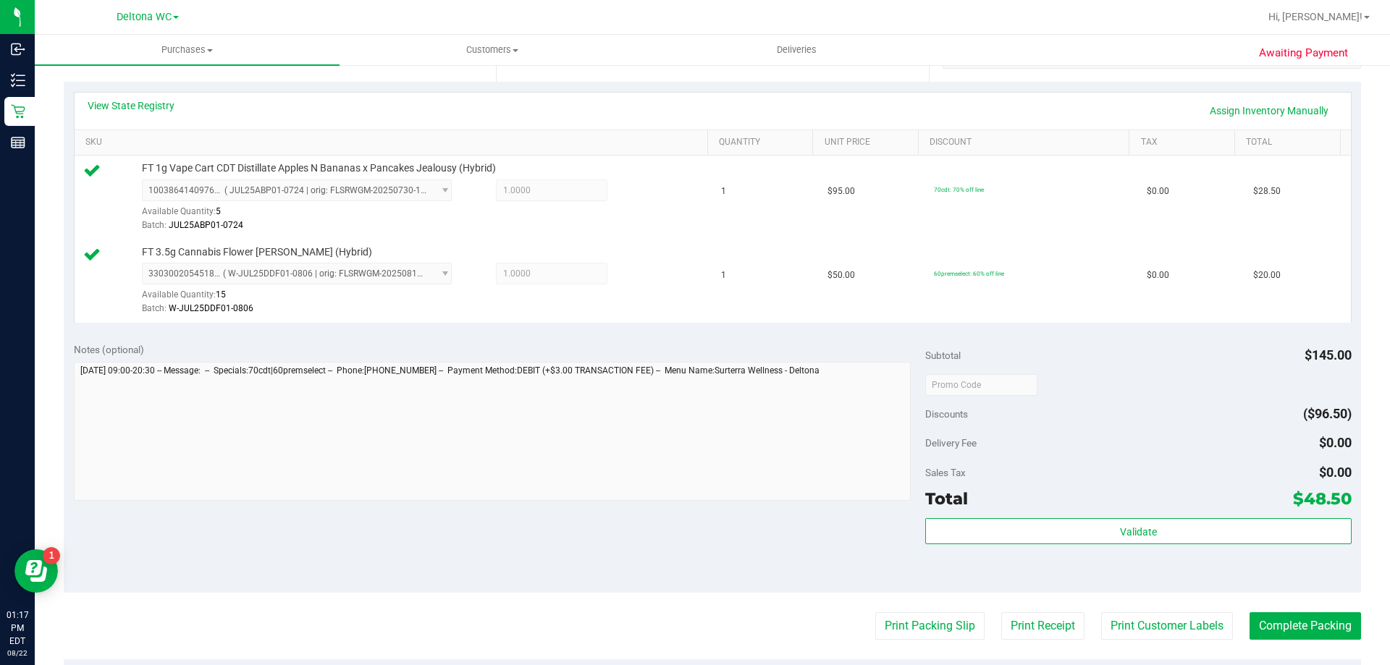
scroll to position [362, 0]
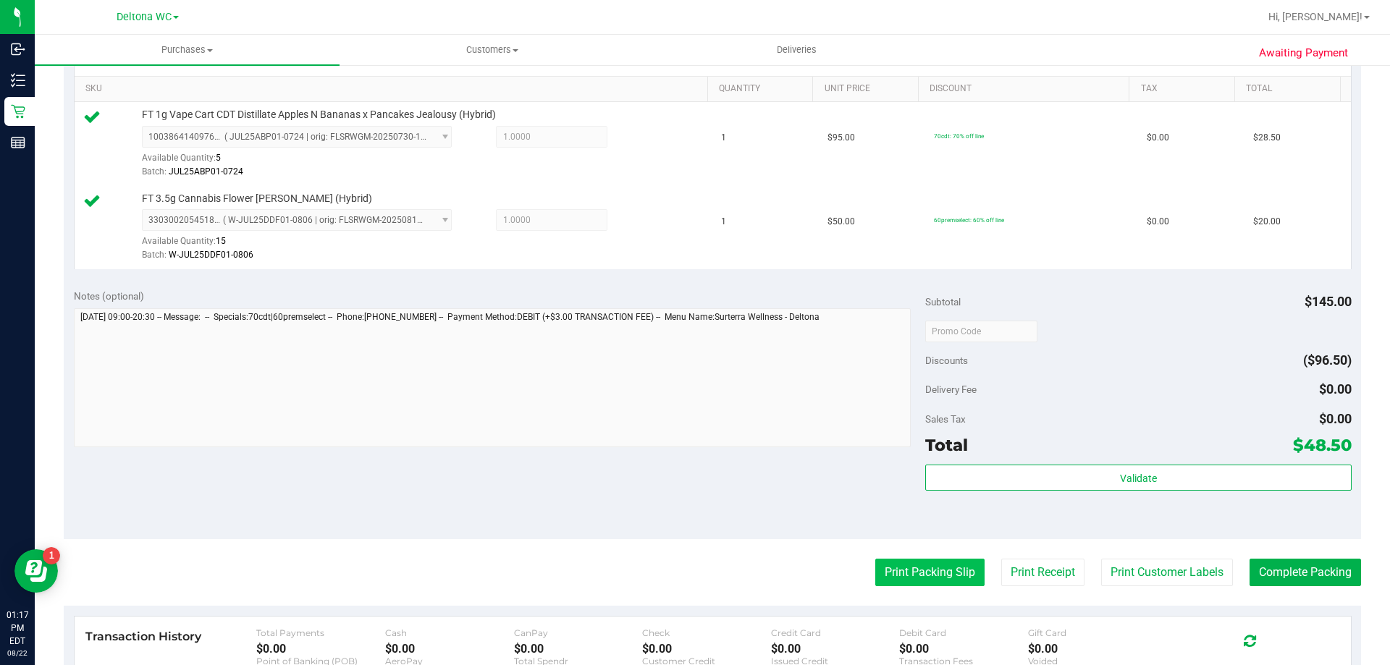
click at [918, 577] on button "Print Packing Slip" at bounding box center [929, 573] width 109 height 28
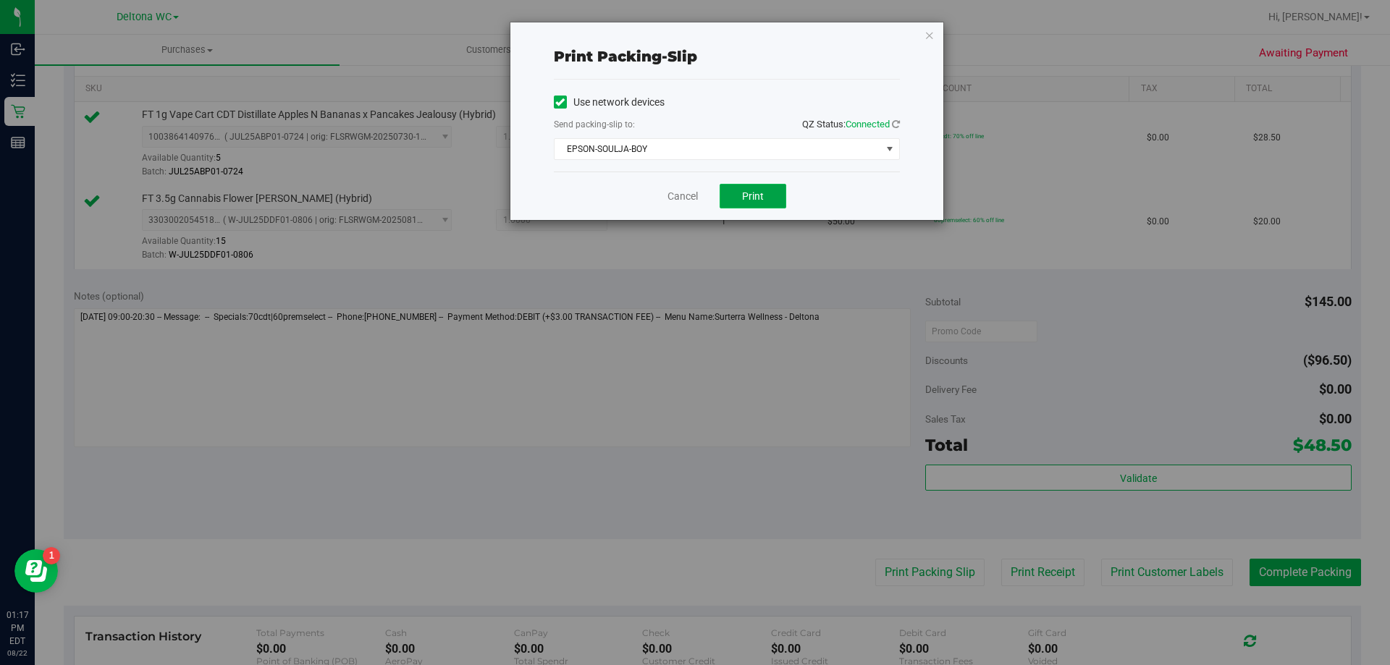
click at [736, 194] on button "Print" at bounding box center [753, 196] width 67 height 25
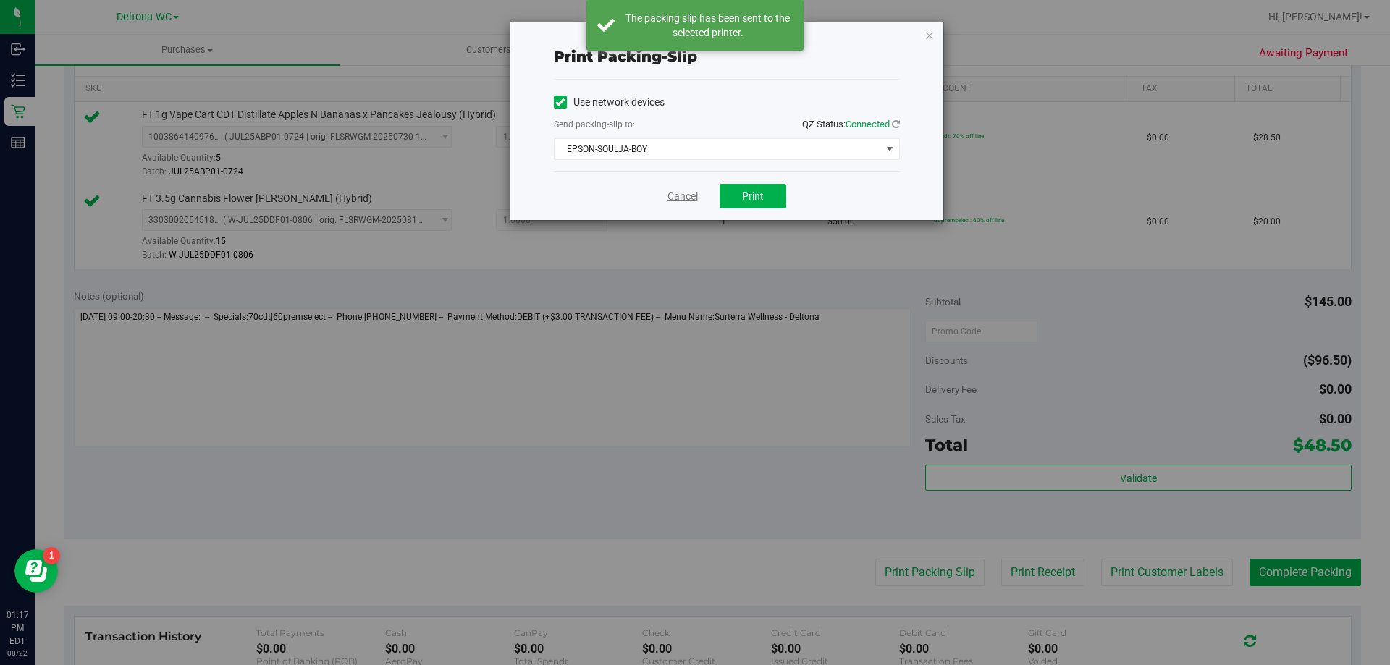
click at [678, 198] on link "Cancel" at bounding box center [682, 196] width 30 height 15
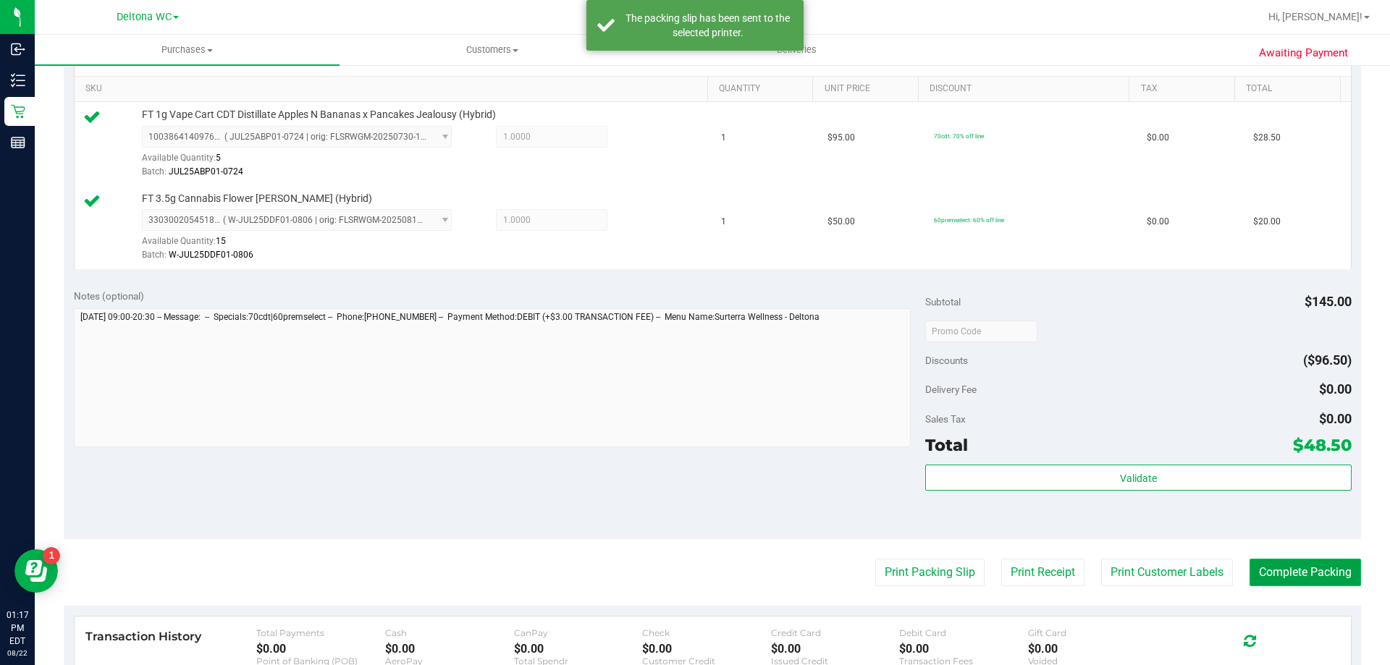
click at [1304, 570] on button "Complete Packing" at bounding box center [1304, 573] width 111 height 28
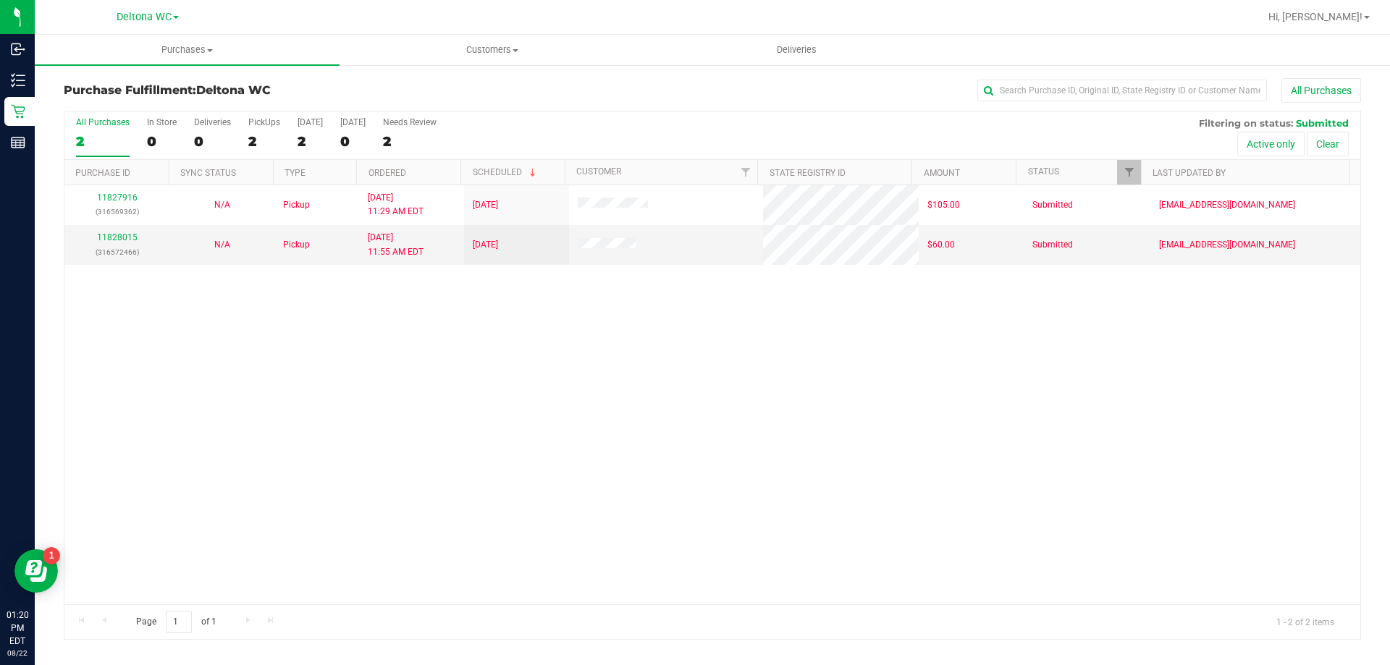
click at [98, 135] on div "2" at bounding box center [103, 141] width 54 height 17
click at [0, 0] on input "All Purchases 2" at bounding box center [0, 0] width 0 height 0
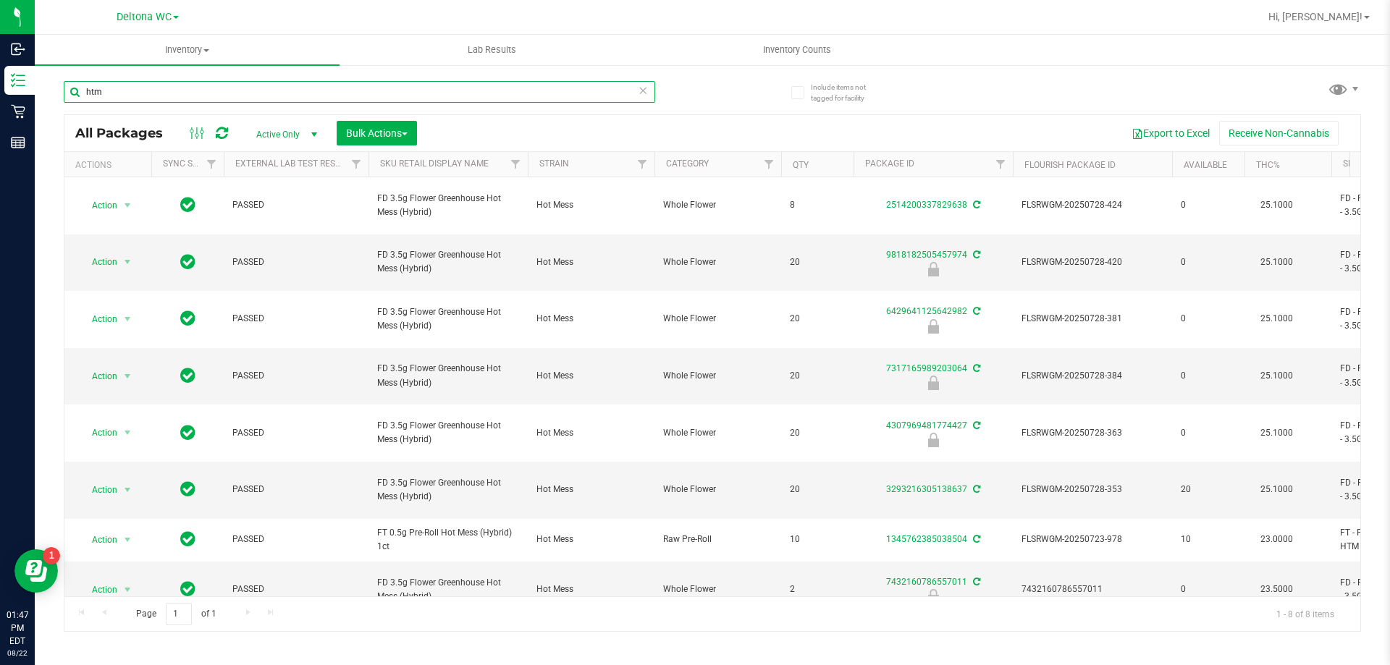
click at [282, 81] on input "htm" at bounding box center [359, 92] width 591 height 22
type input "t12"
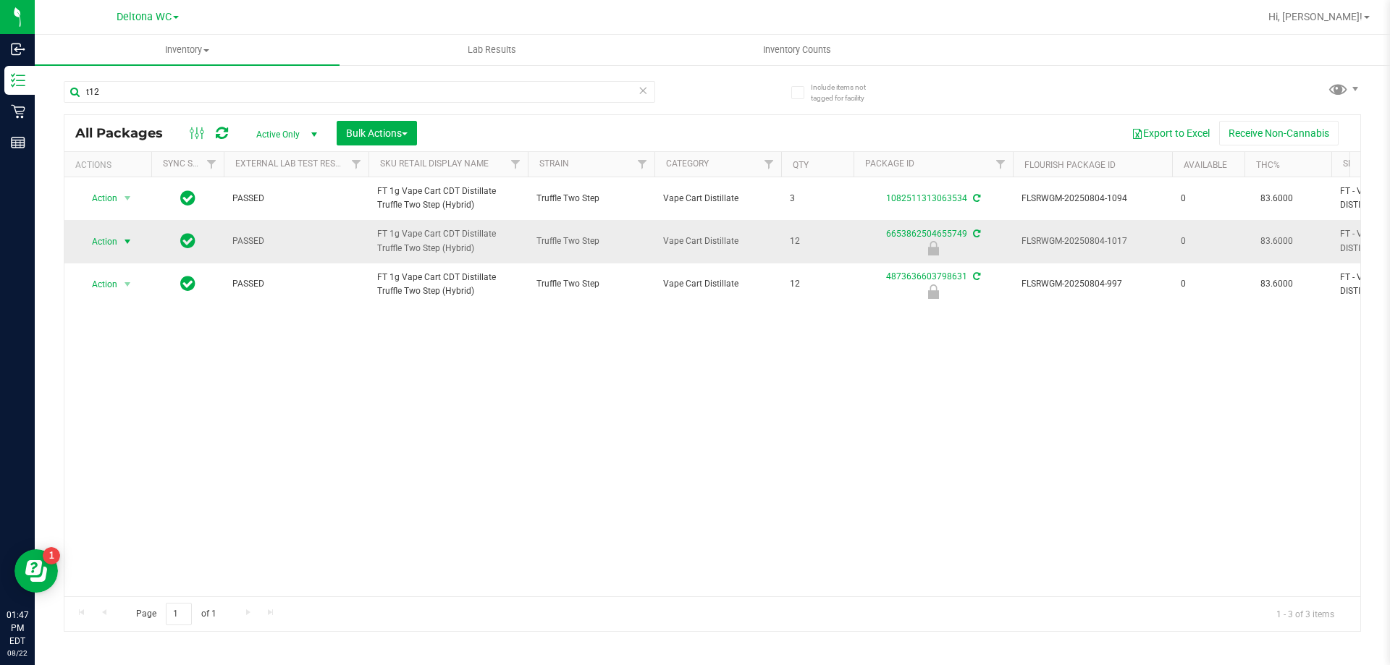
click at [89, 245] on span "Action" at bounding box center [98, 242] width 39 height 20
click at [167, 402] on li "Unlock package" at bounding box center [126, 413] width 93 height 22
click at [124, 247] on span "select" at bounding box center [128, 242] width 12 height 12
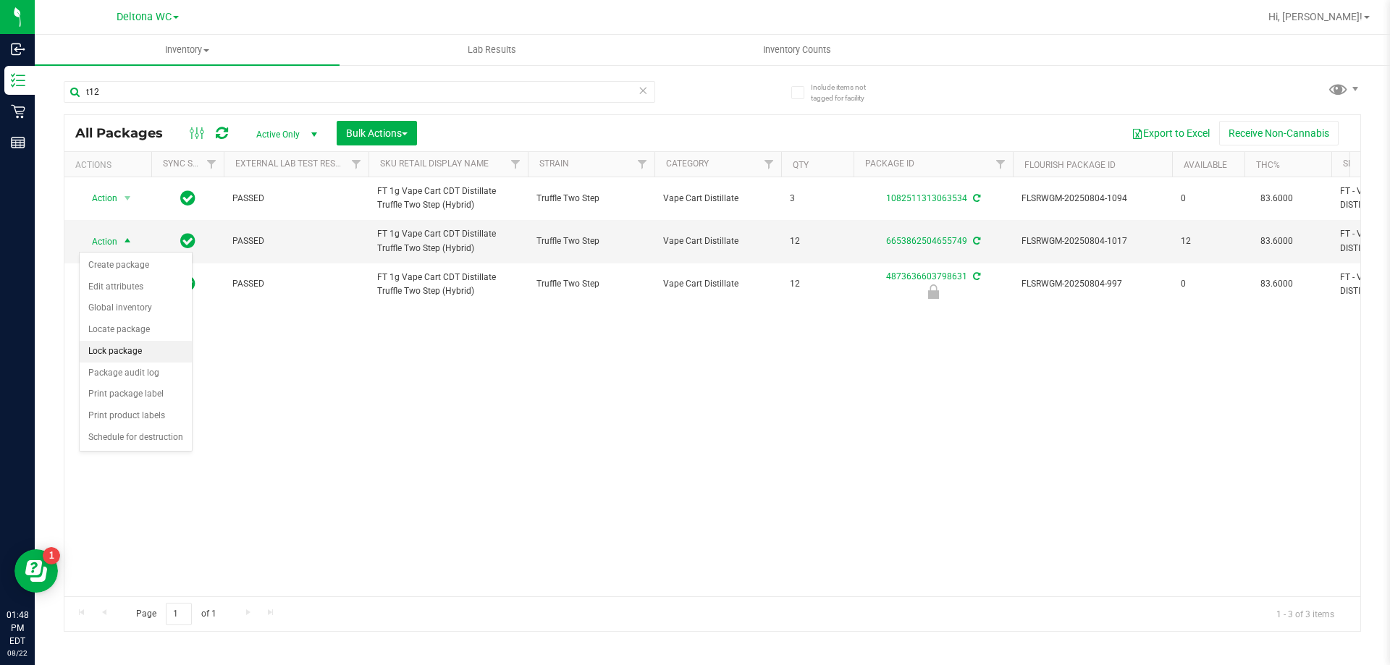
click at [146, 342] on li "Lock package" at bounding box center [136, 352] width 112 height 22
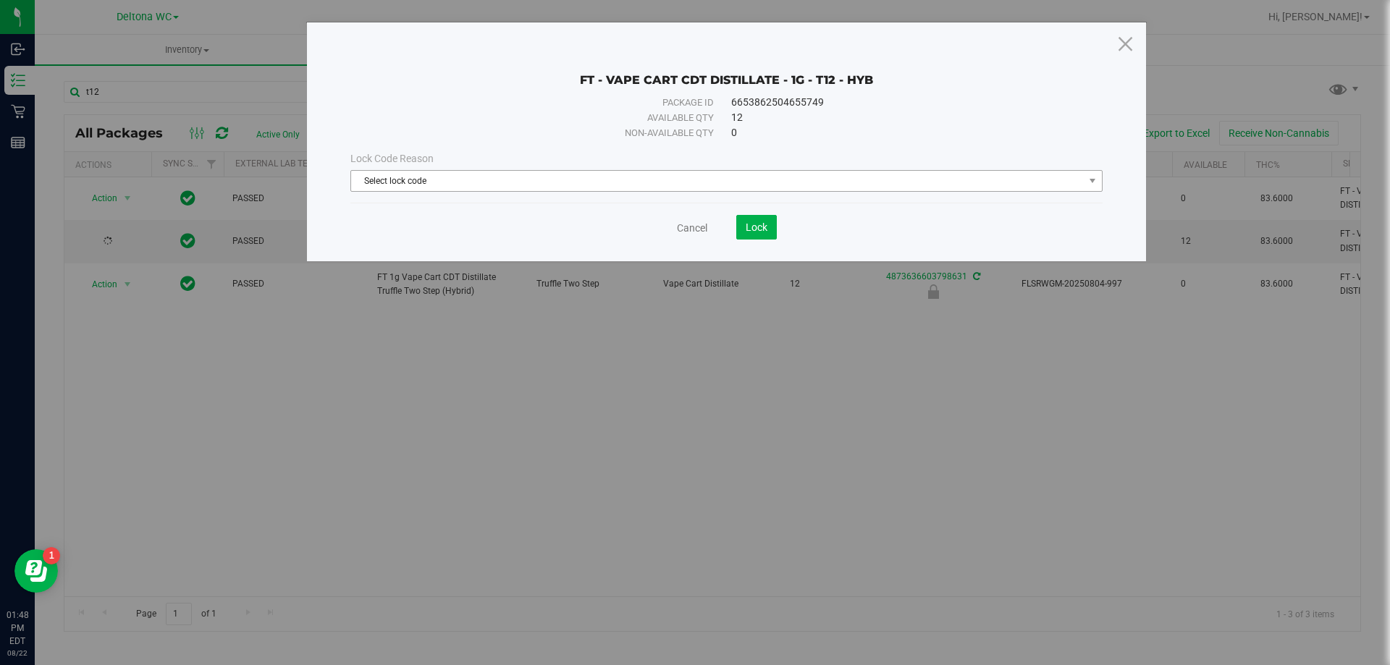
click at [651, 183] on span "Select lock code" at bounding box center [717, 181] width 733 height 20
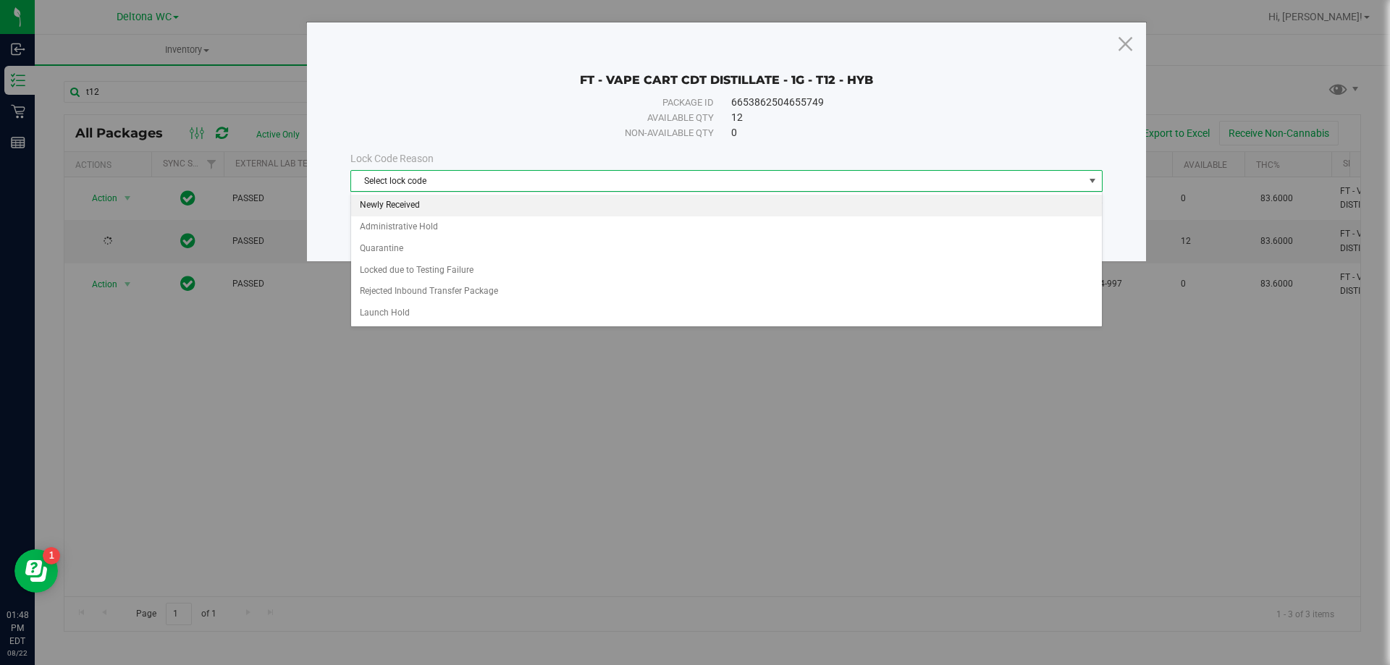
click at [448, 201] on li "Newly Received" at bounding box center [726, 206] width 751 height 22
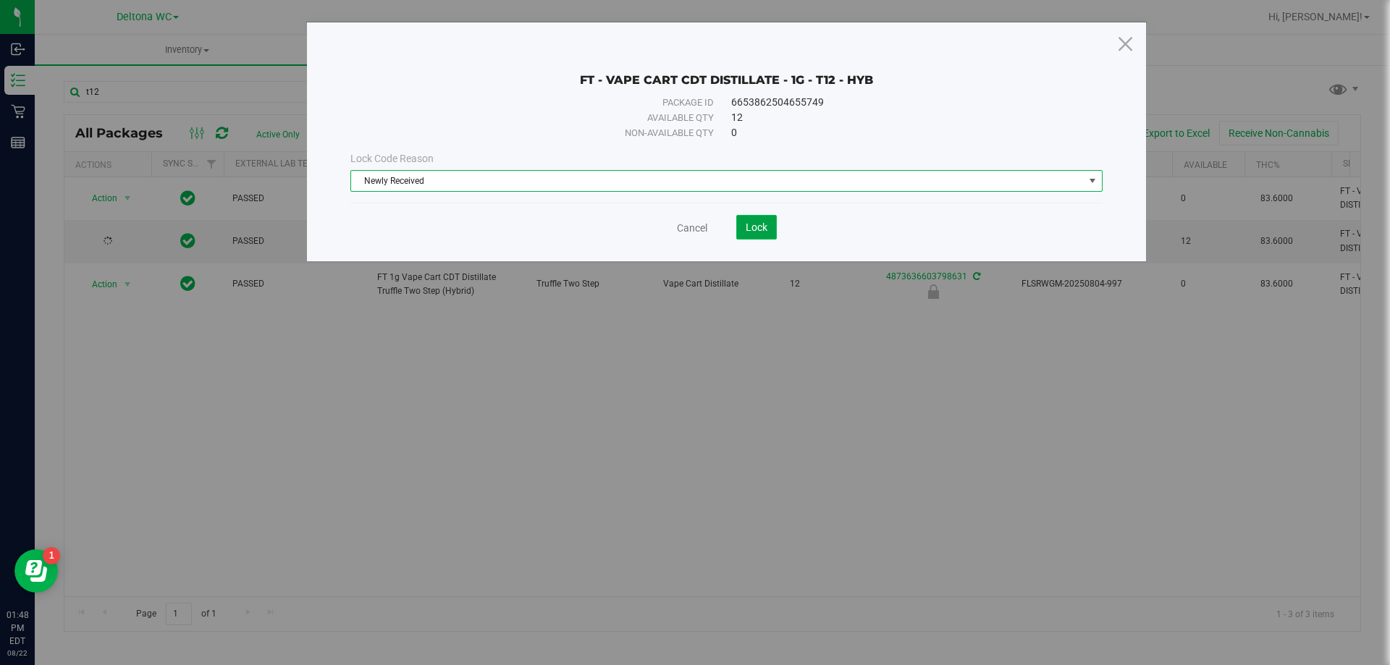
click at [770, 227] on button "Lock" at bounding box center [756, 227] width 41 height 25
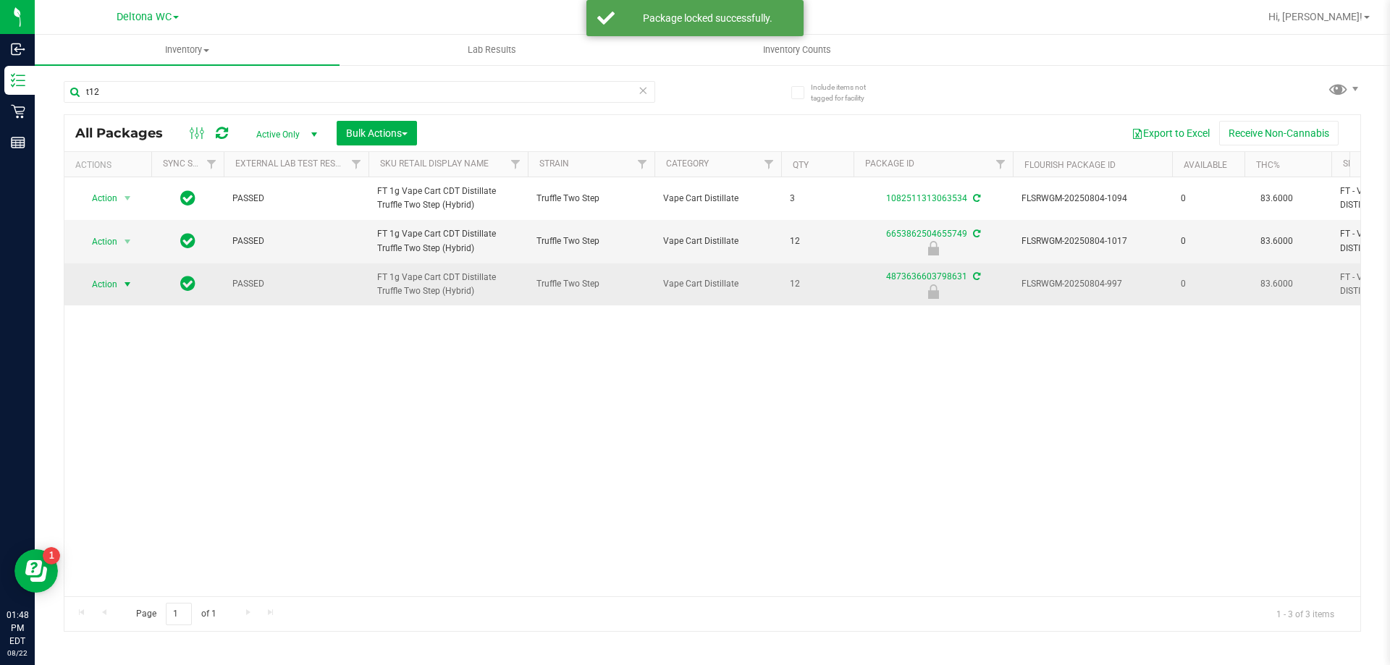
click at [128, 287] on span "select" at bounding box center [128, 285] width 12 height 12
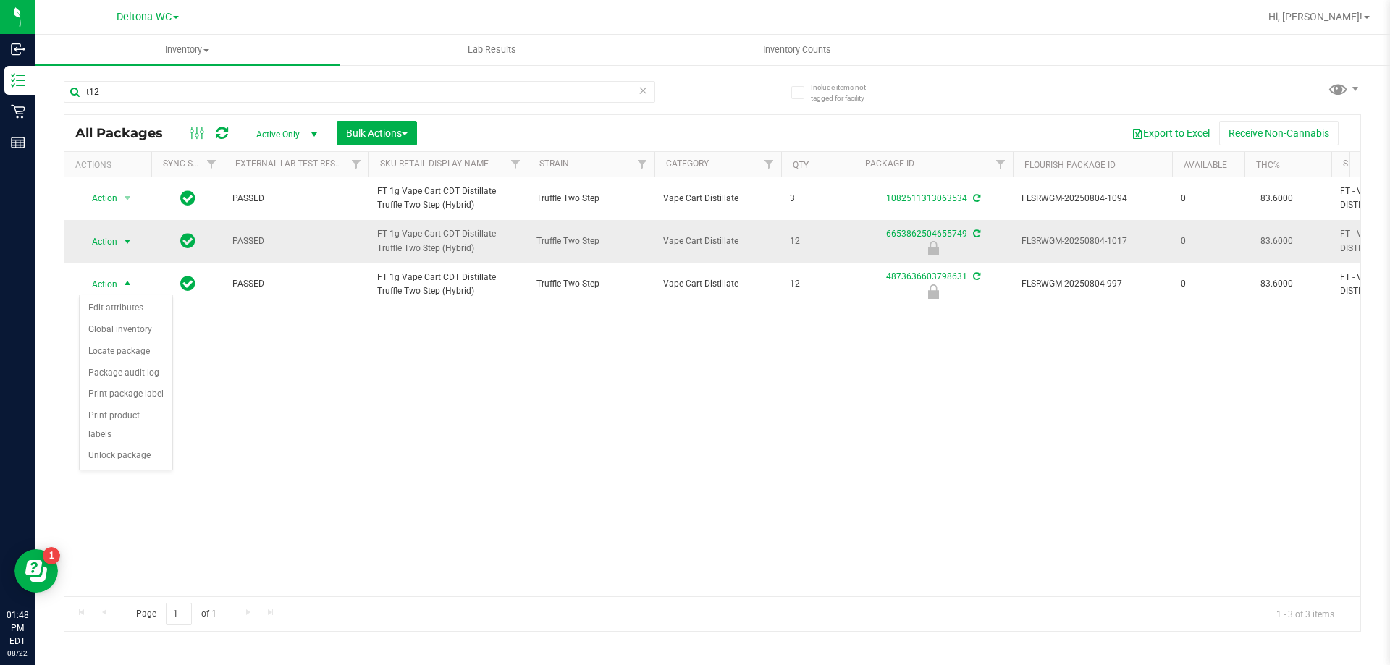
click at [107, 232] on span "Action" at bounding box center [98, 242] width 39 height 20
click at [313, 307] on div "Action Action Create package Edit attributes Global inventory Locate package Lo…" at bounding box center [712, 386] width 1296 height 419
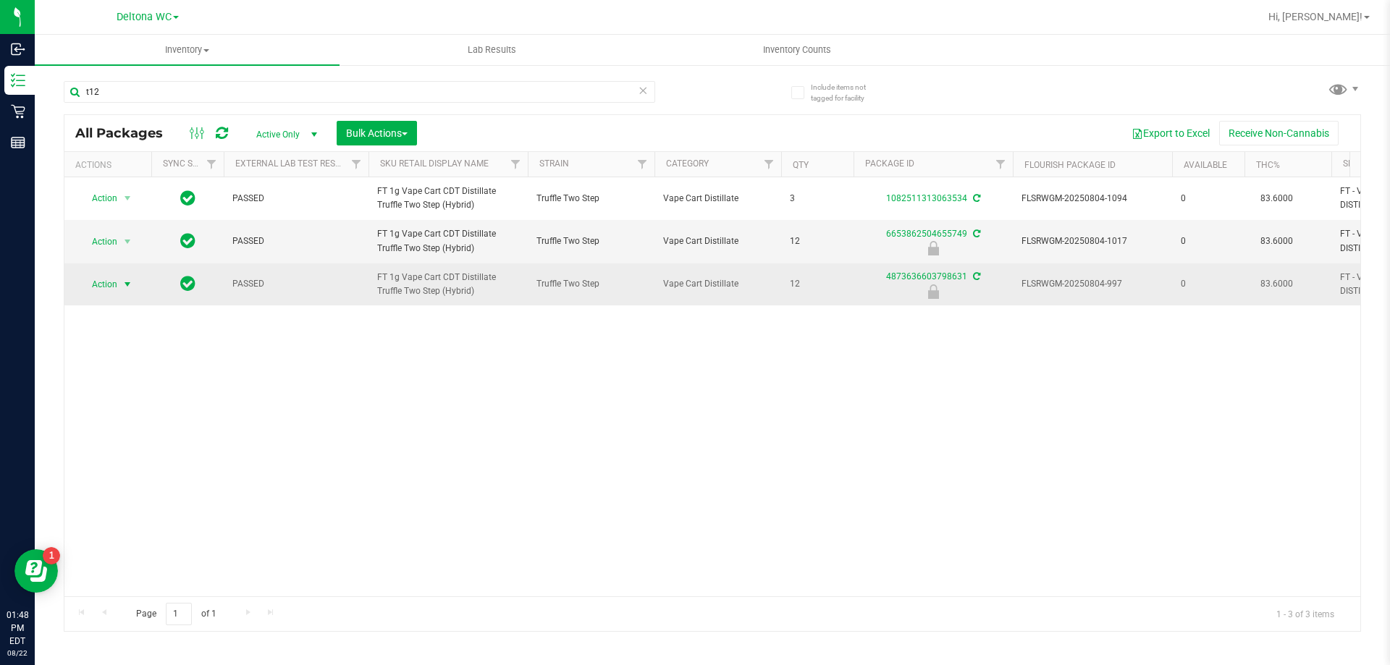
click at [119, 277] on span "select" at bounding box center [128, 284] width 18 height 20
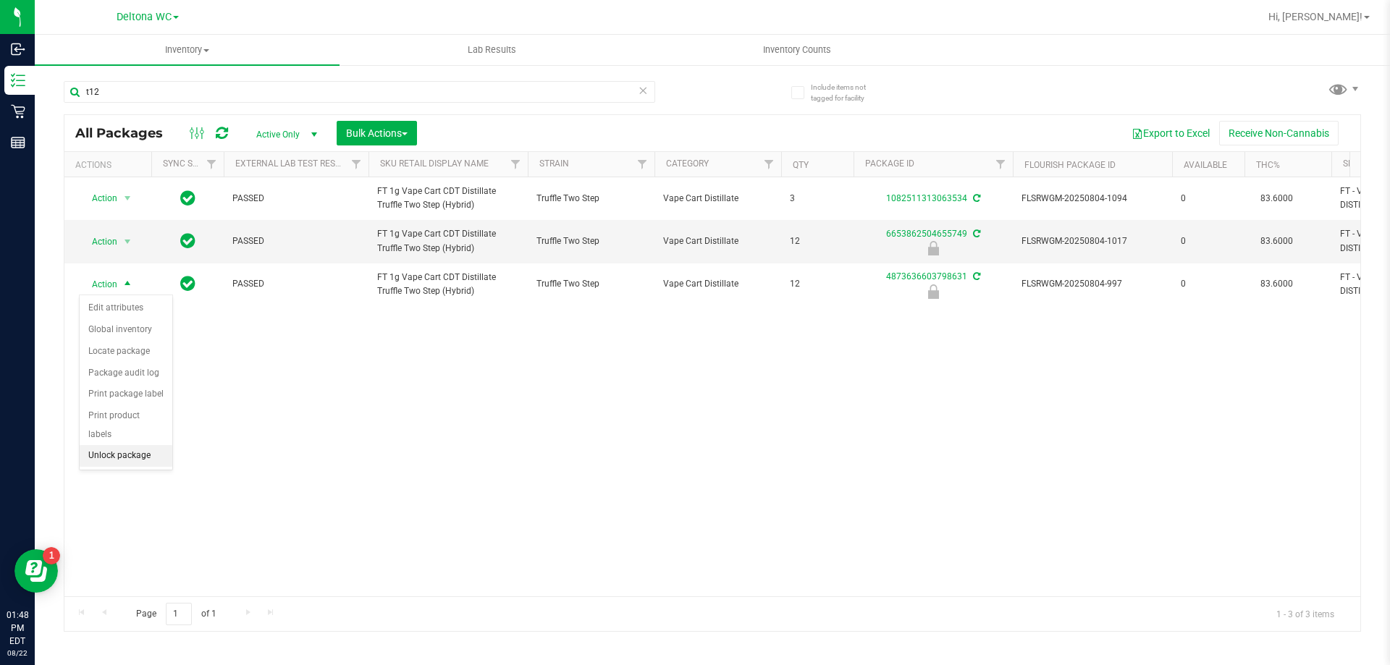
click at [113, 445] on li "Unlock package" at bounding box center [126, 456] width 93 height 22
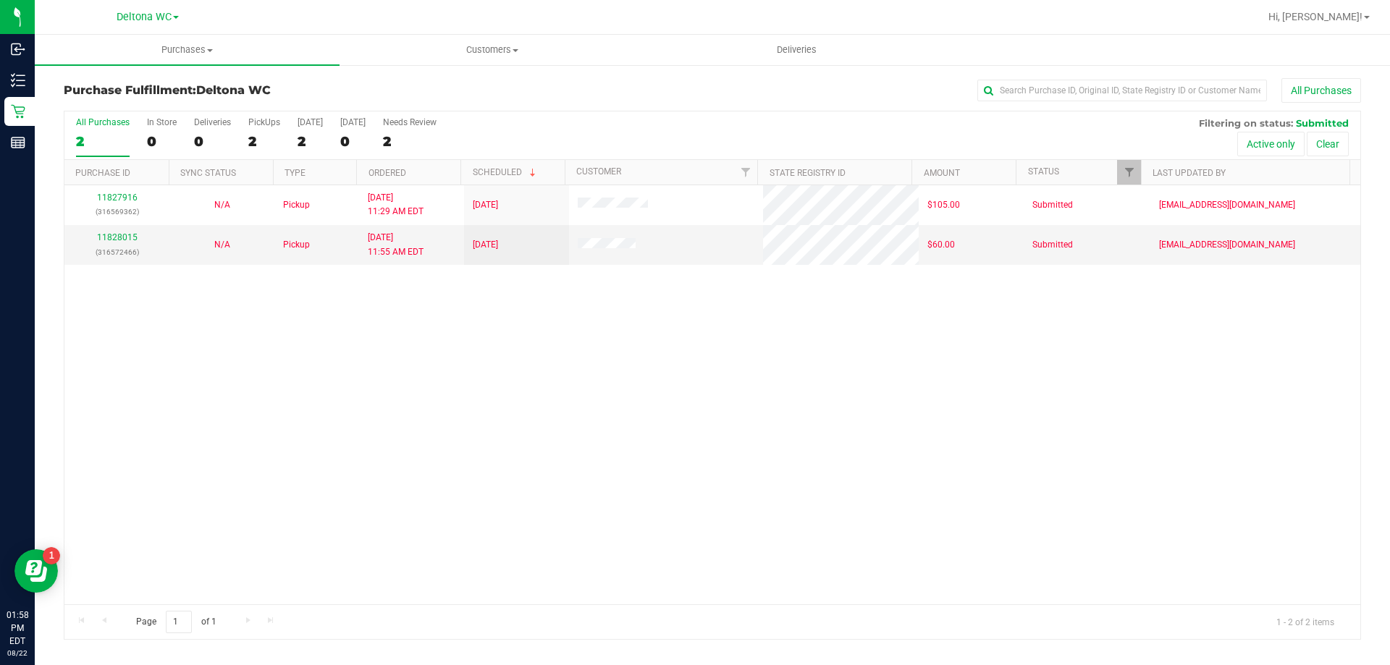
click at [109, 148] on div "2" at bounding box center [103, 141] width 54 height 17
click at [0, 0] on input "All Purchases 2" at bounding box center [0, 0] width 0 height 0
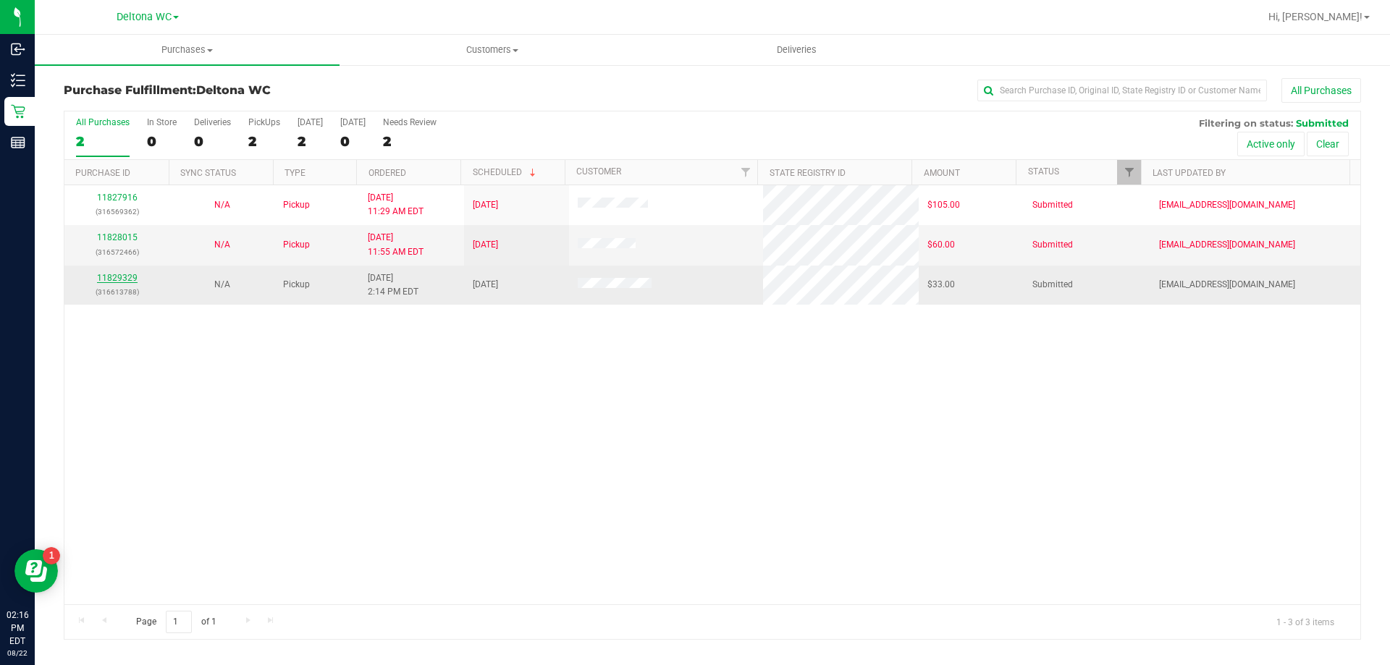
click at [121, 281] on link "11829329" at bounding box center [117, 278] width 41 height 10
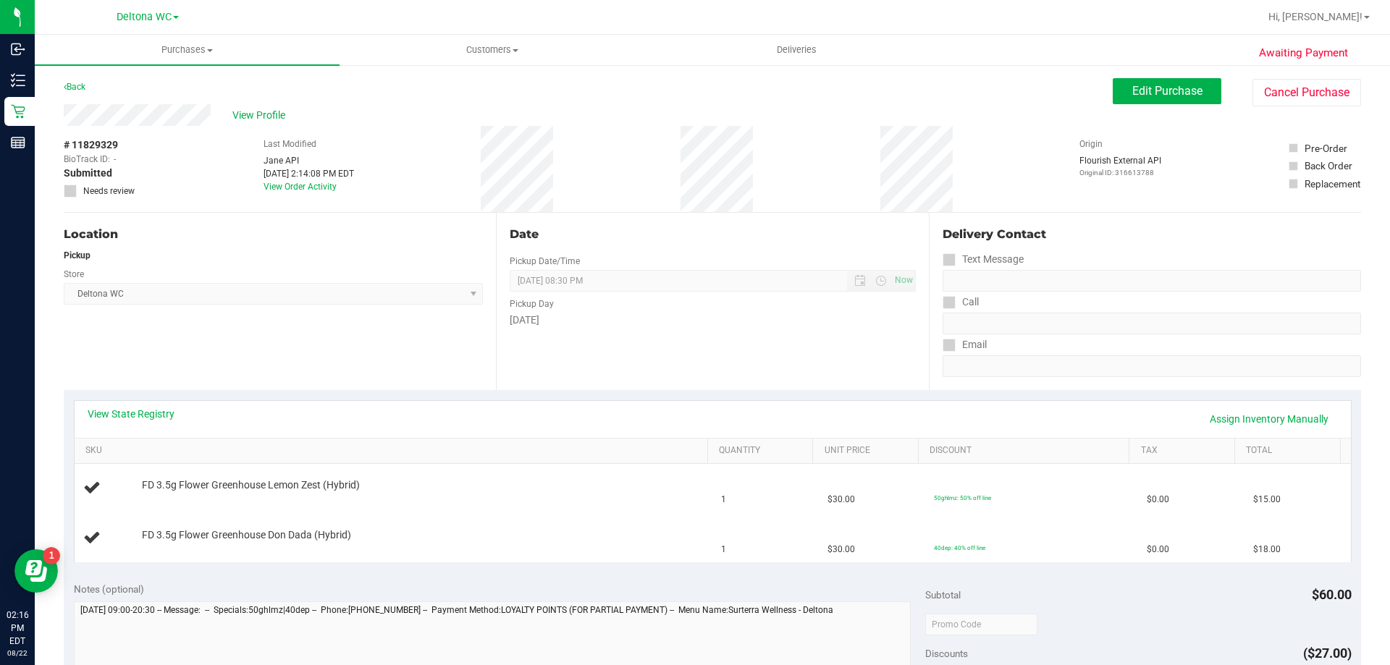
click at [138, 414] on link "View State Registry" at bounding box center [131, 414] width 87 height 14
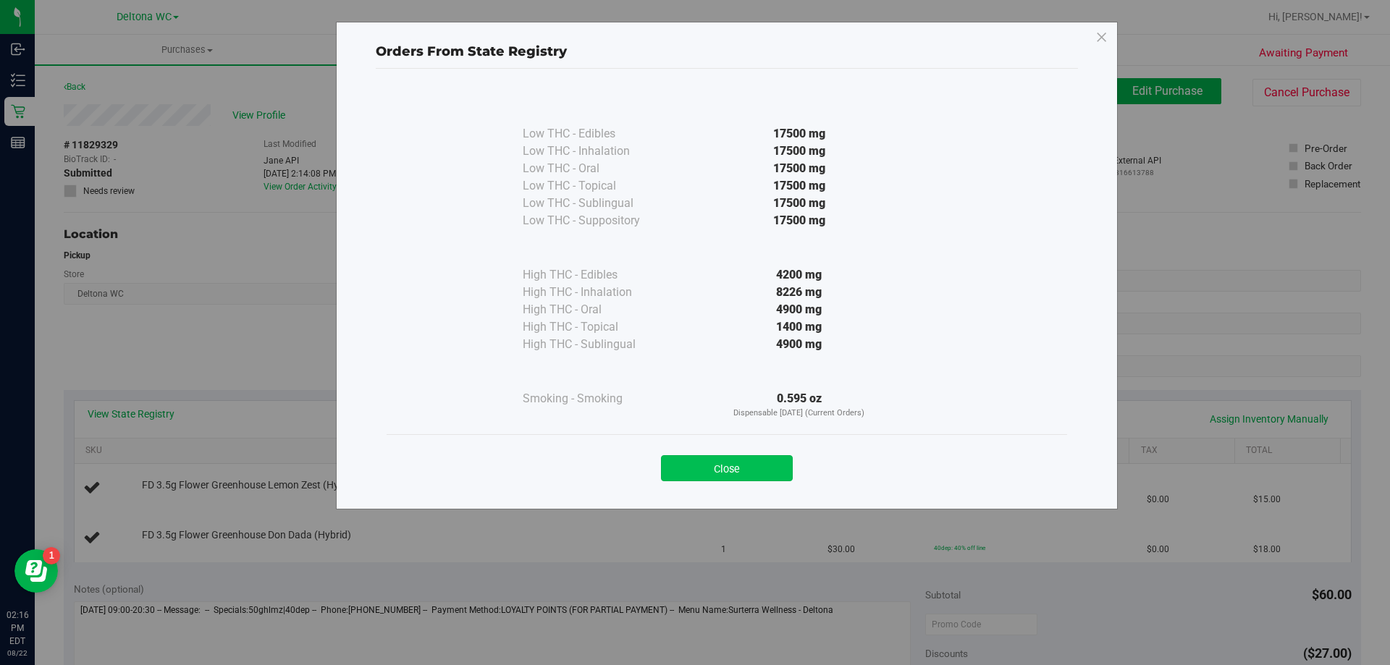
click at [763, 479] on button "Close" at bounding box center [727, 468] width 132 height 26
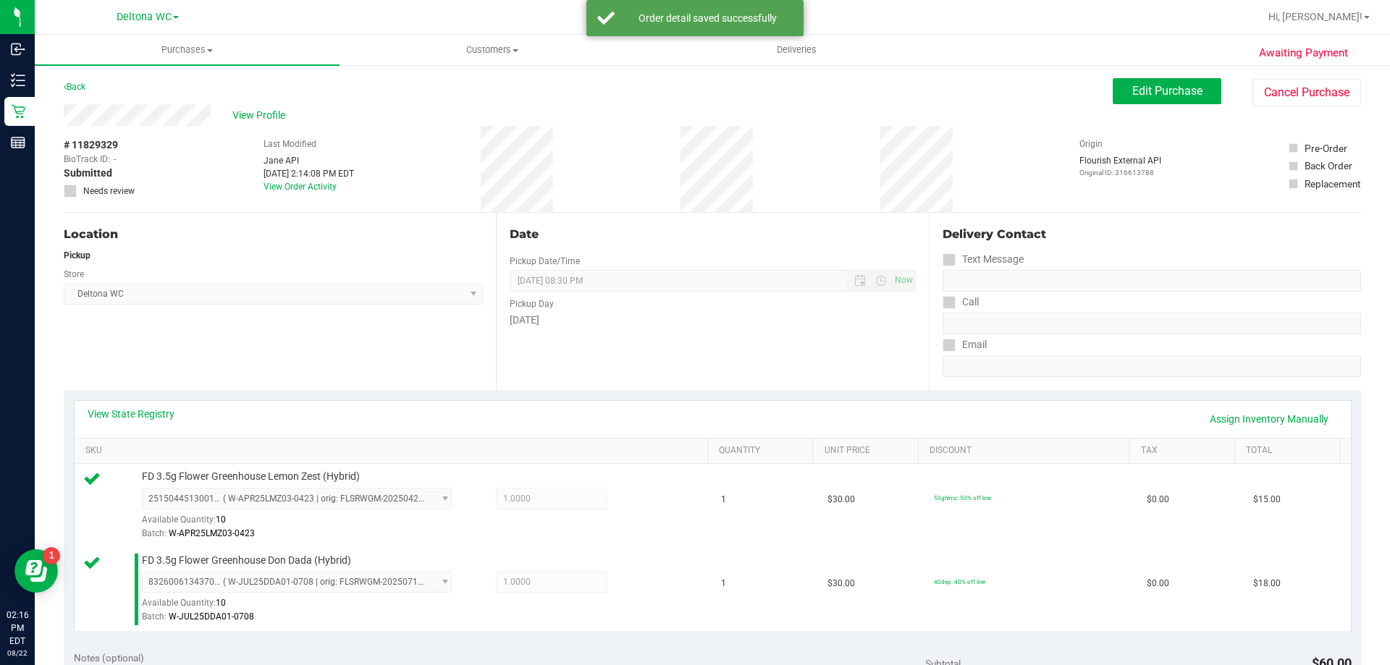
scroll to position [362, 0]
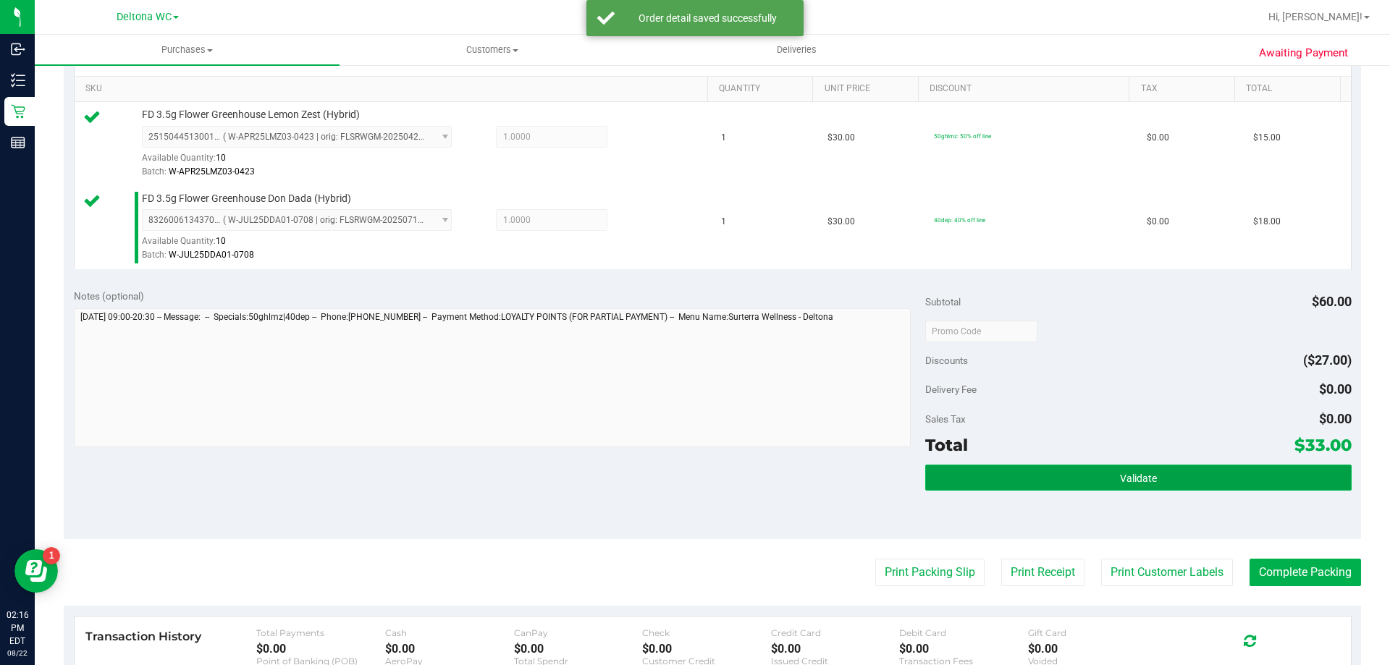
click at [1064, 484] on button "Validate" at bounding box center [1138, 478] width 426 height 26
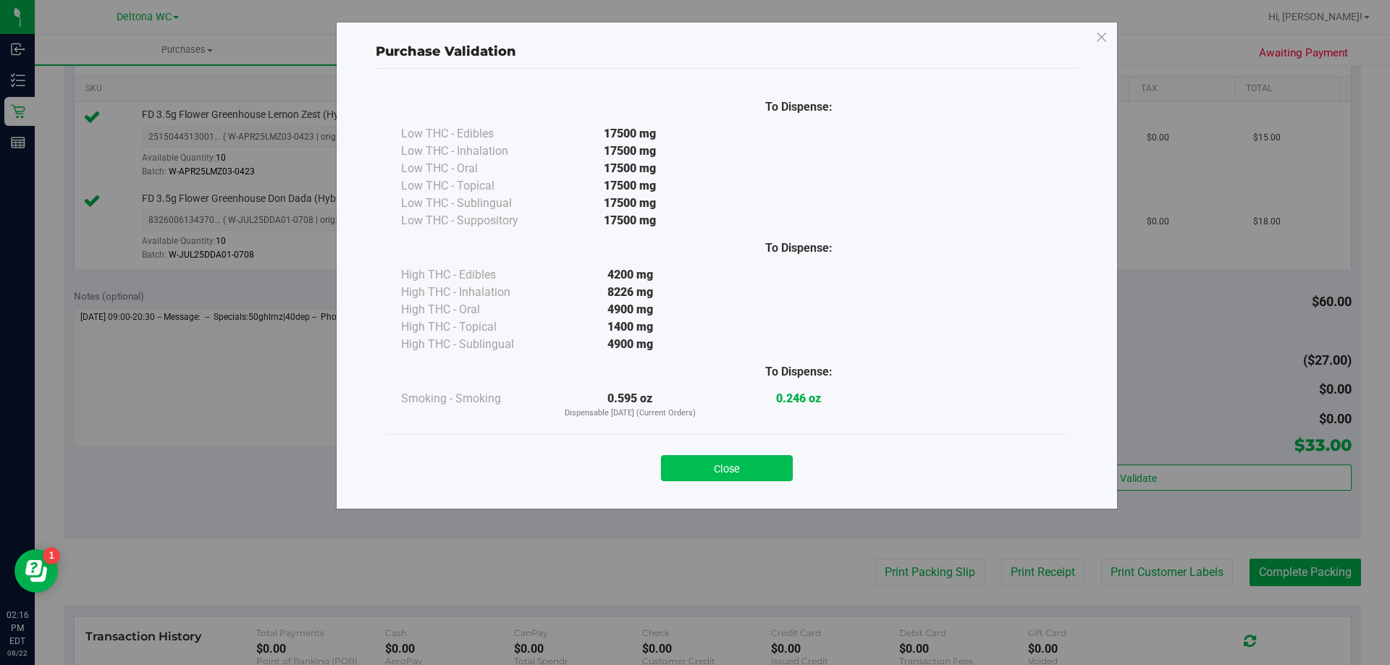
click at [767, 476] on button "Close" at bounding box center [727, 468] width 132 height 26
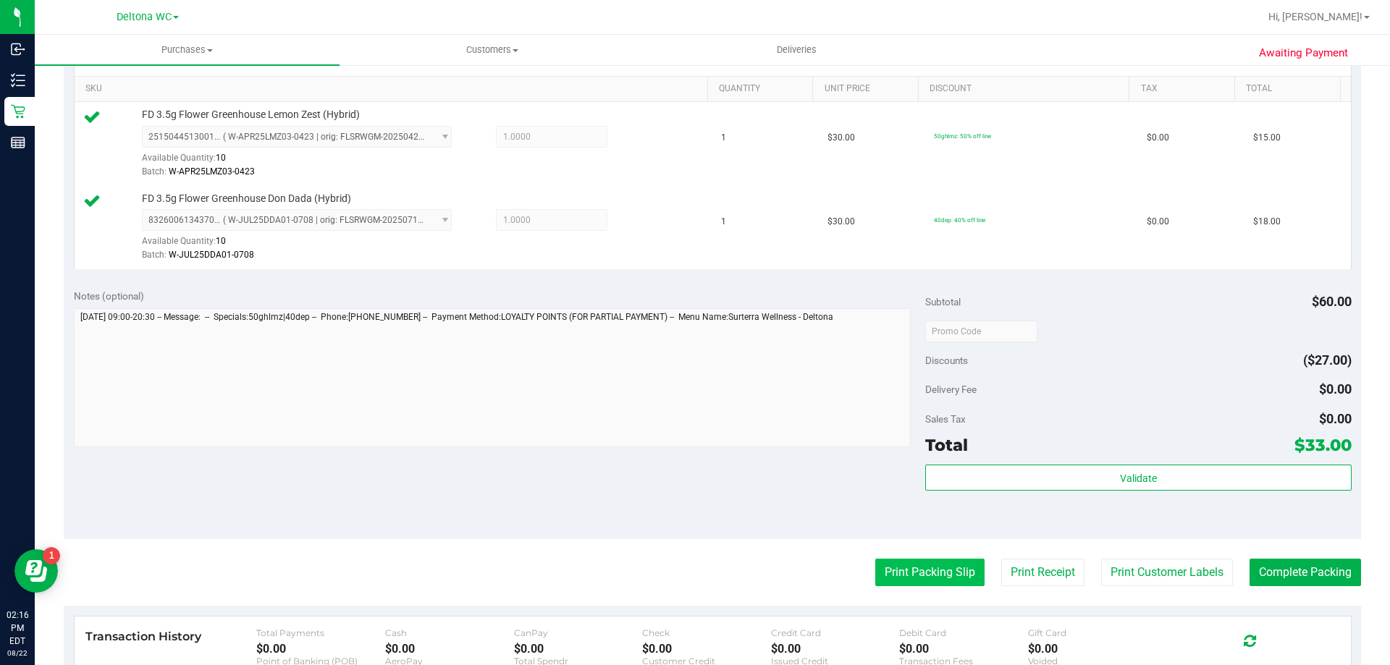
click at [906, 568] on button "Print Packing Slip" at bounding box center [929, 573] width 109 height 28
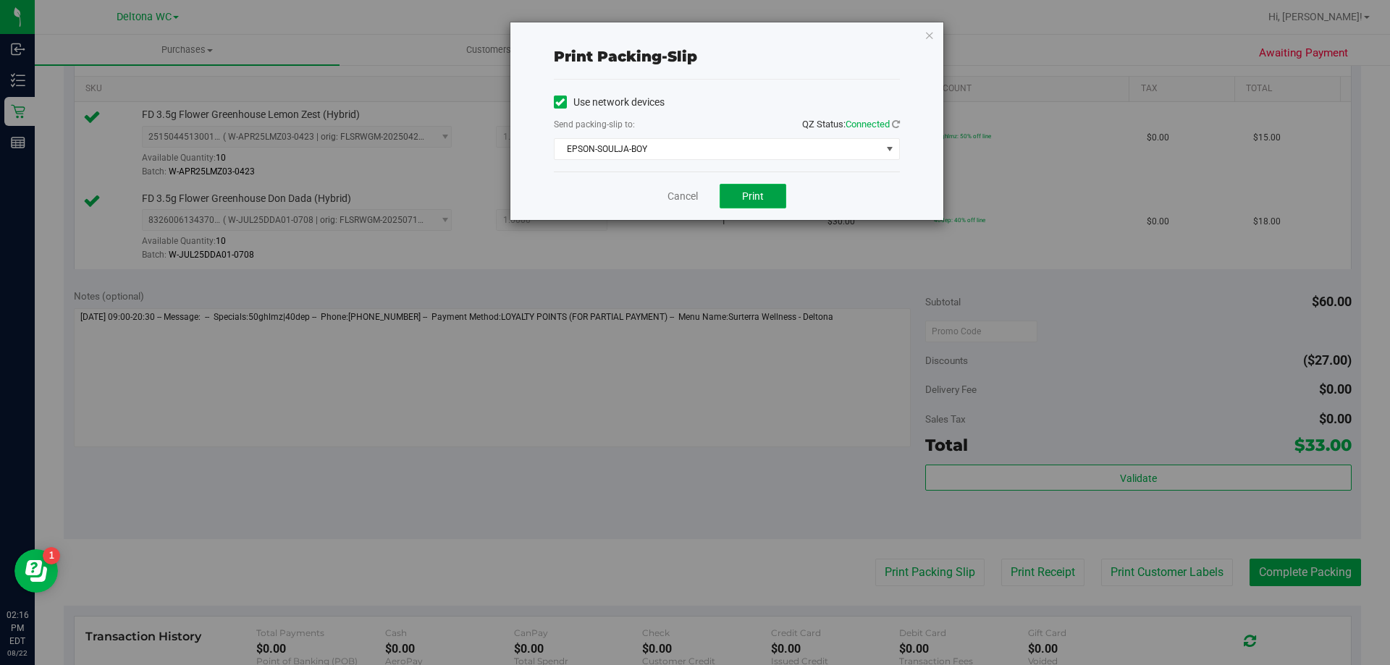
click at [748, 191] on span "Print" at bounding box center [753, 196] width 22 height 12
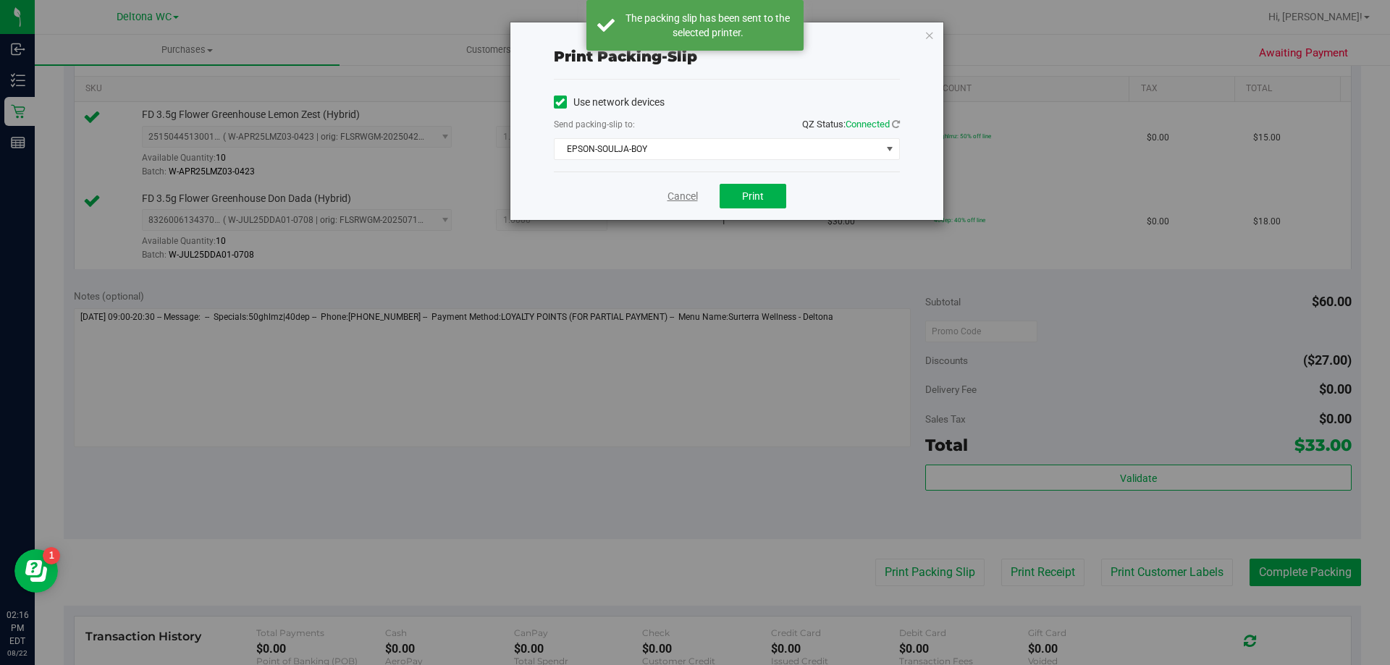
click at [682, 198] on link "Cancel" at bounding box center [682, 196] width 30 height 15
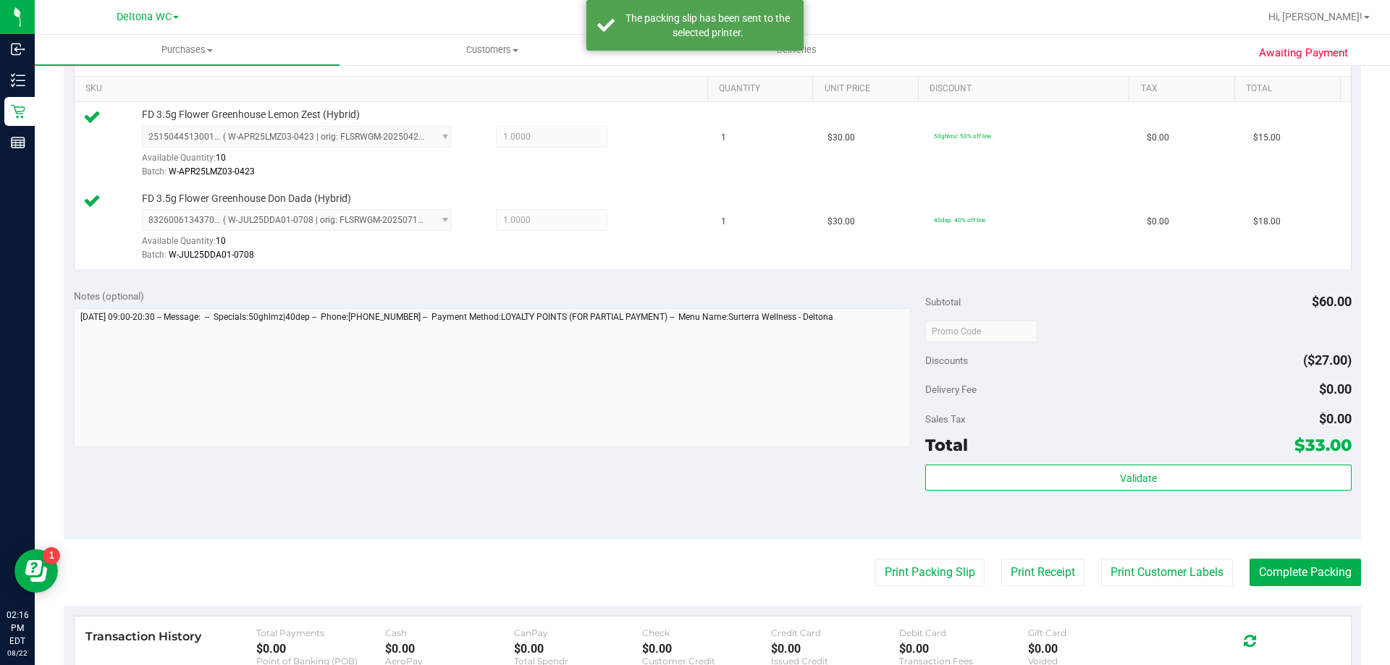
click at [1247, 552] on purchase-details "Back Edit Purchase Cancel Purchase View Profile # 11829329 BioTrack ID: - Submi…" at bounding box center [712, 296] width 1297 height 1160
click at [1271, 568] on button "Complete Packing" at bounding box center [1304, 573] width 111 height 28
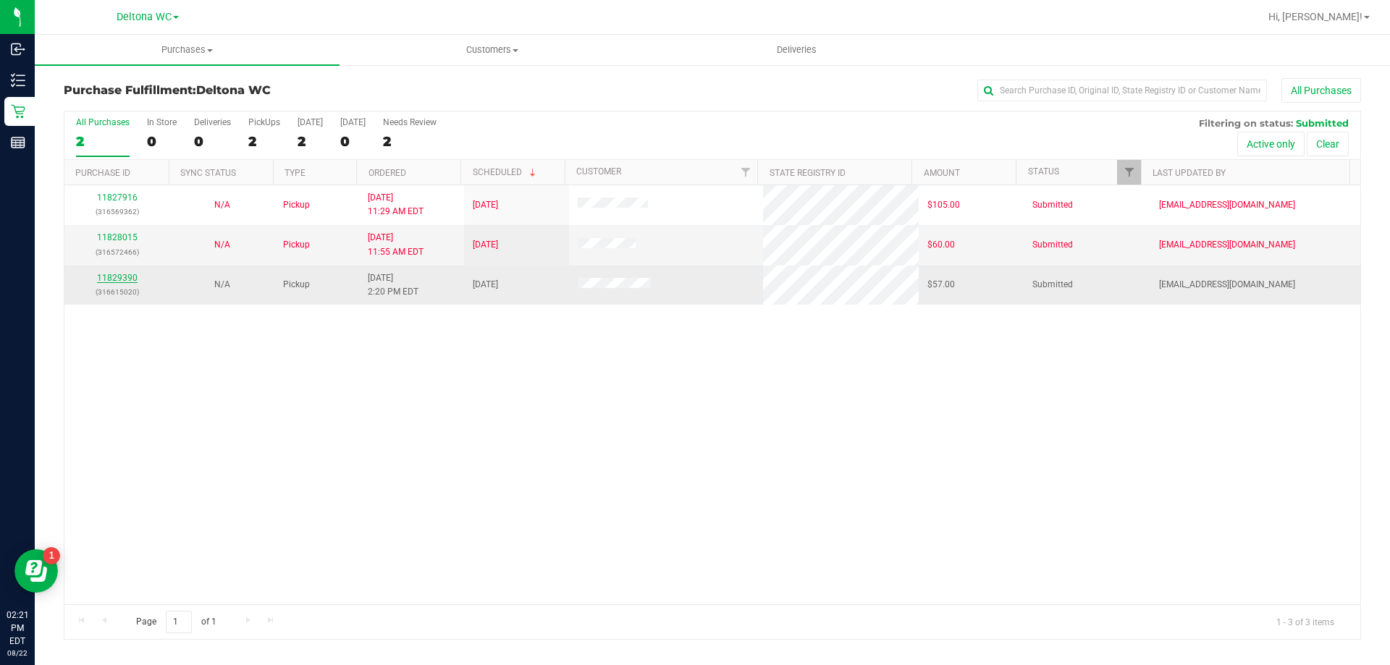
click at [117, 275] on link "11829390" at bounding box center [117, 278] width 41 height 10
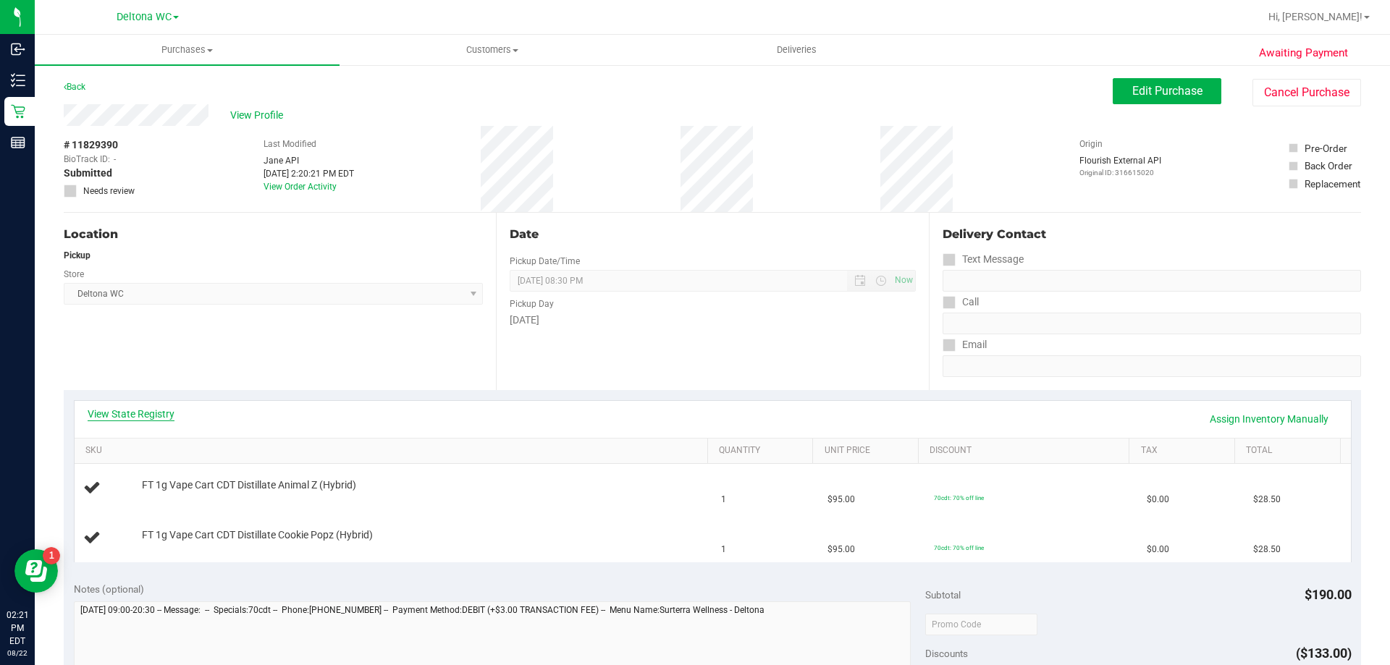
click at [141, 419] on link "View State Registry" at bounding box center [131, 414] width 87 height 14
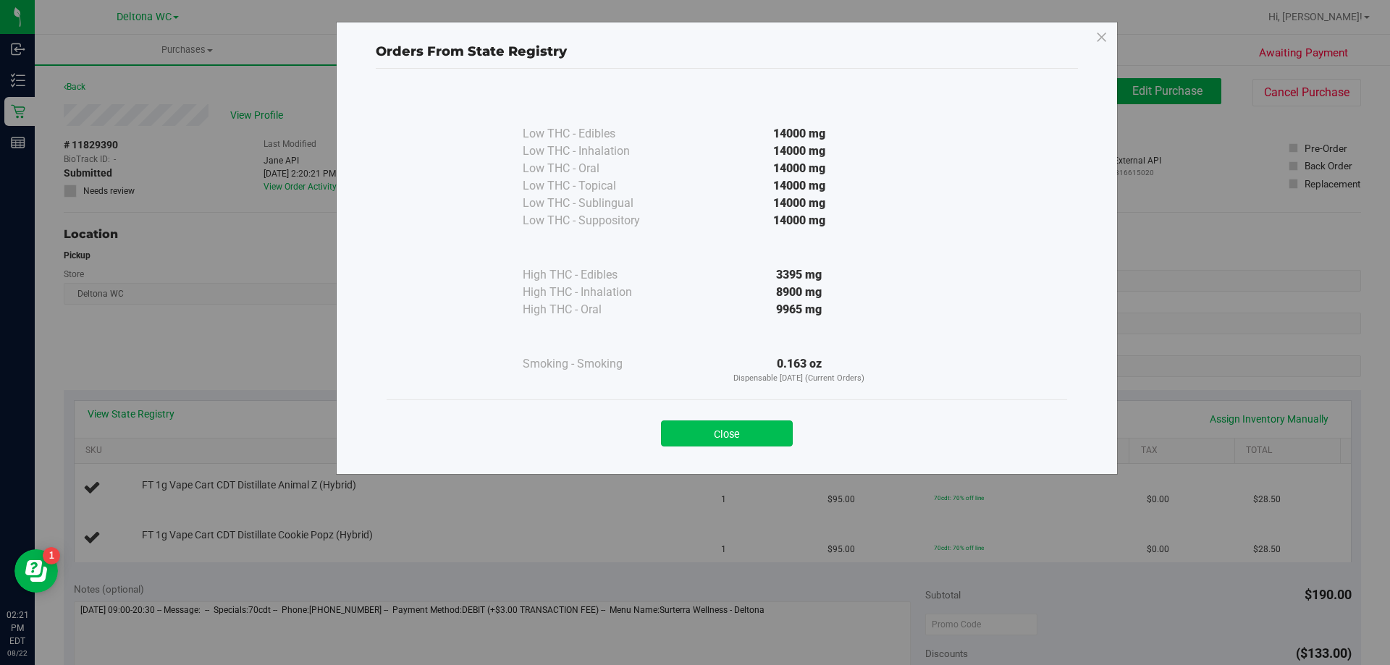
click at [715, 429] on button "Close" at bounding box center [727, 434] width 132 height 26
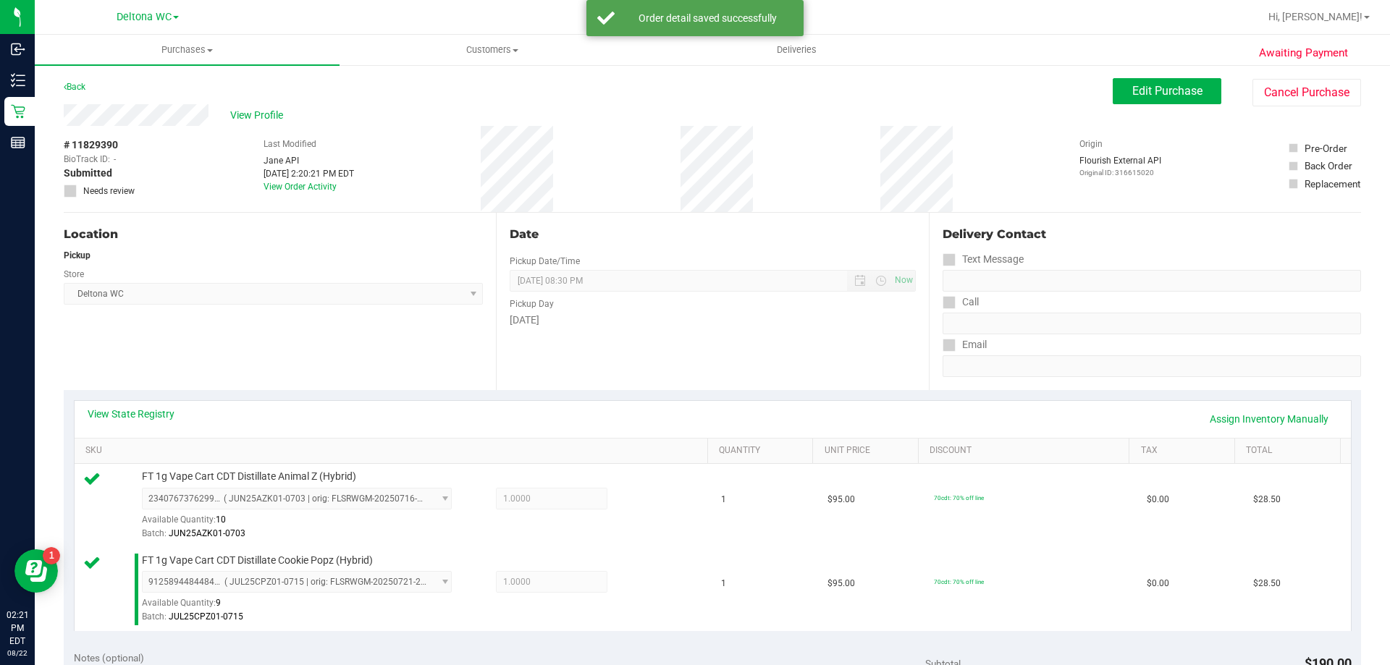
scroll to position [290, 0]
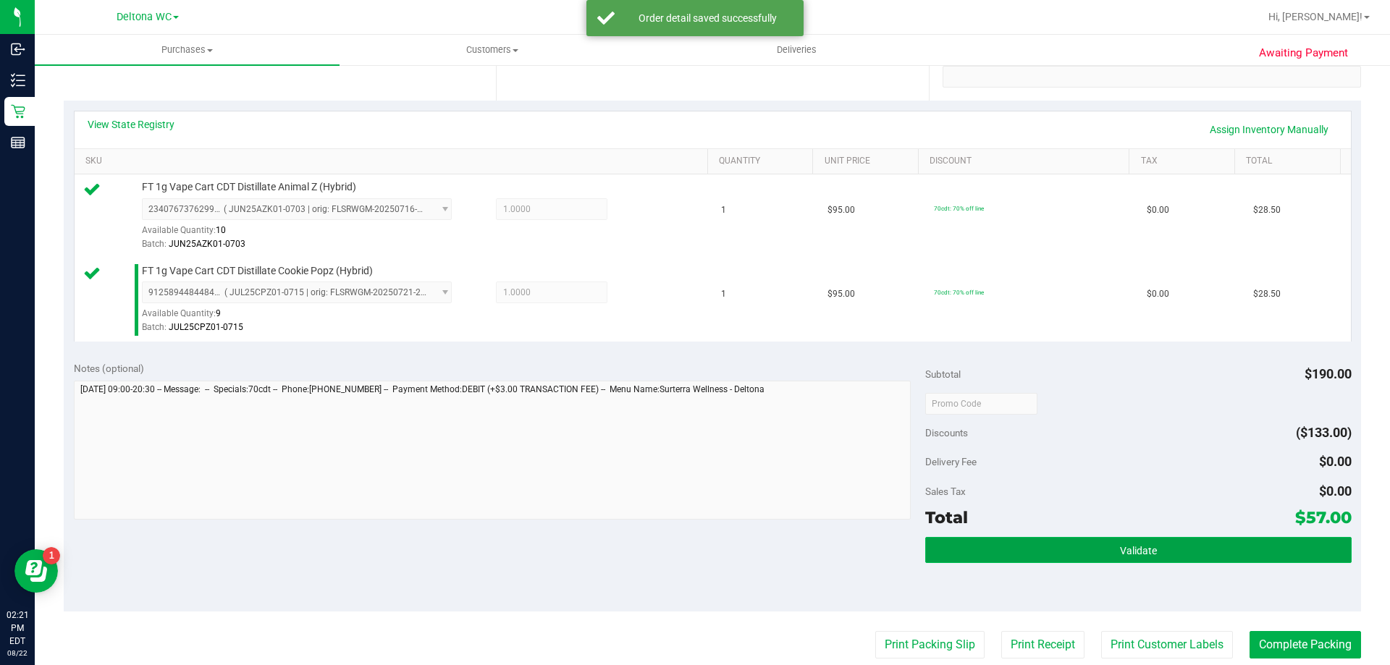
click at [1022, 550] on button "Validate" at bounding box center [1138, 550] width 426 height 26
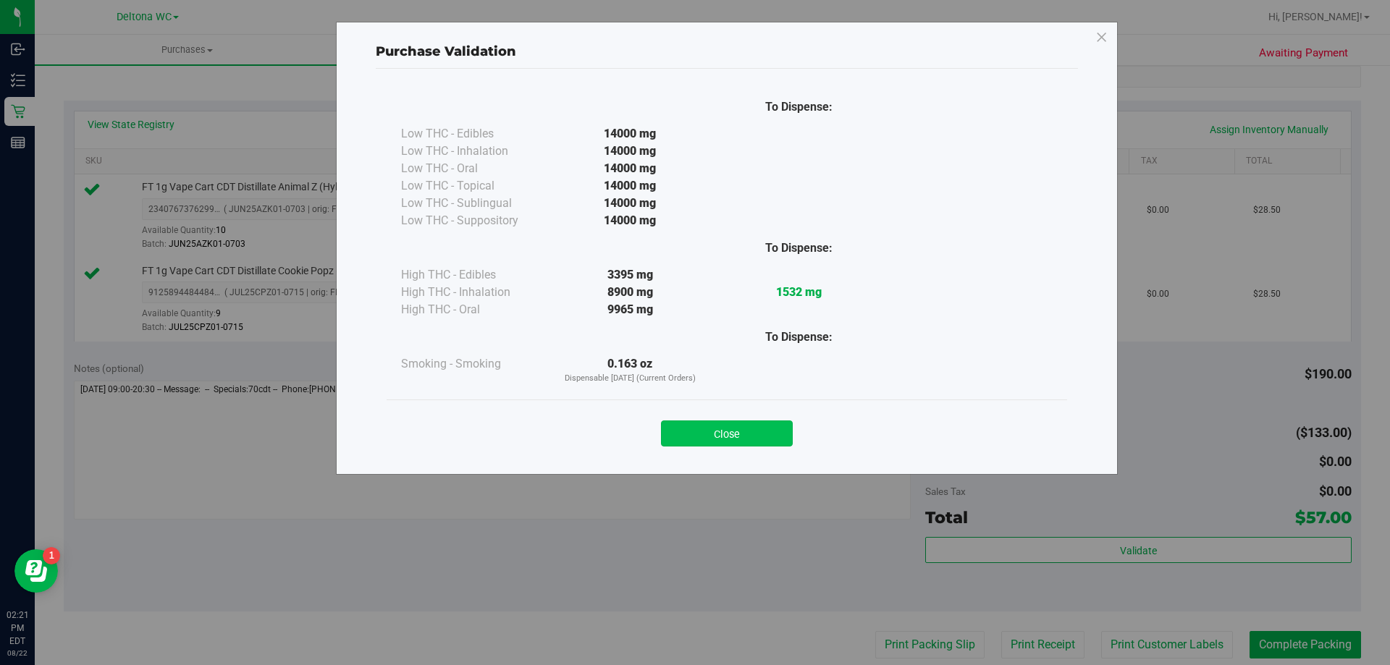
click at [740, 439] on button "Close" at bounding box center [727, 434] width 132 height 26
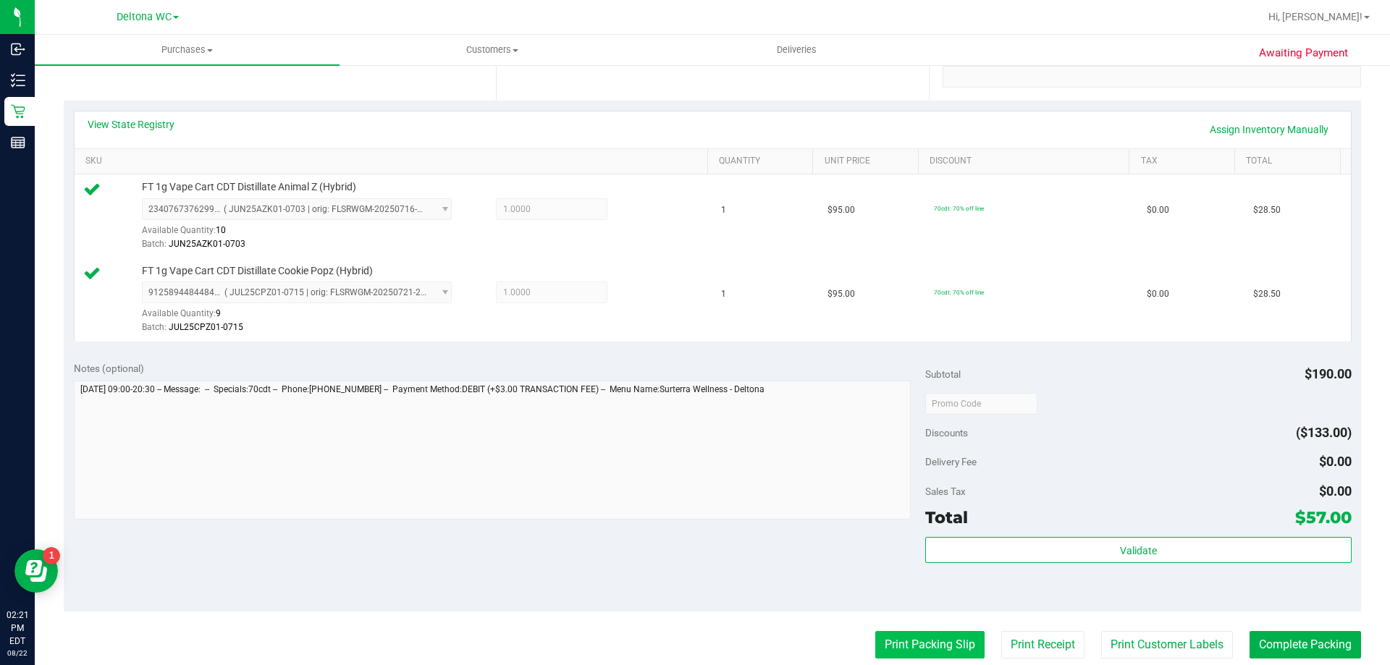
click at [930, 652] on button "Print Packing Slip" at bounding box center [929, 645] width 109 height 28
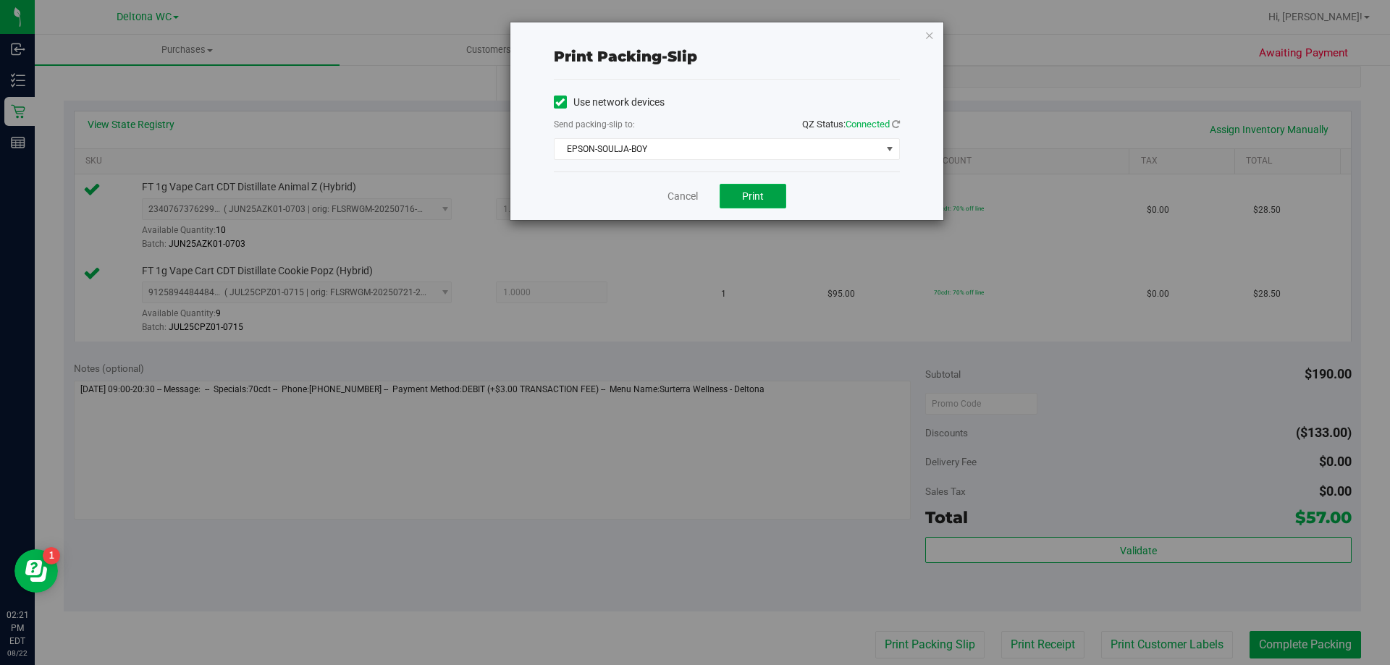
click at [759, 197] on span "Print" at bounding box center [753, 196] width 22 height 12
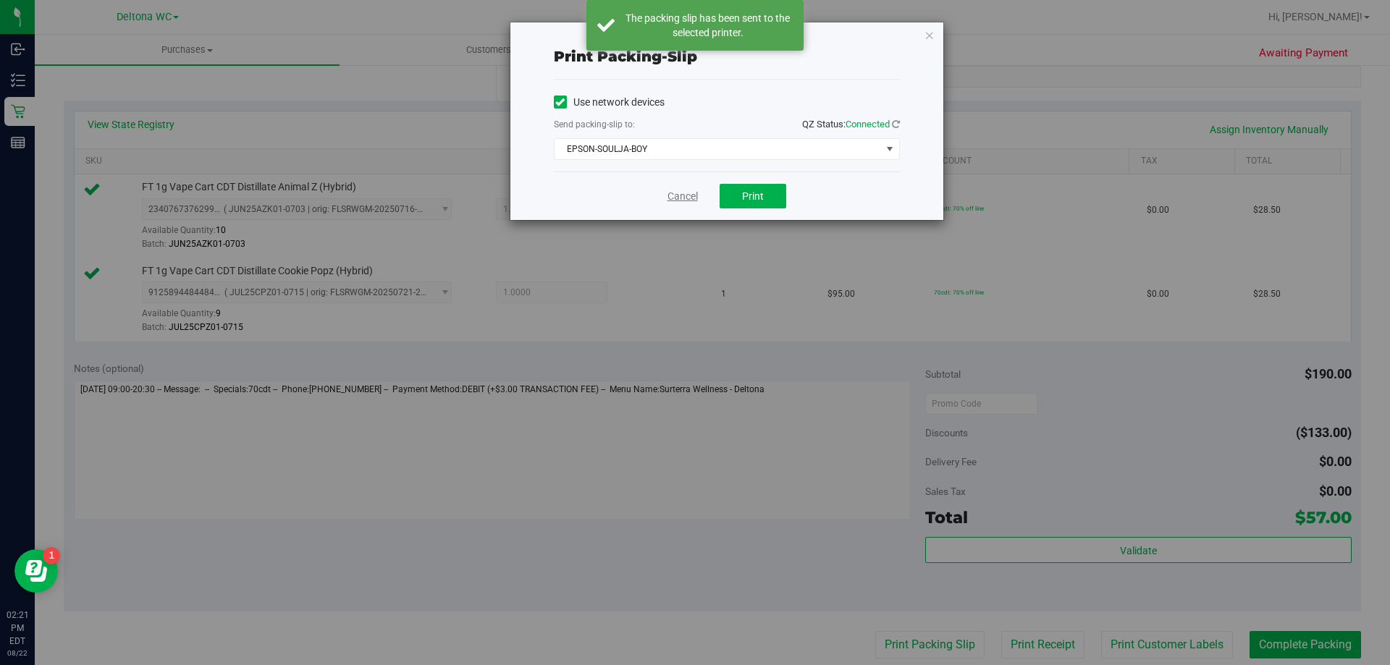
click at [683, 198] on link "Cancel" at bounding box center [682, 196] width 30 height 15
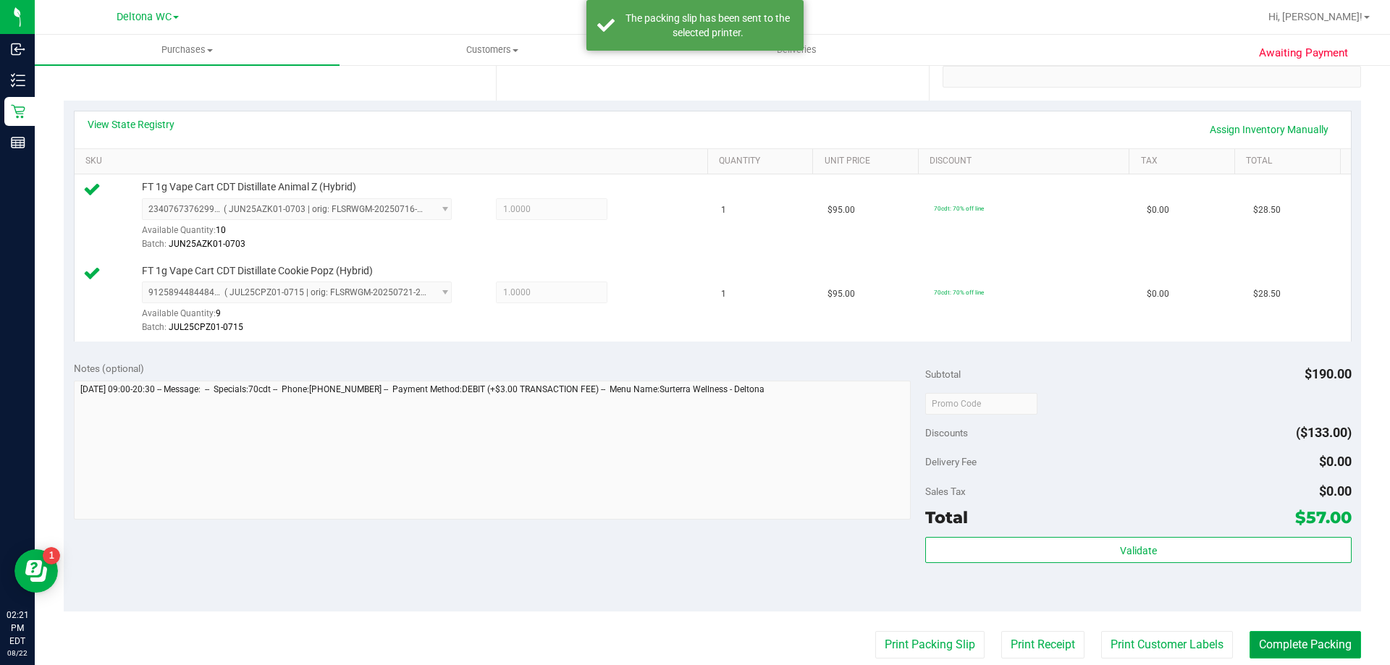
click at [1270, 631] on button "Complete Packing" at bounding box center [1304, 645] width 111 height 28
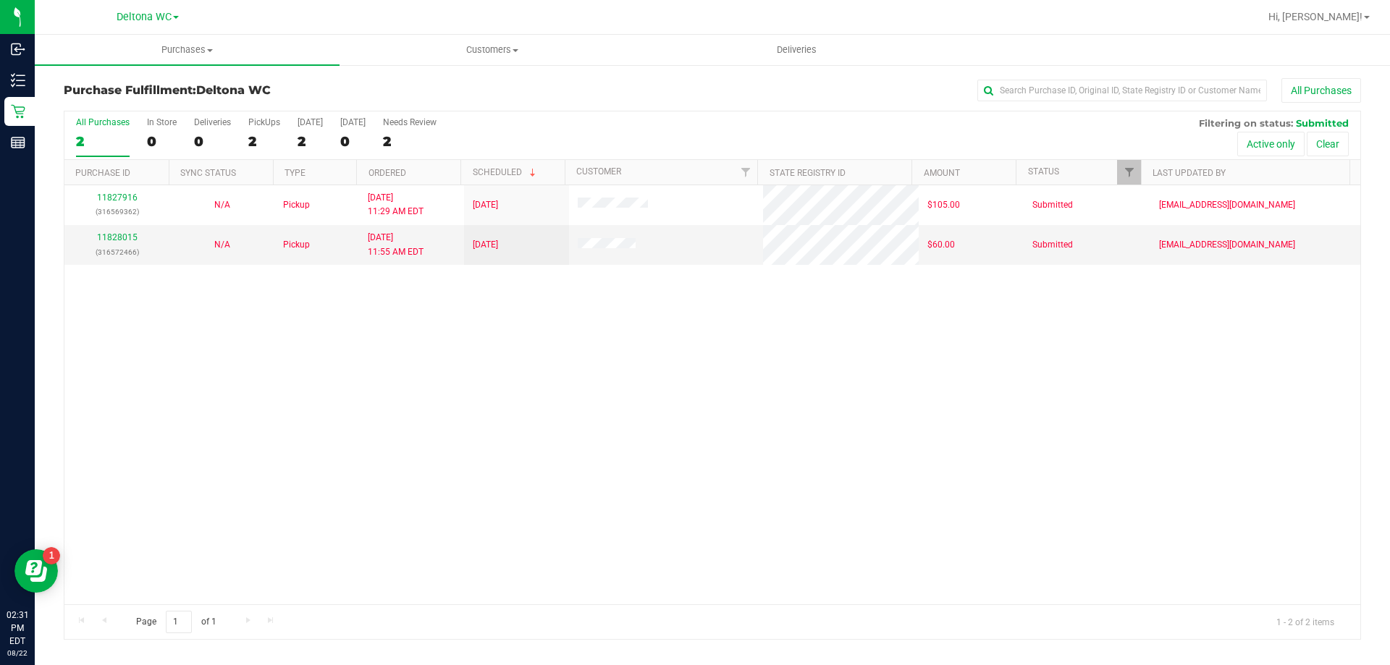
click at [69, 131] on div "All Purchases 2 In Store 0 Deliveries 0 PickUps 2 Today 2 Tomorrow 0 Needs Revi…" at bounding box center [712, 135] width 1296 height 49
click at [87, 131] on label "All Purchases 2" at bounding box center [103, 137] width 54 height 40
click at [0, 0] on input "All Purchases 2" at bounding box center [0, 0] width 0 height 0
click at [644, 377] on div "11827916 (316569362) N/A Pickup 8/22/2025 11:29 AM EDT 8/22/2025 $105.00 Submit…" at bounding box center [712, 394] width 1296 height 419
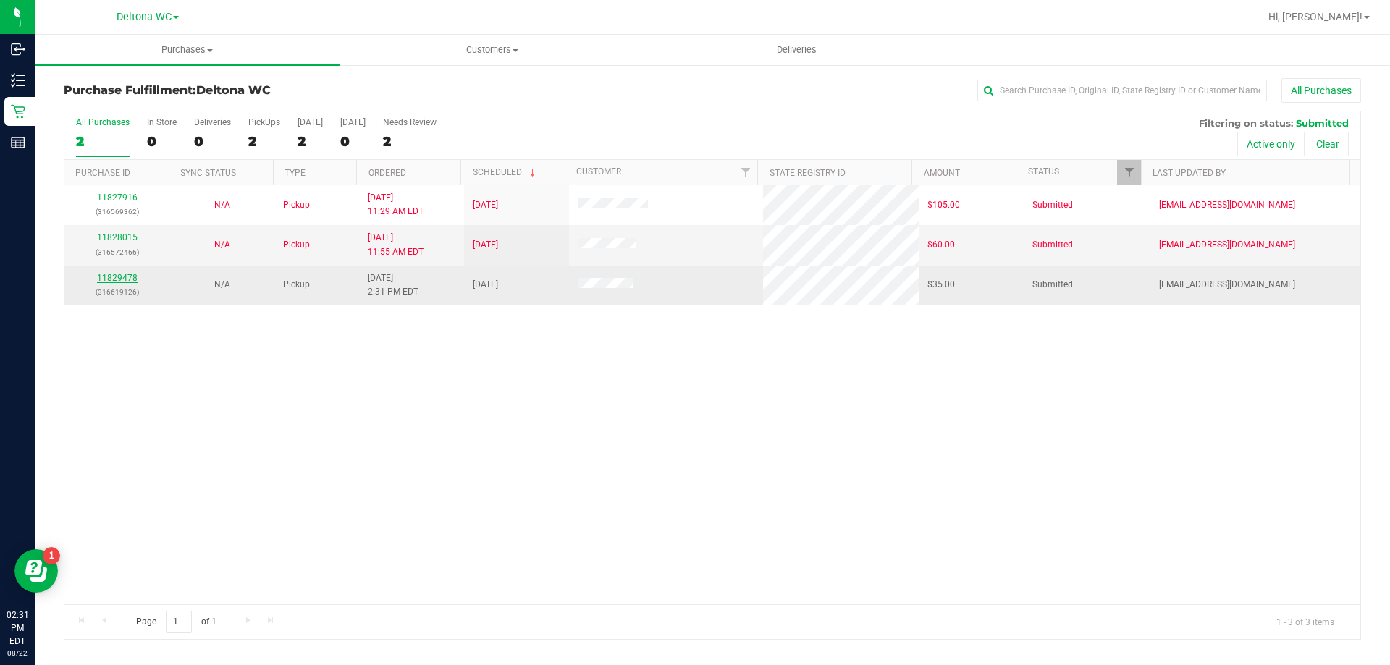
click at [122, 276] on link "11829478" at bounding box center [117, 278] width 41 height 10
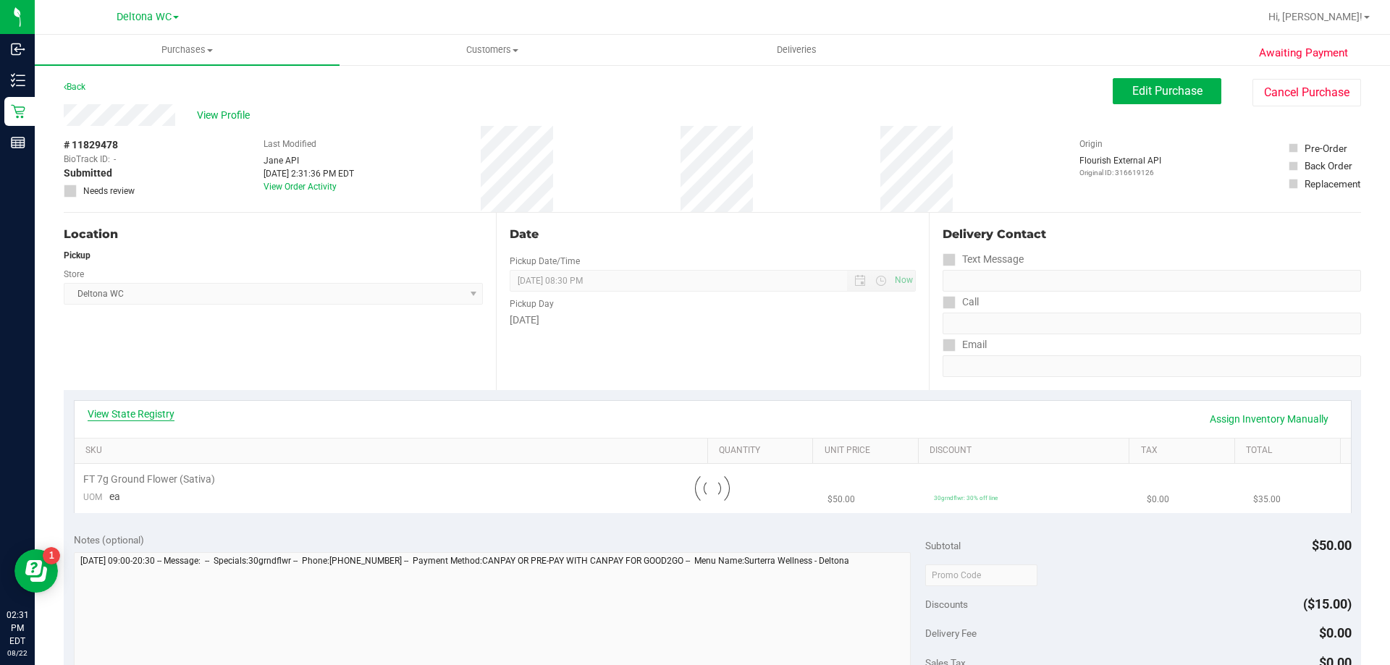
click at [157, 410] on link "View State Registry" at bounding box center [131, 414] width 87 height 14
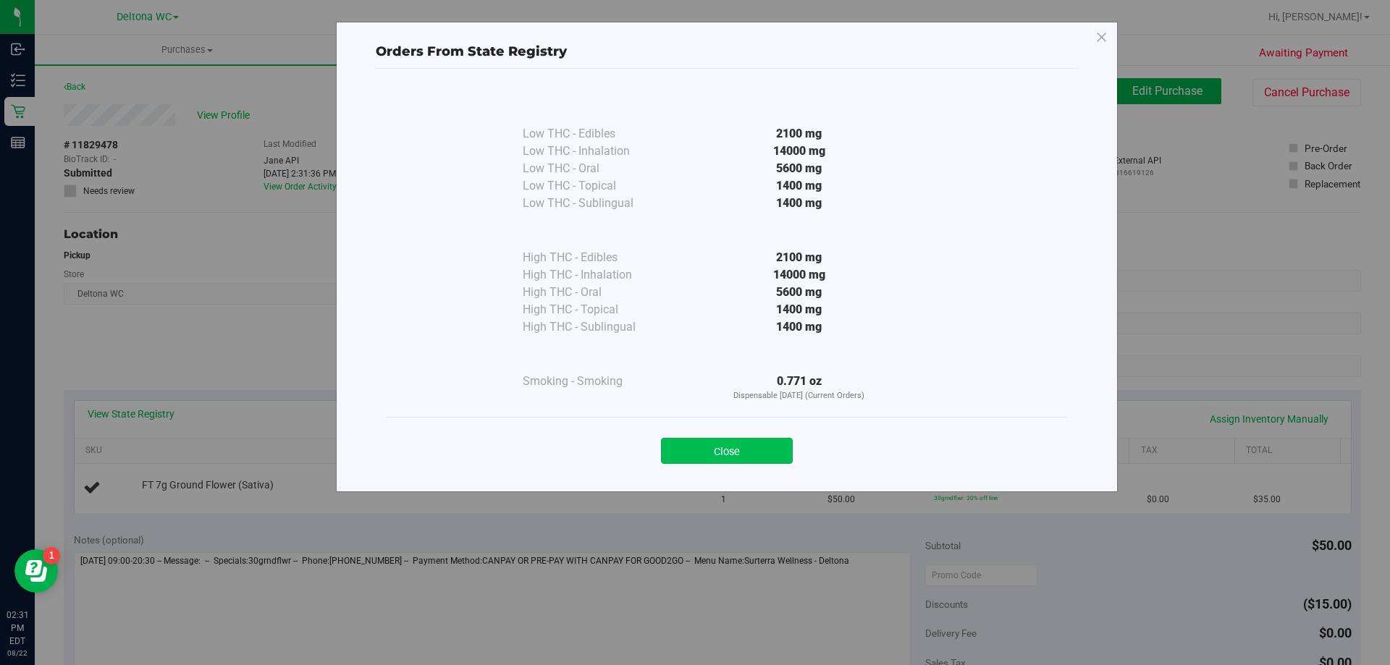
click at [730, 458] on button "Close" at bounding box center [727, 451] width 132 height 26
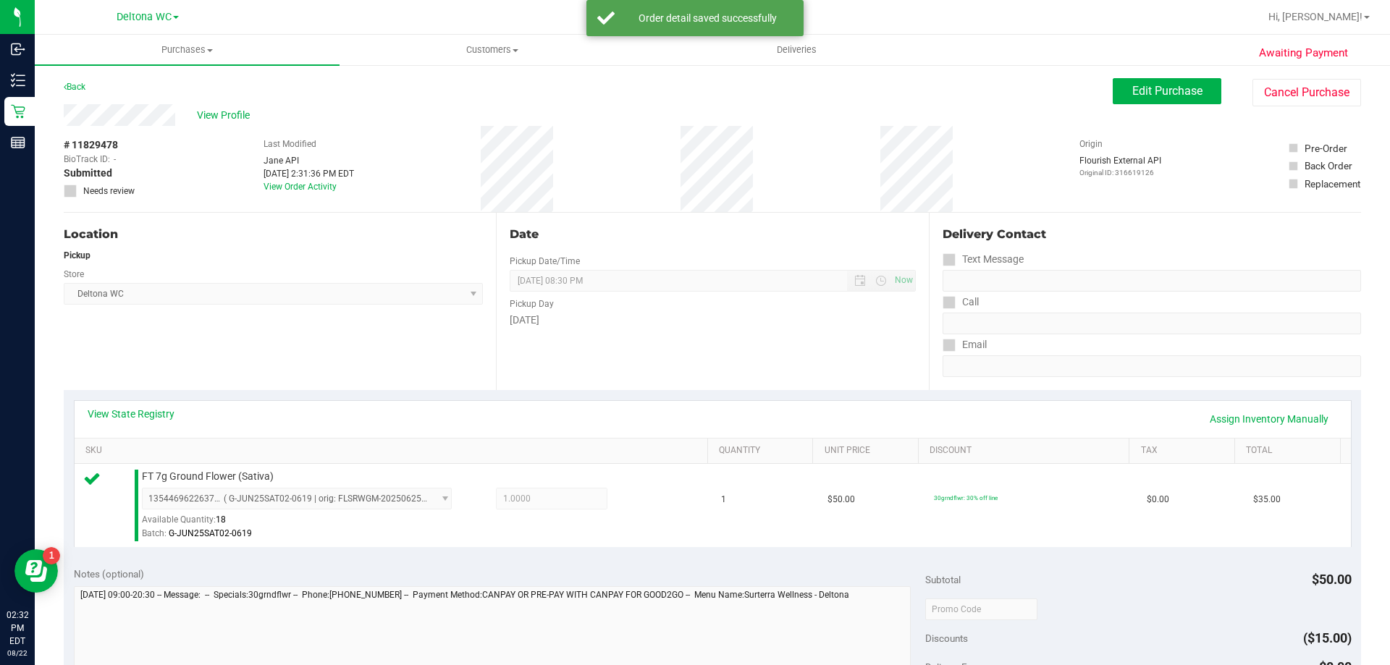
scroll to position [145, 0]
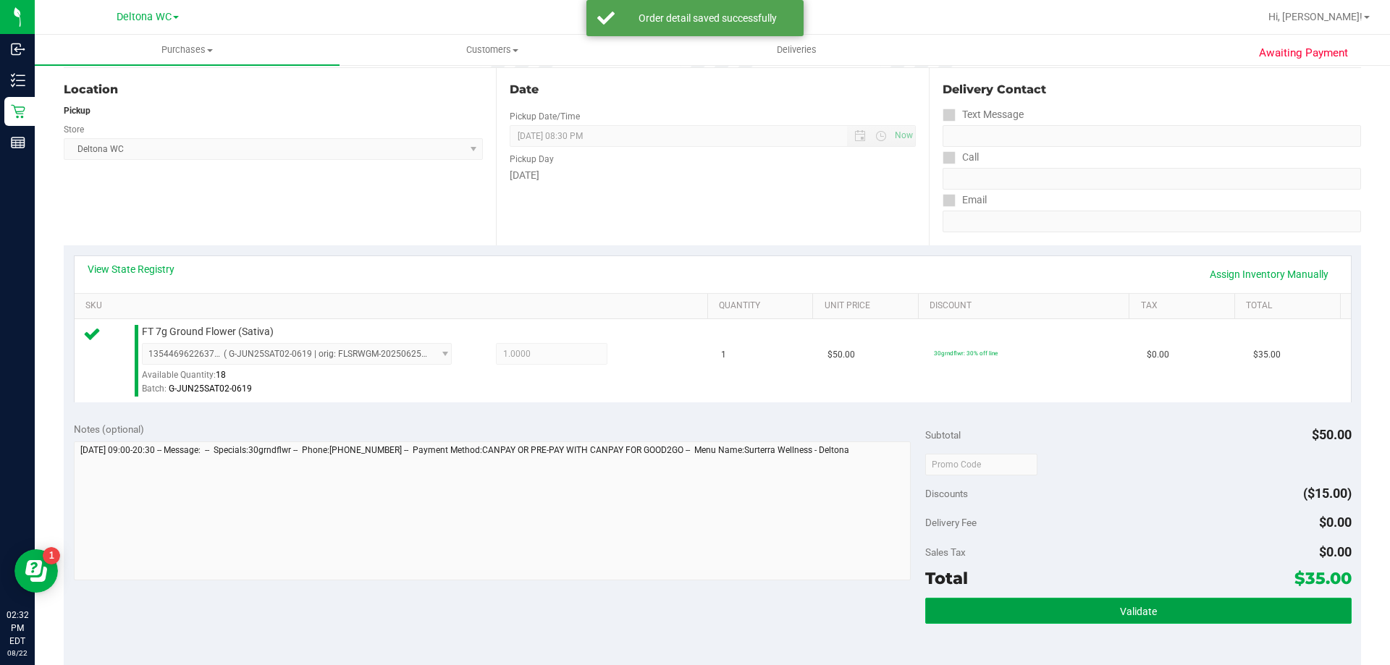
click at [1047, 604] on button "Validate" at bounding box center [1138, 611] width 426 height 26
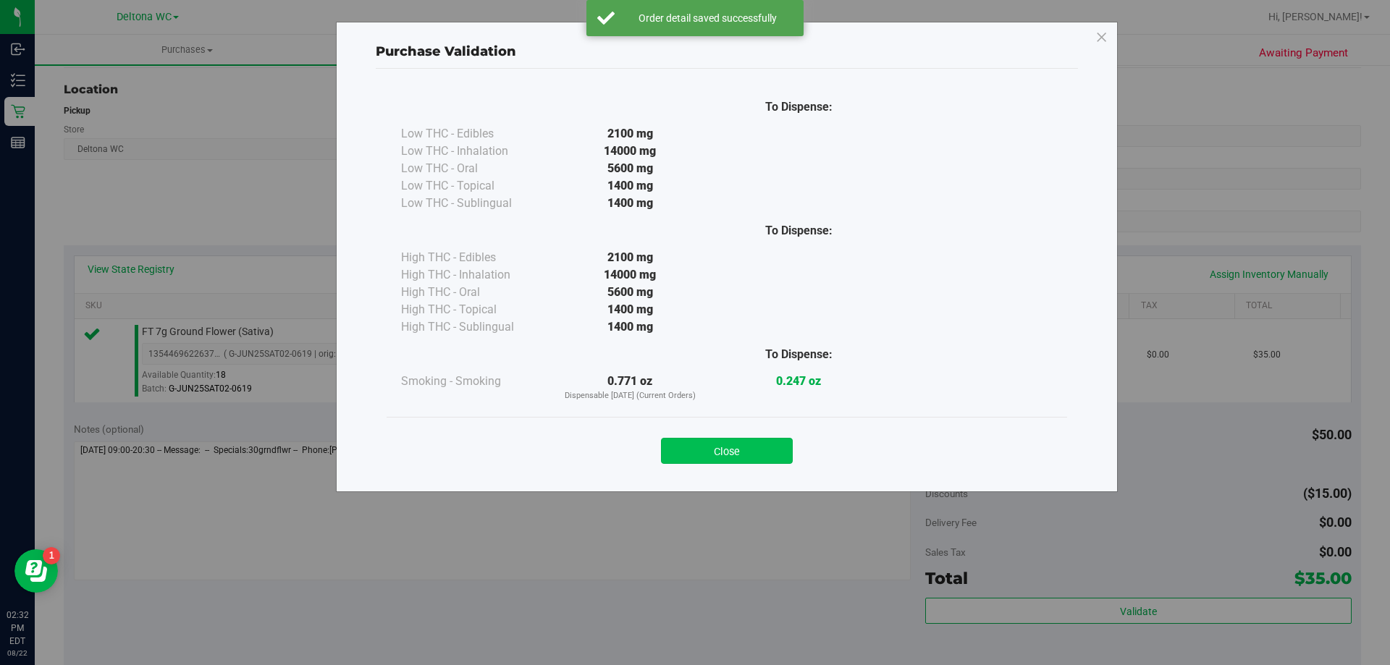
click at [775, 463] on button "Close" at bounding box center [727, 451] width 132 height 26
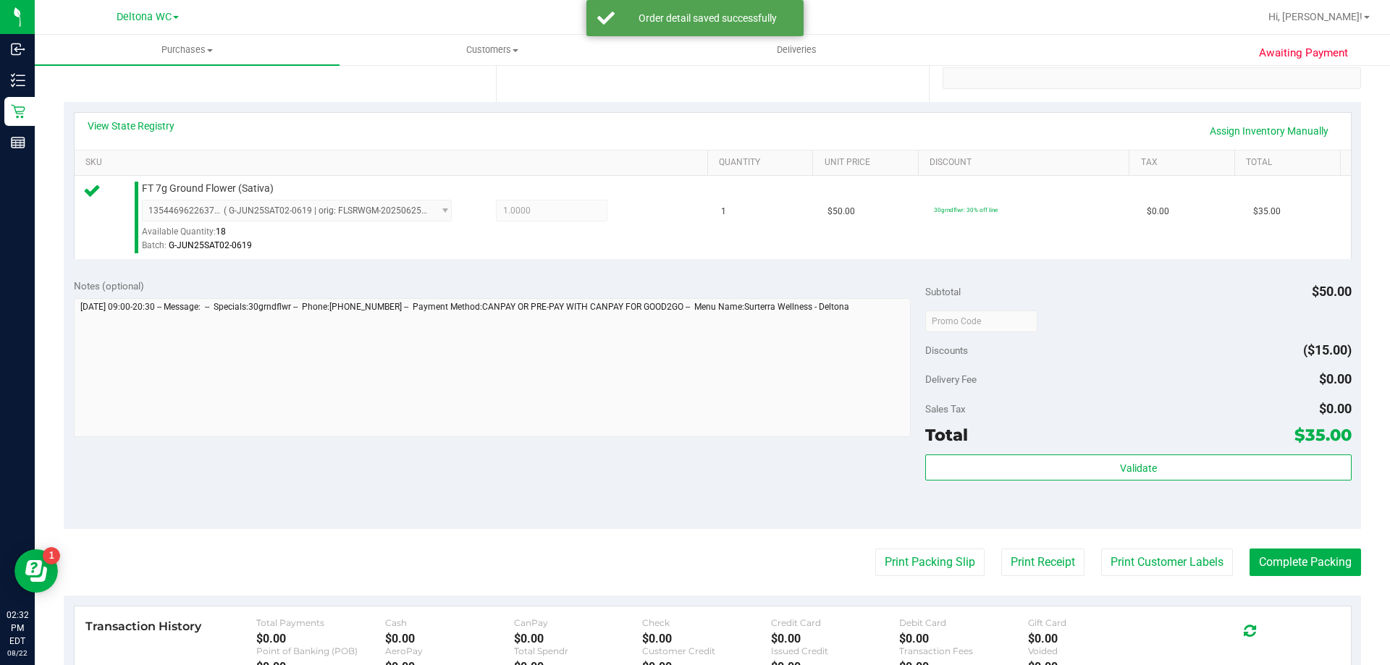
scroll to position [290, 0]
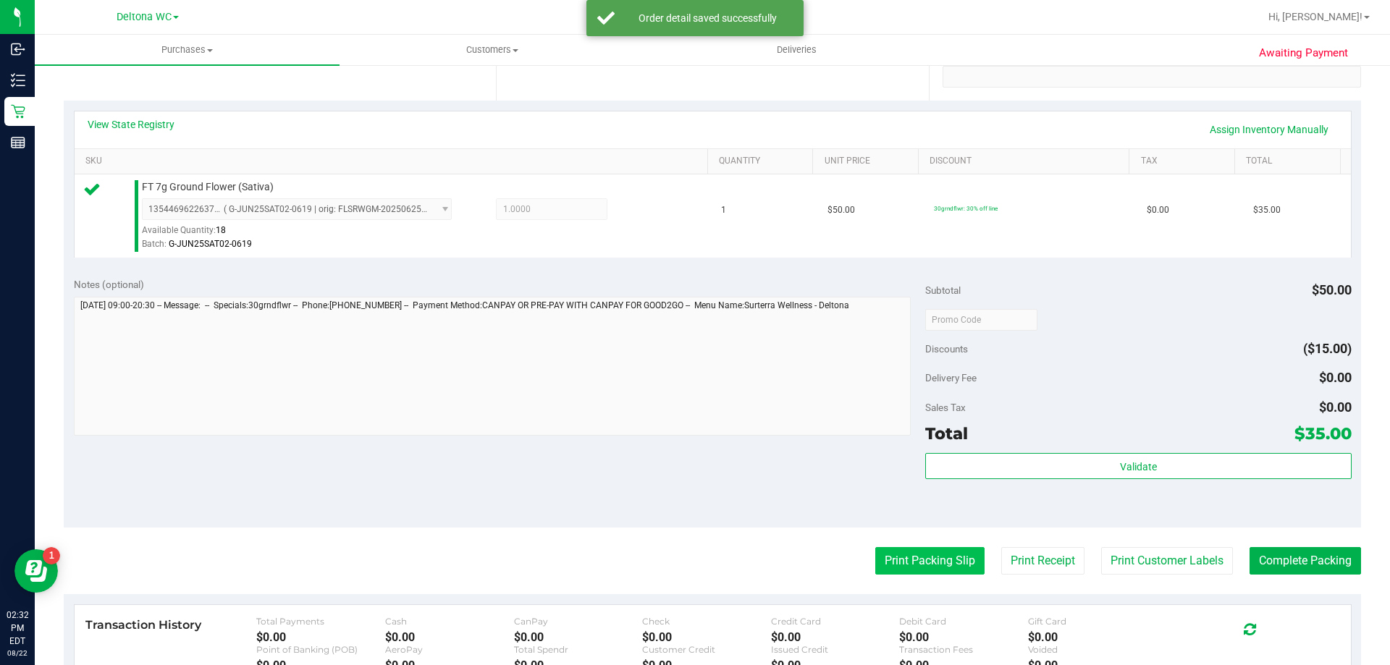
click at [908, 561] on button "Print Packing Slip" at bounding box center [929, 561] width 109 height 28
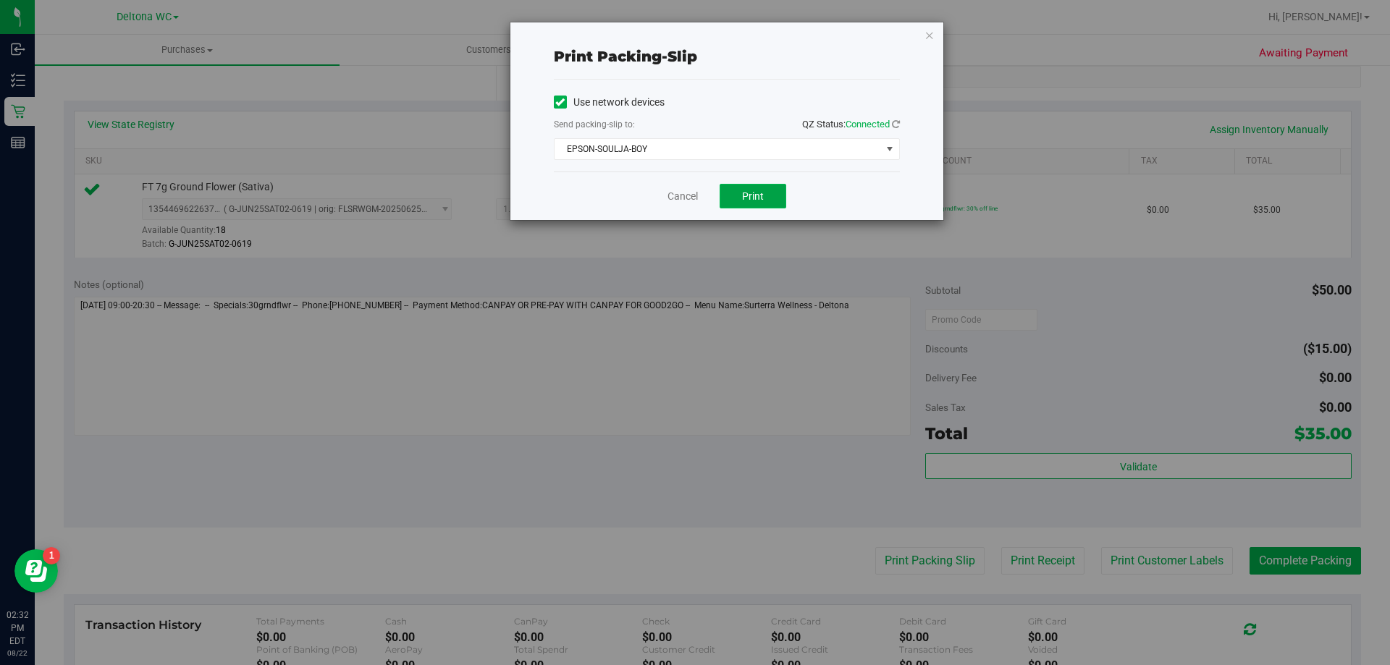
click at [754, 206] on button "Print" at bounding box center [753, 196] width 67 height 25
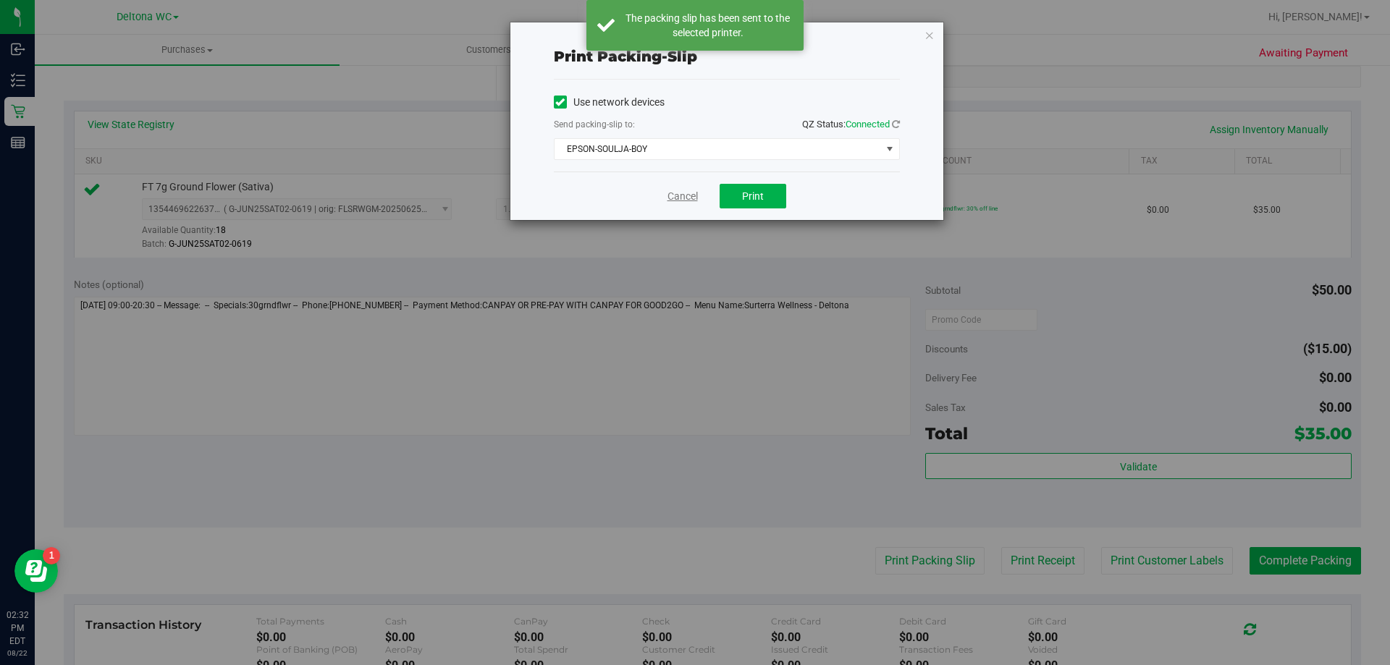
click at [680, 197] on link "Cancel" at bounding box center [682, 196] width 30 height 15
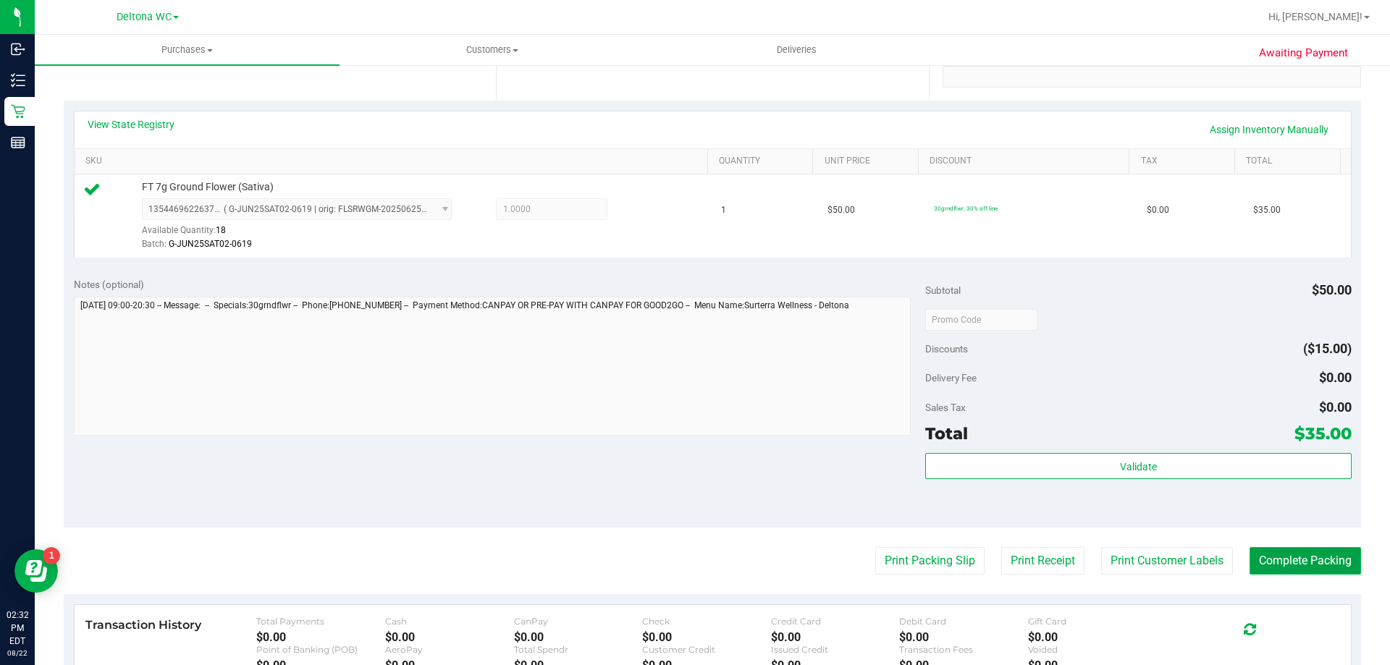
click at [1280, 560] on button "Complete Packing" at bounding box center [1304, 561] width 111 height 28
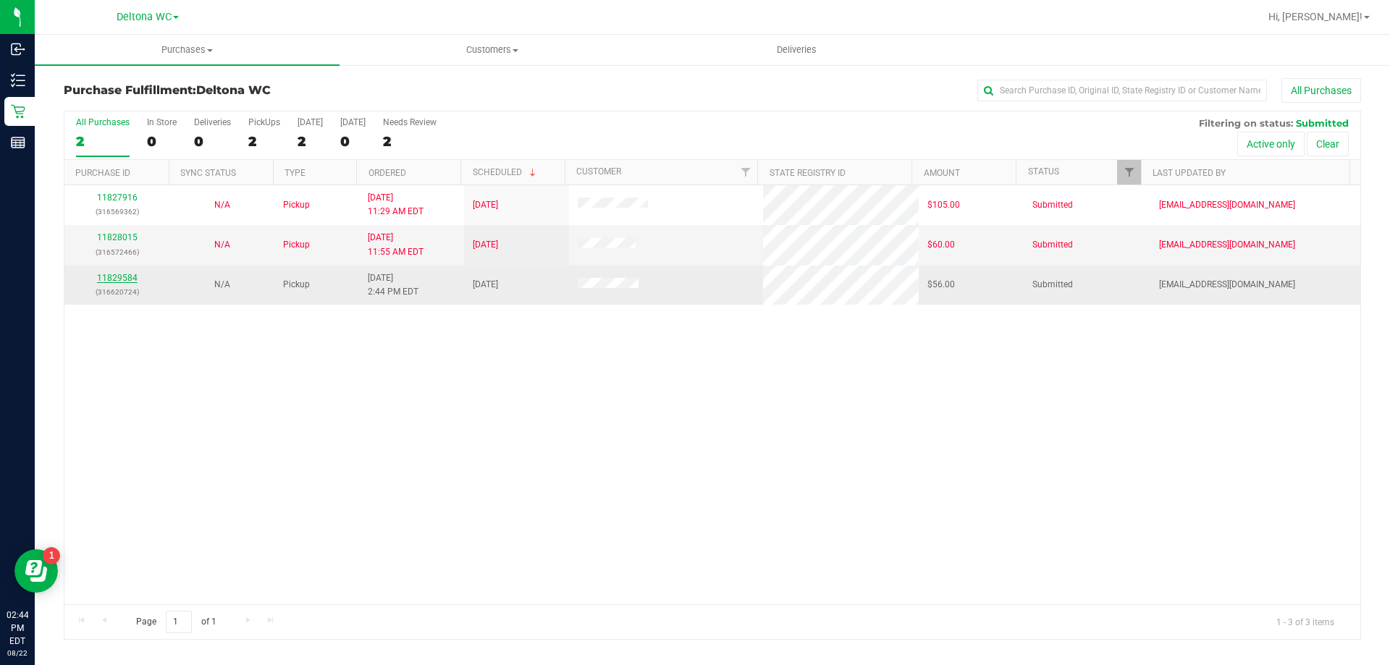
click at [104, 277] on link "11829584" at bounding box center [117, 278] width 41 height 10
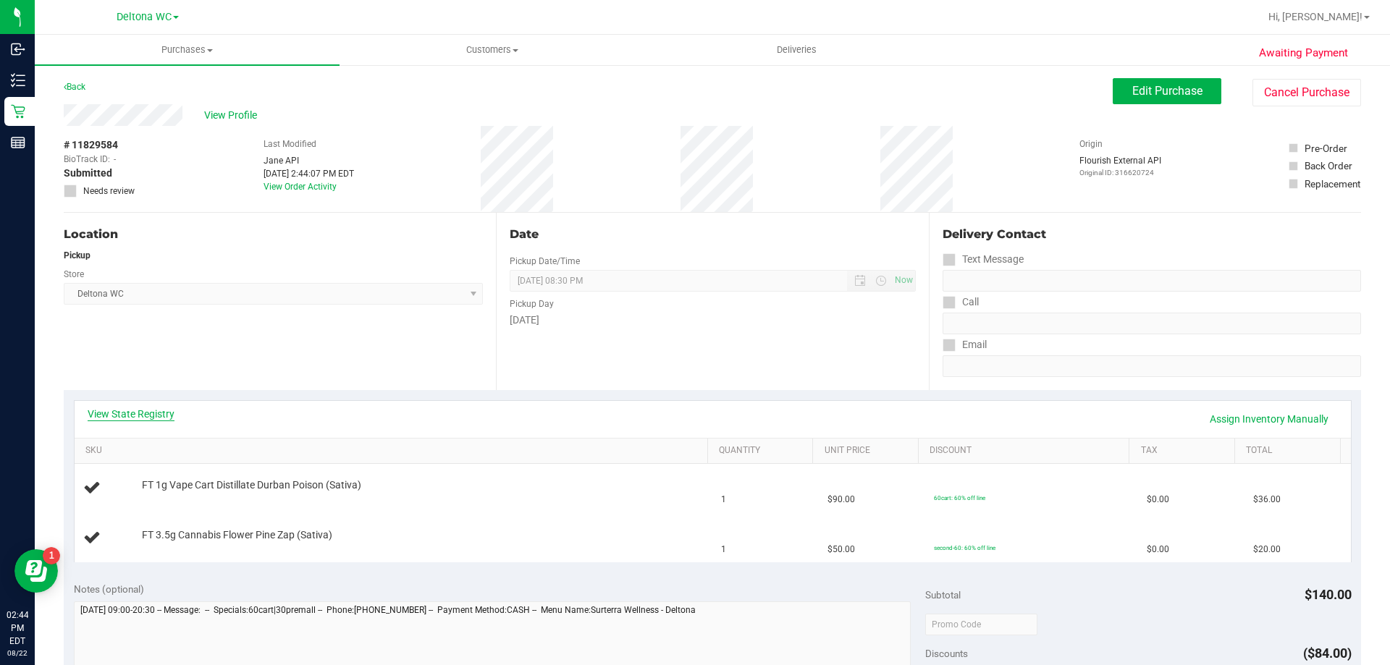
click at [134, 413] on link "View State Registry" at bounding box center [131, 414] width 87 height 14
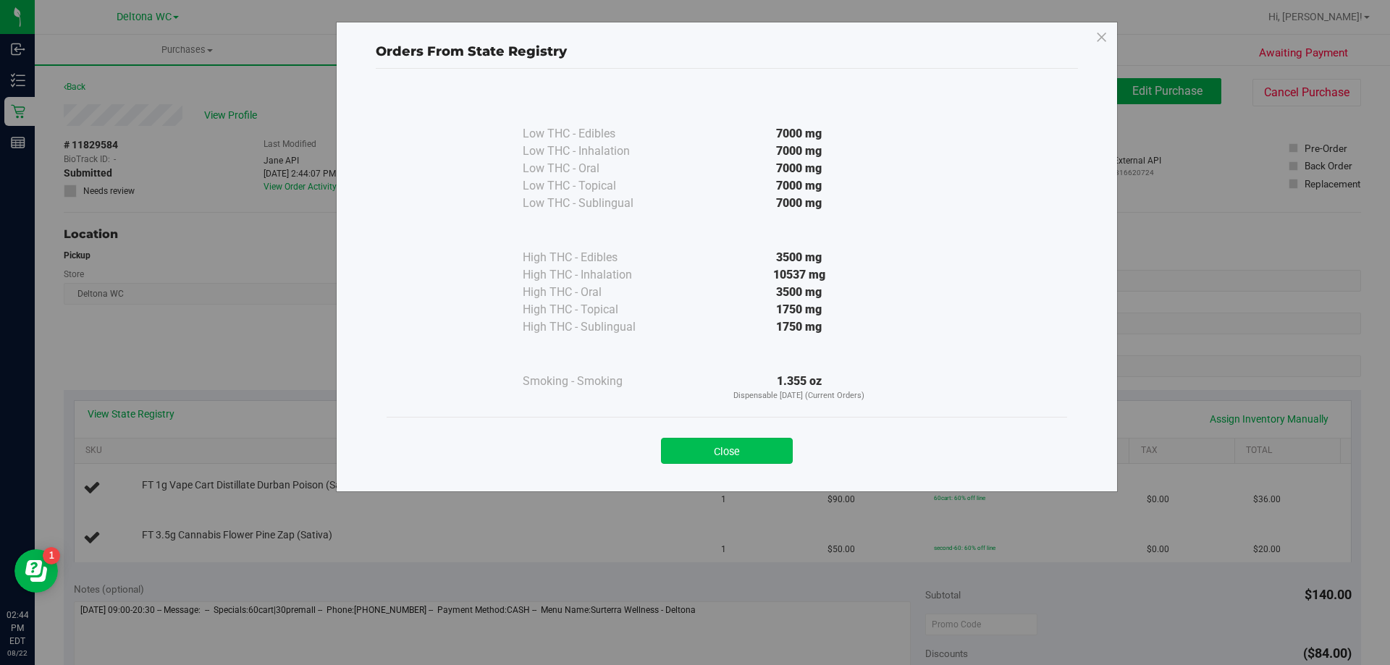
click at [758, 453] on button "Close" at bounding box center [727, 451] width 132 height 26
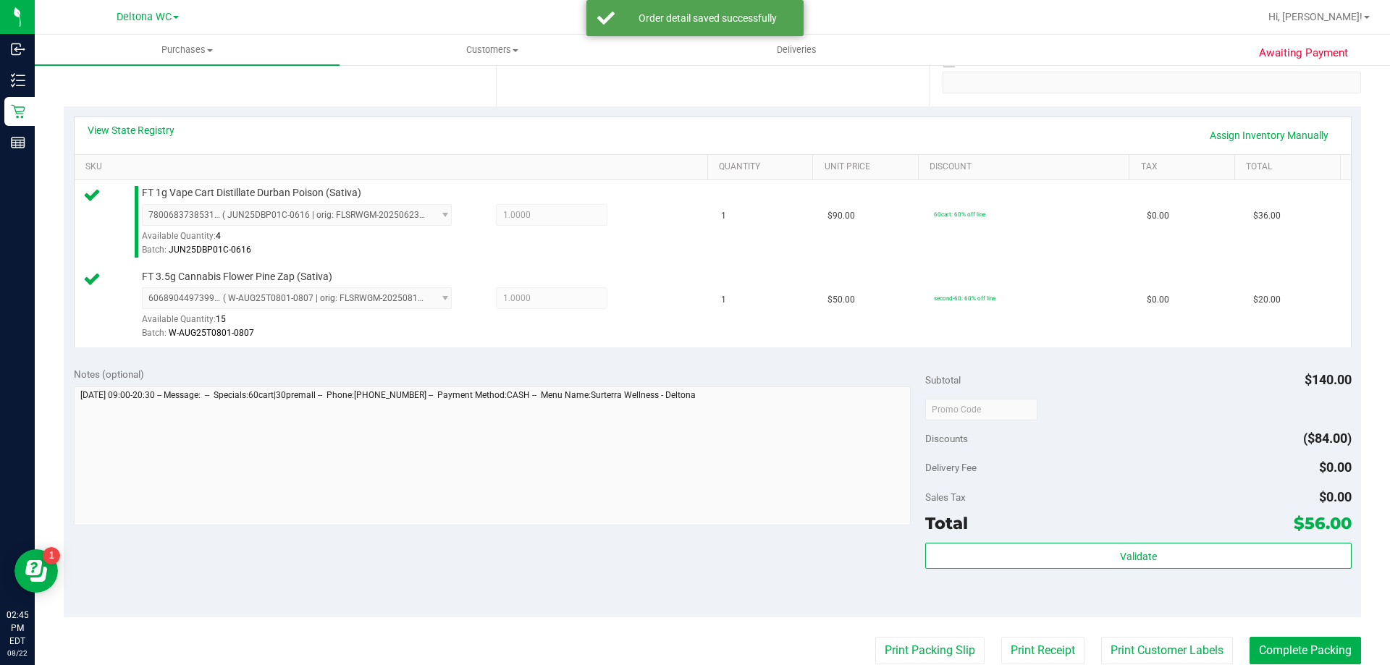
scroll to position [362, 0]
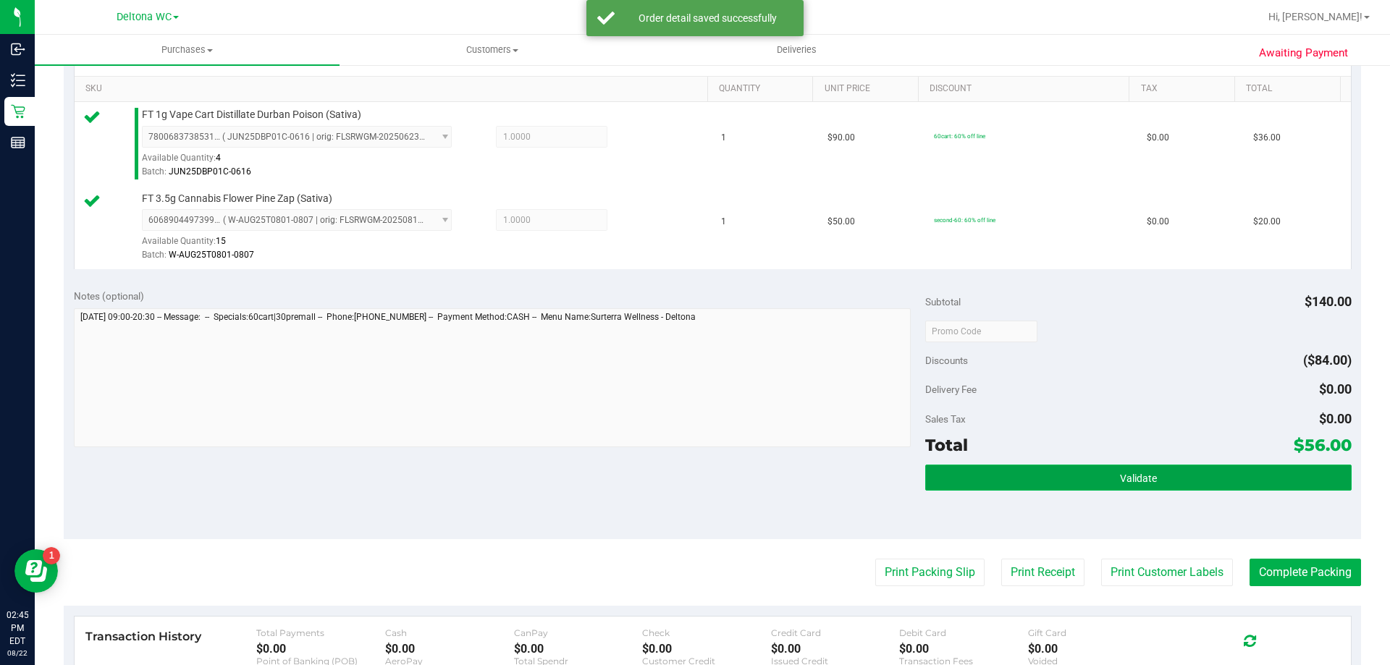
click at [1042, 485] on button "Validate" at bounding box center [1138, 478] width 426 height 26
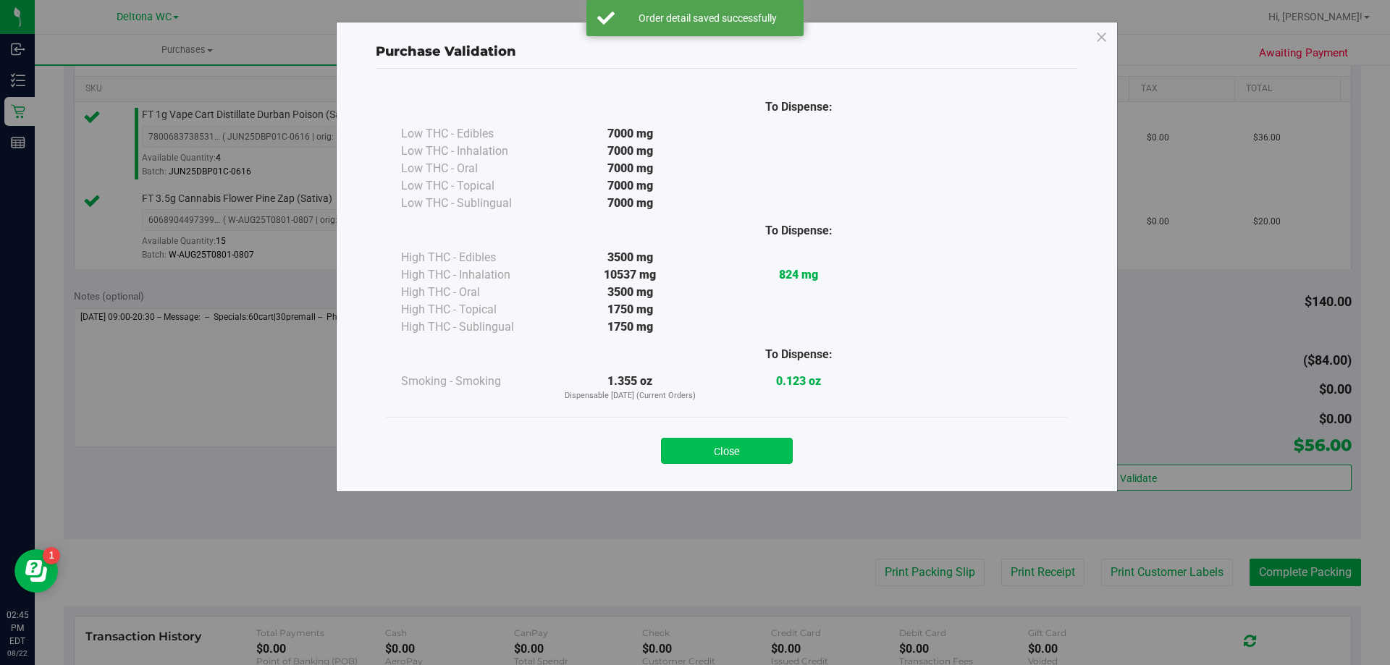
click at [767, 458] on button "Close" at bounding box center [727, 451] width 132 height 26
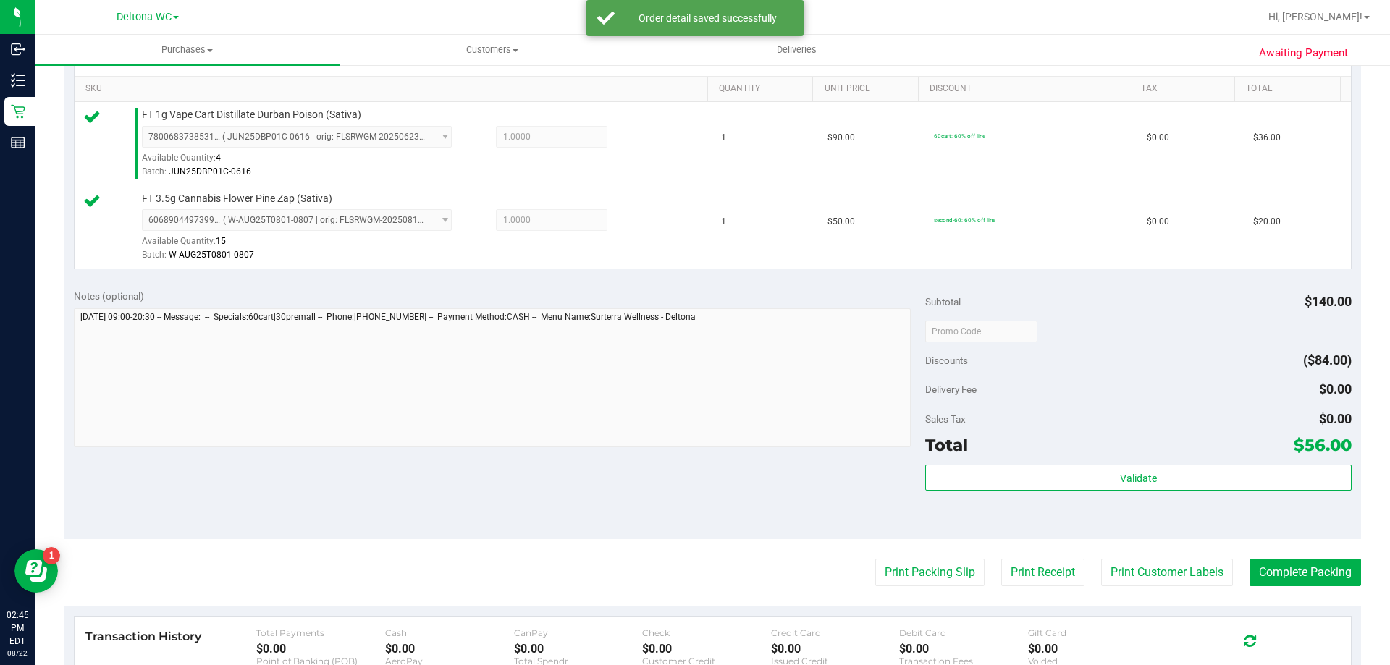
click at [894, 557] on purchase-details "Back Edit Purchase Cancel Purchase View Profile # 11829584 BioTrack ID: - Submi…" at bounding box center [712, 296] width 1297 height 1160
click at [898, 560] on button "Print Packing Slip" at bounding box center [929, 573] width 109 height 28
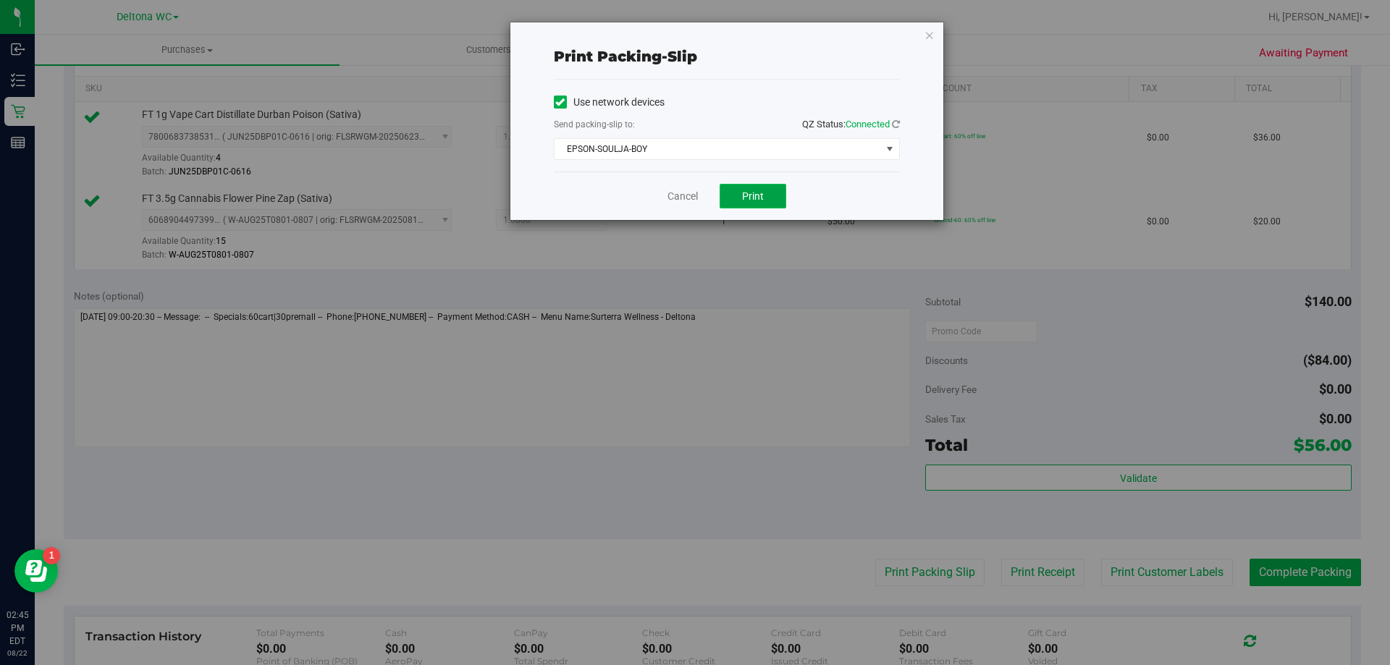
click at [749, 193] on span "Print" at bounding box center [753, 196] width 22 height 12
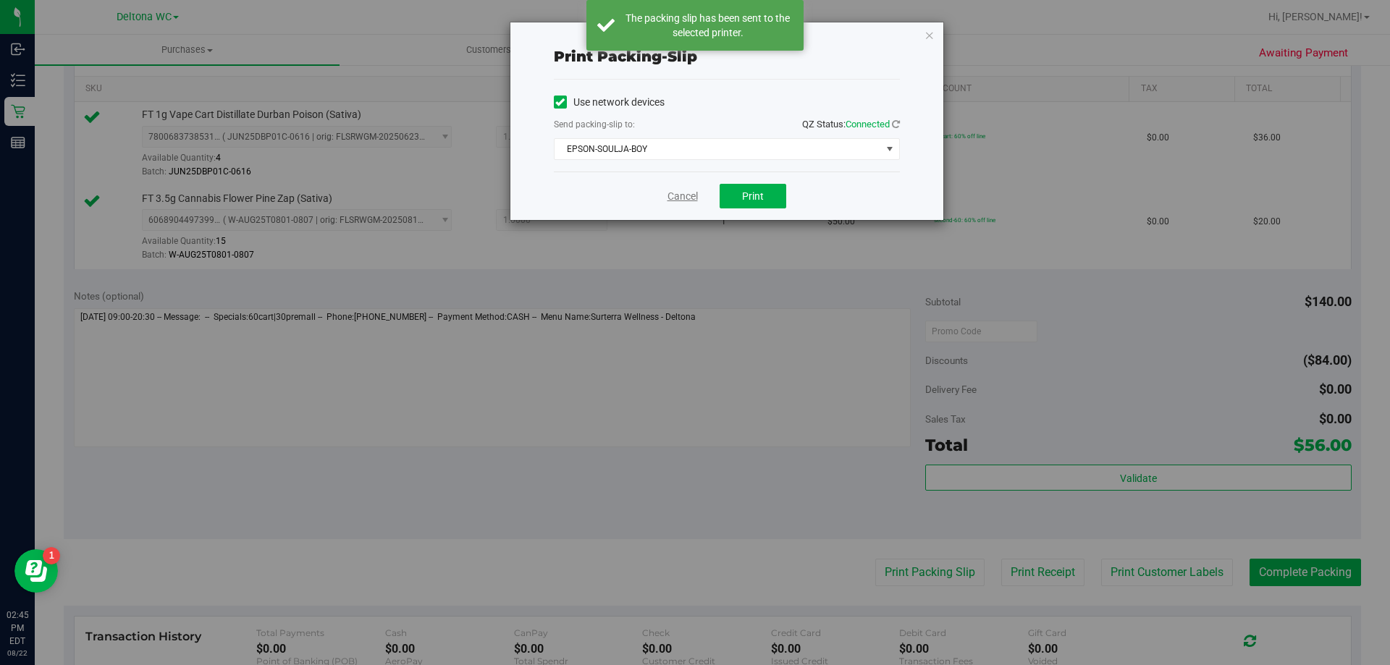
click at [682, 194] on link "Cancel" at bounding box center [682, 196] width 30 height 15
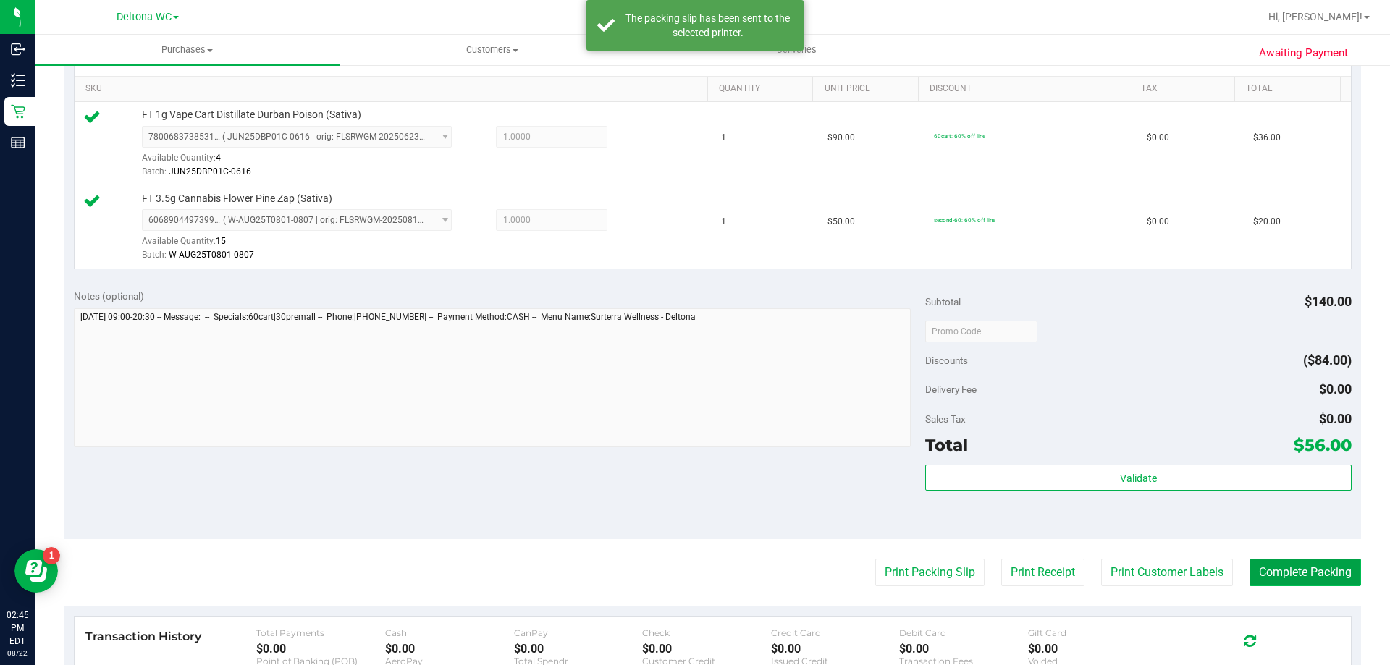
click at [1279, 580] on button "Complete Packing" at bounding box center [1304, 573] width 111 height 28
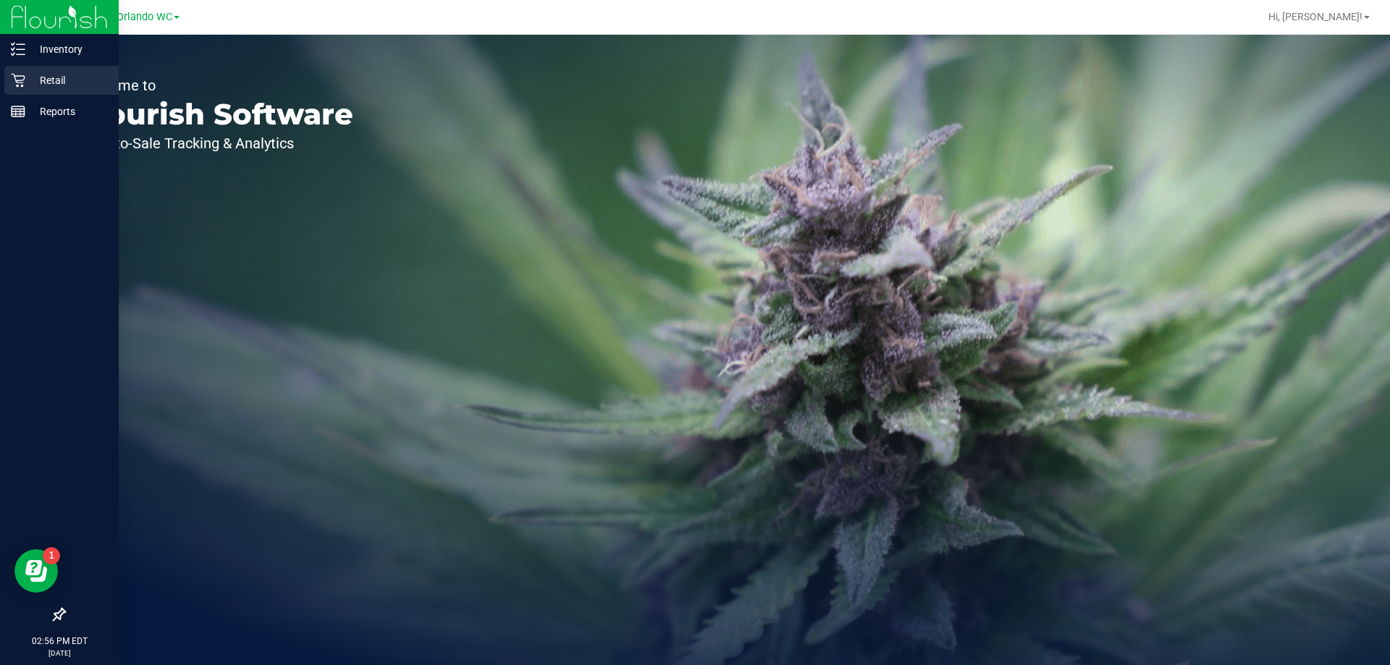
click at [29, 76] on p "Retail" at bounding box center [68, 80] width 87 height 17
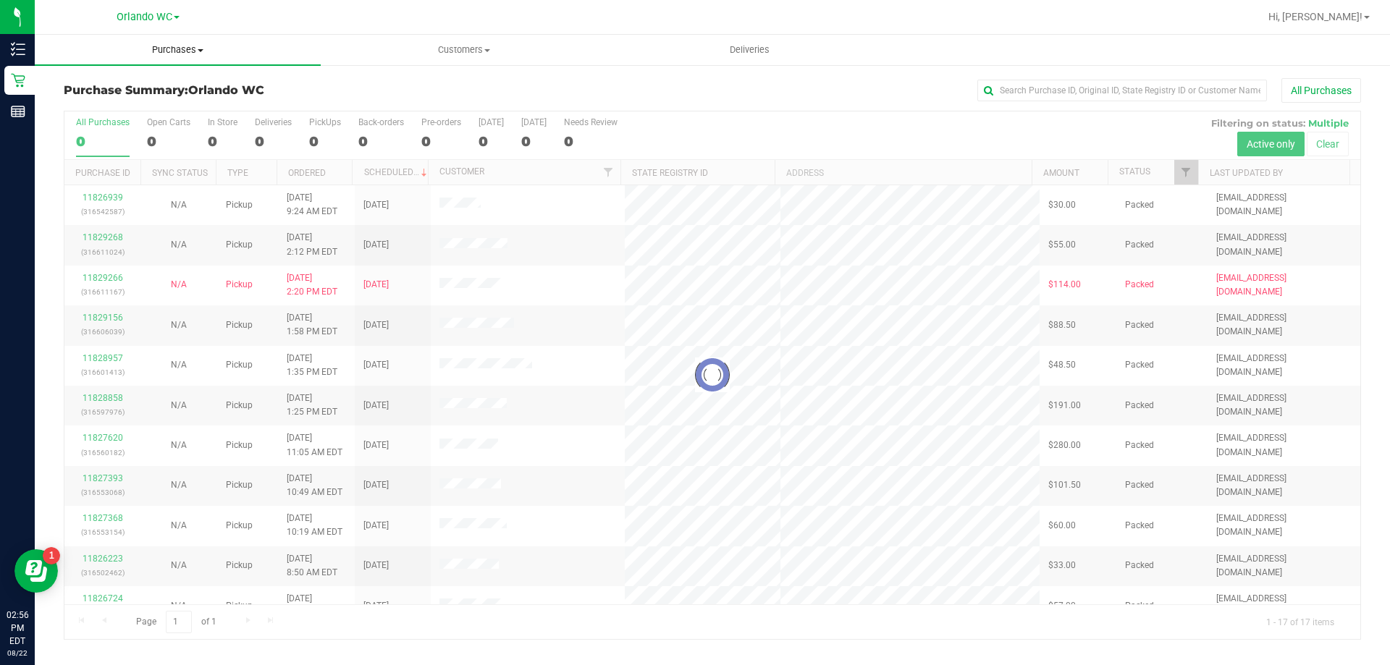
click at [195, 45] on span "Purchases" at bounding box center [178, 49] width 286 height 13
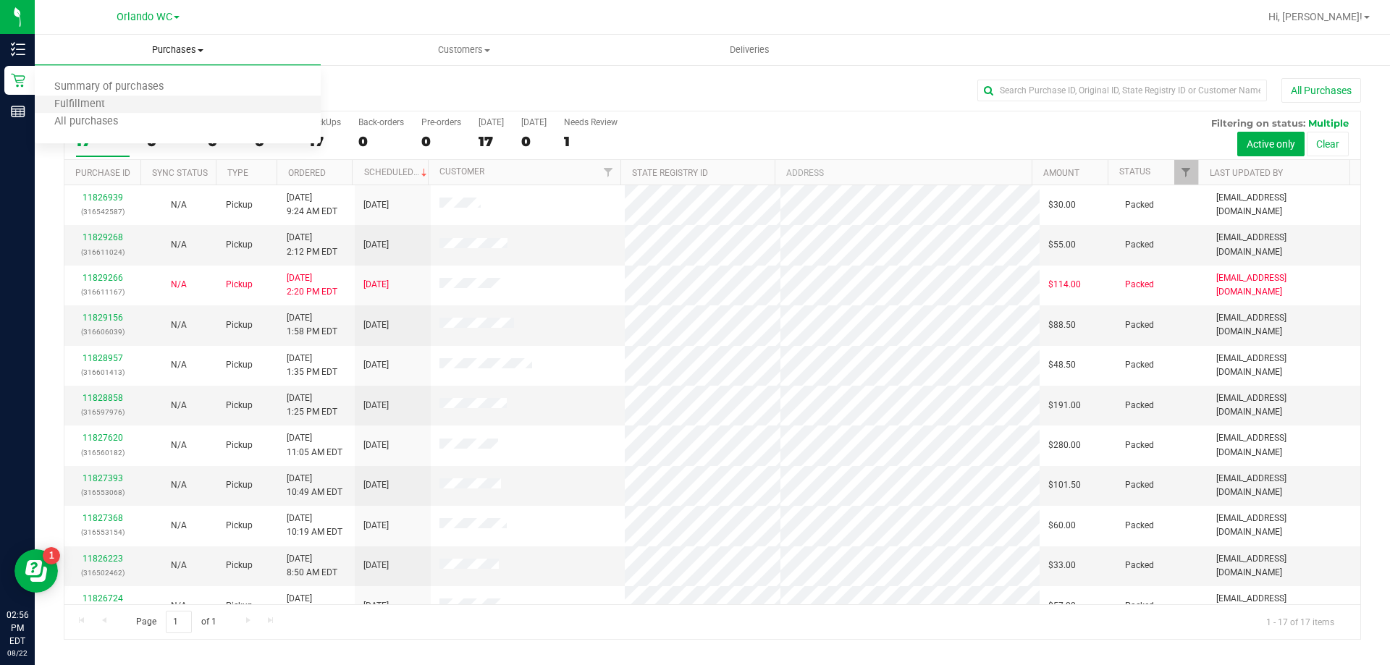
click at [169, 101] on li "Fulfillment" at bounding box center [178, 104] width 286 height 17
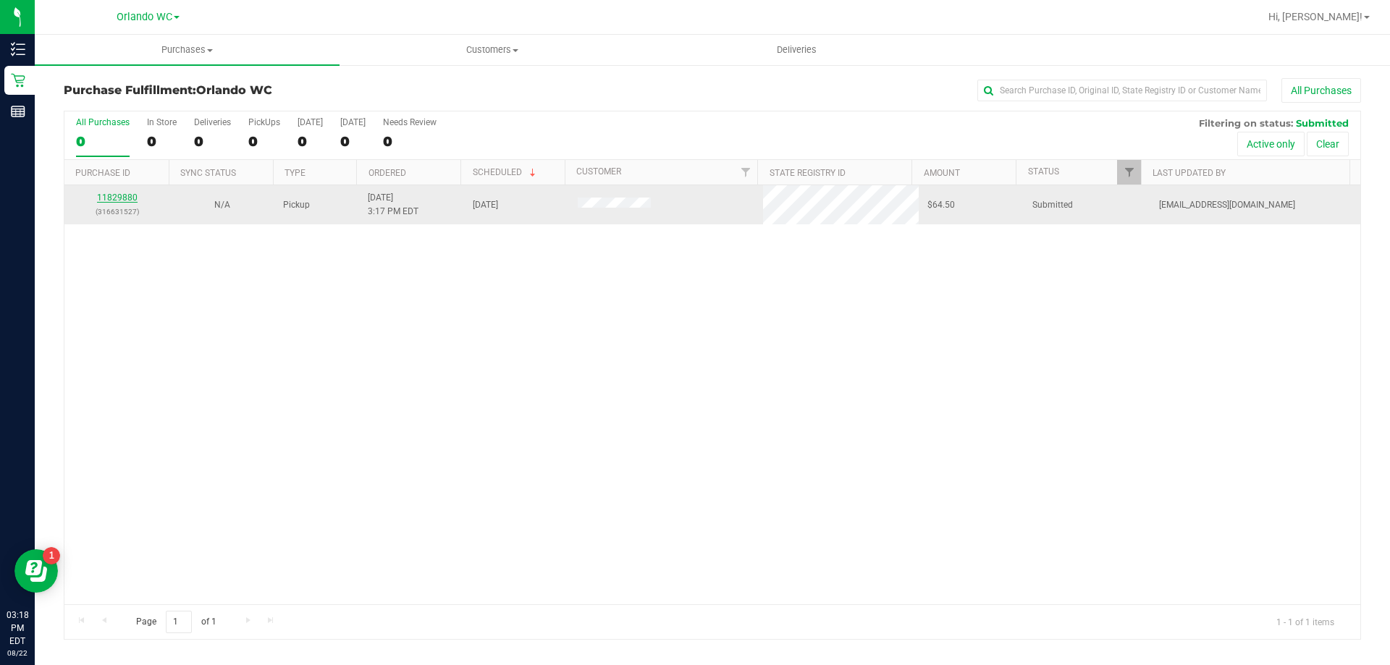
click at [125, 197] on link "11829880" at bounding box center [117, 198] width 41 height 10
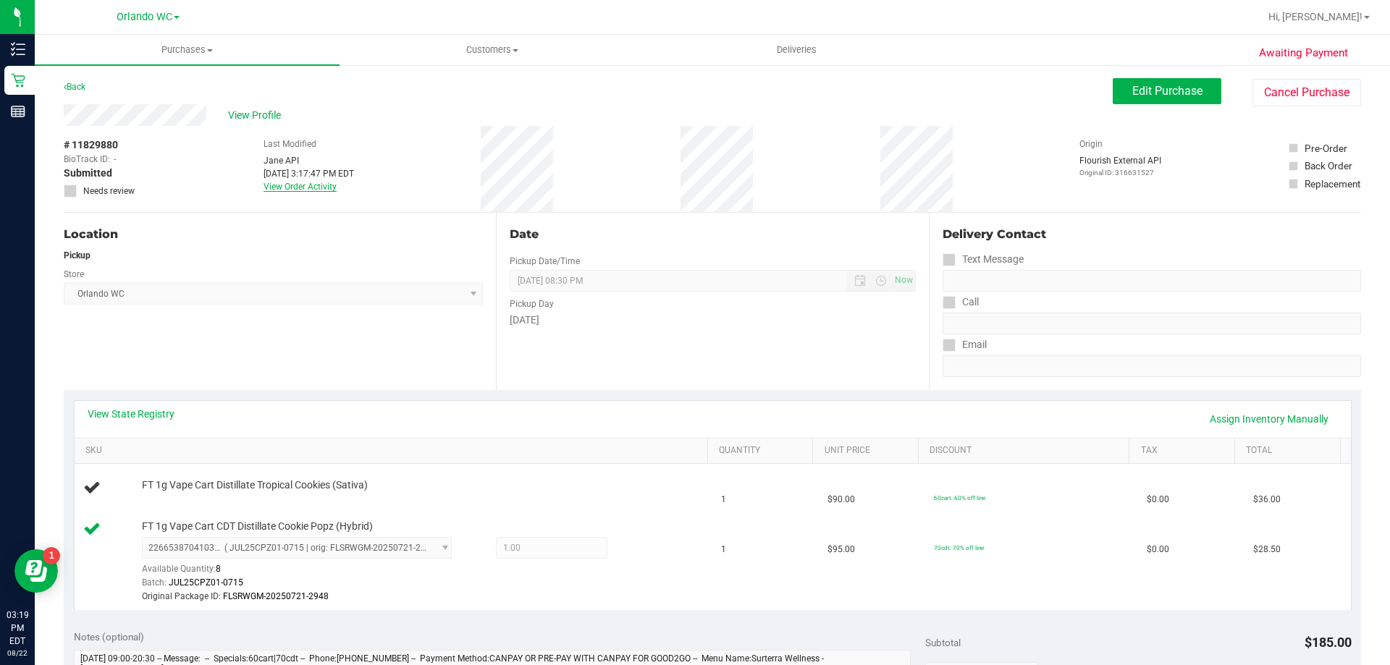
click at [303, 191] on link "View Order Activity" at bounding box center [300, 187] width 73 height 10
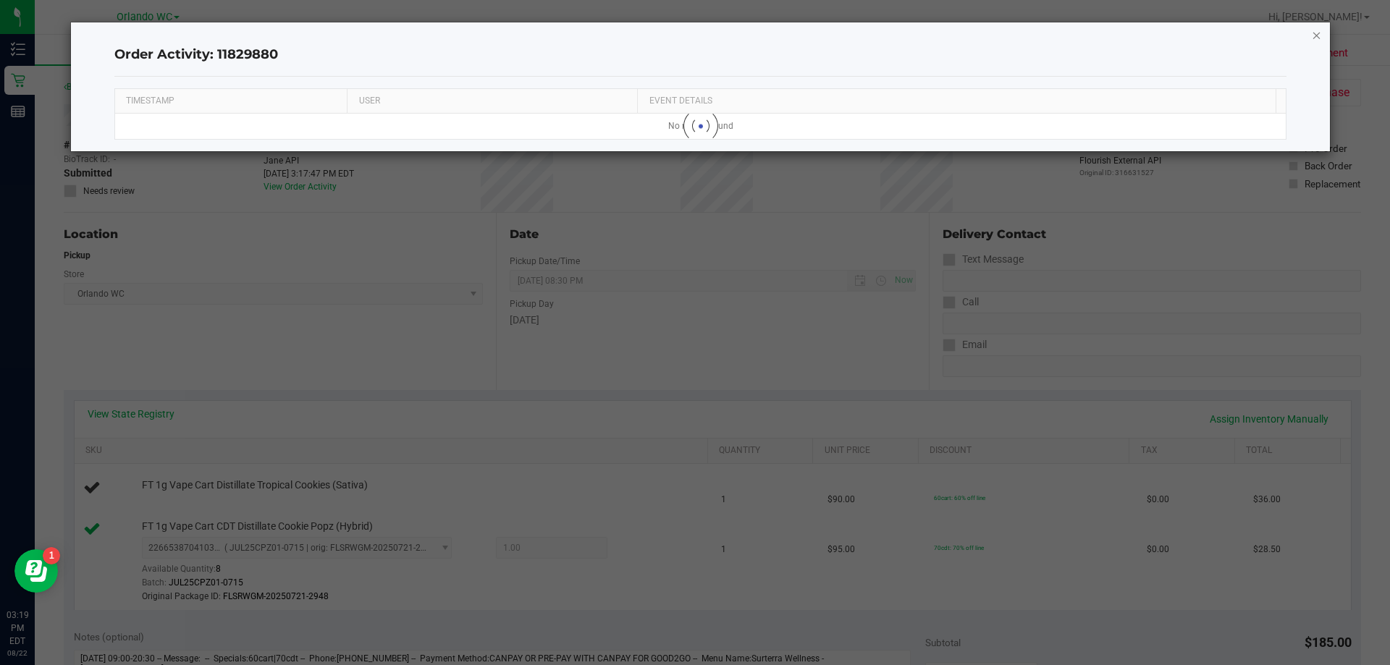
click at [1312, 30] on icon "button" at bounding box center [1317, 34] width 10 height 17
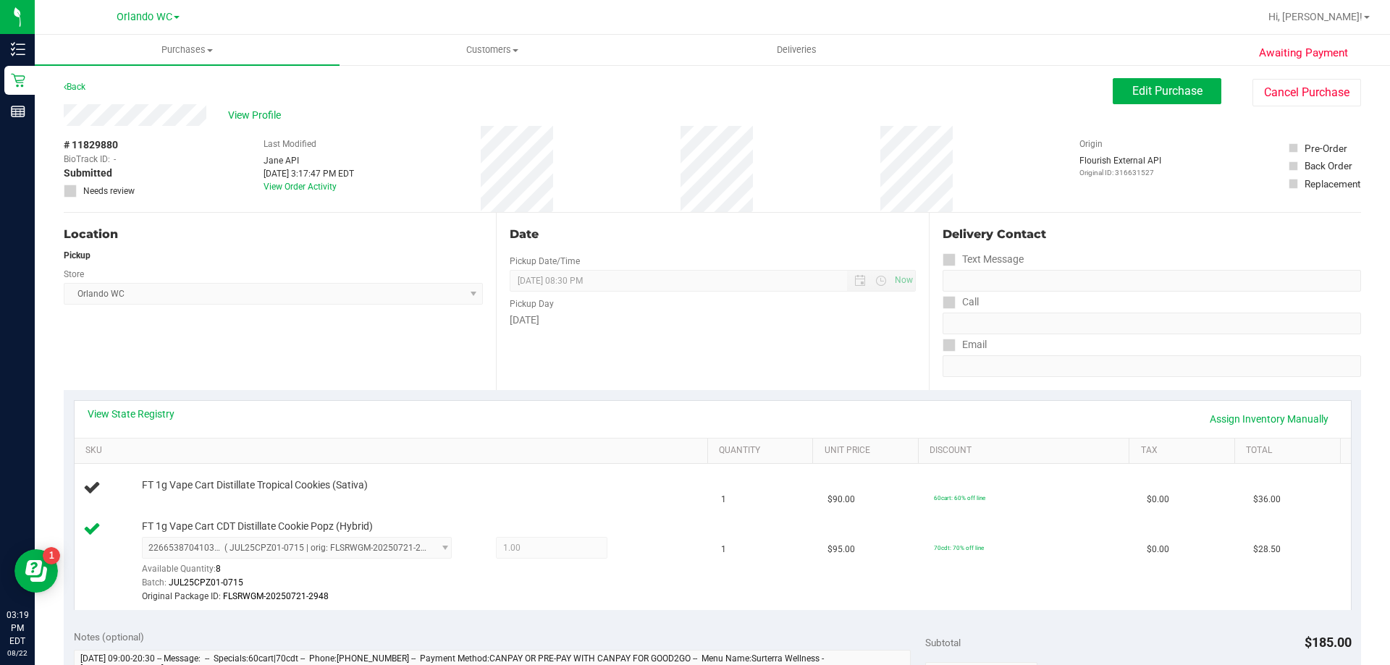
click at [176, 20] on link "Orlando WC" at bounding box center [148, 16] width 63 height 14
click at [1341, 17] on span "Hi, [PERSON_NAME]!" at bounding box center [1315, 17] width 94 height 12
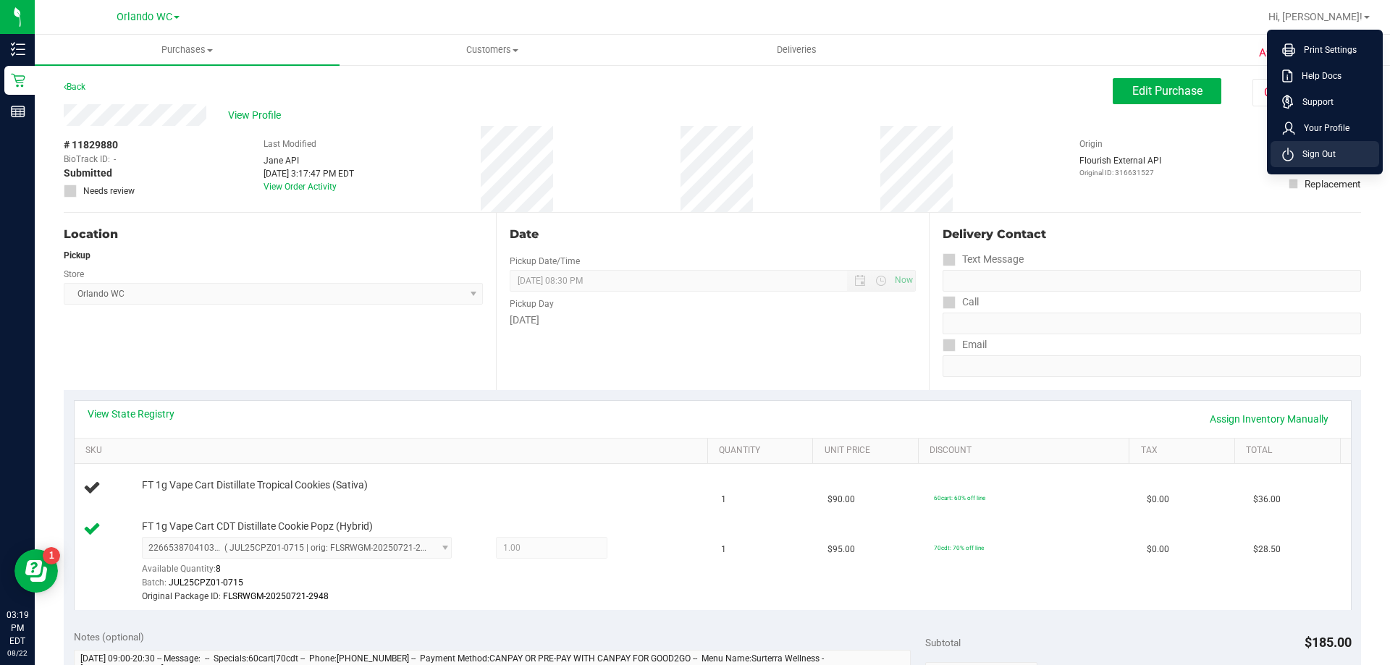
click at [1331, 156] on span "Sign Out" at bounding box center [1315, 154] width 42 height 14
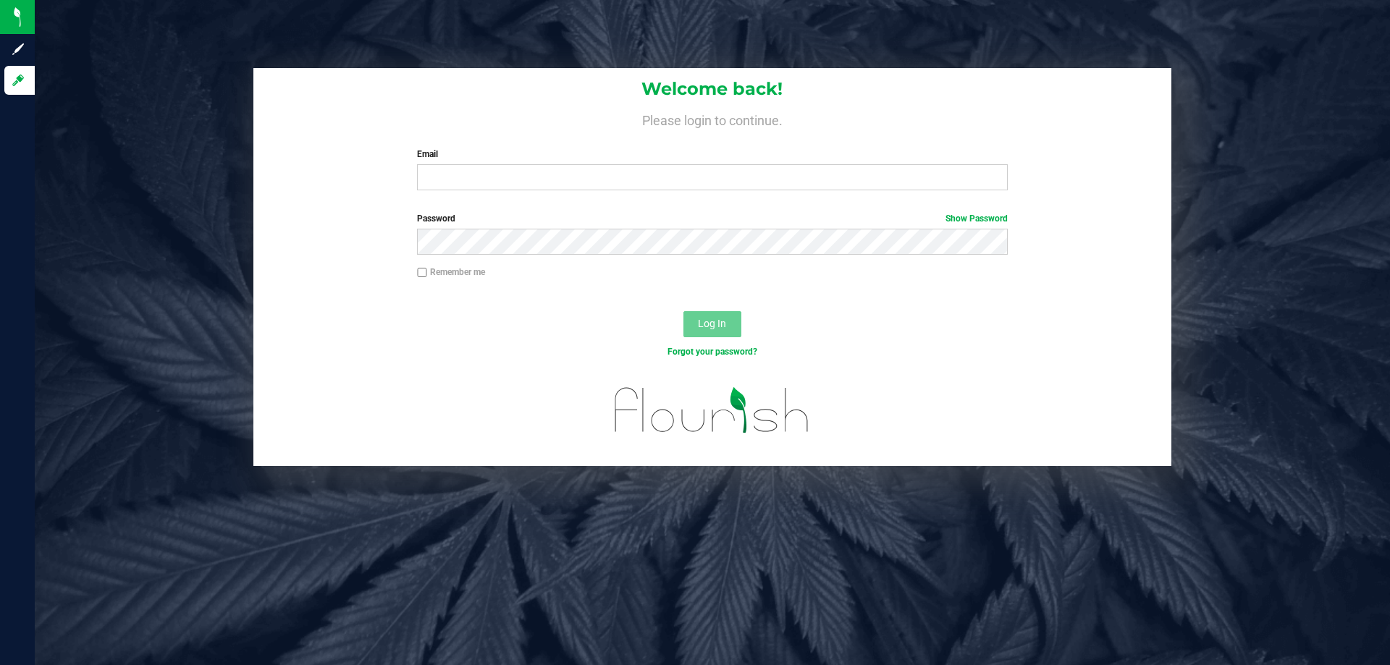
type input "[EMAIL_ADDRESS][DOMAIN_NAME]"
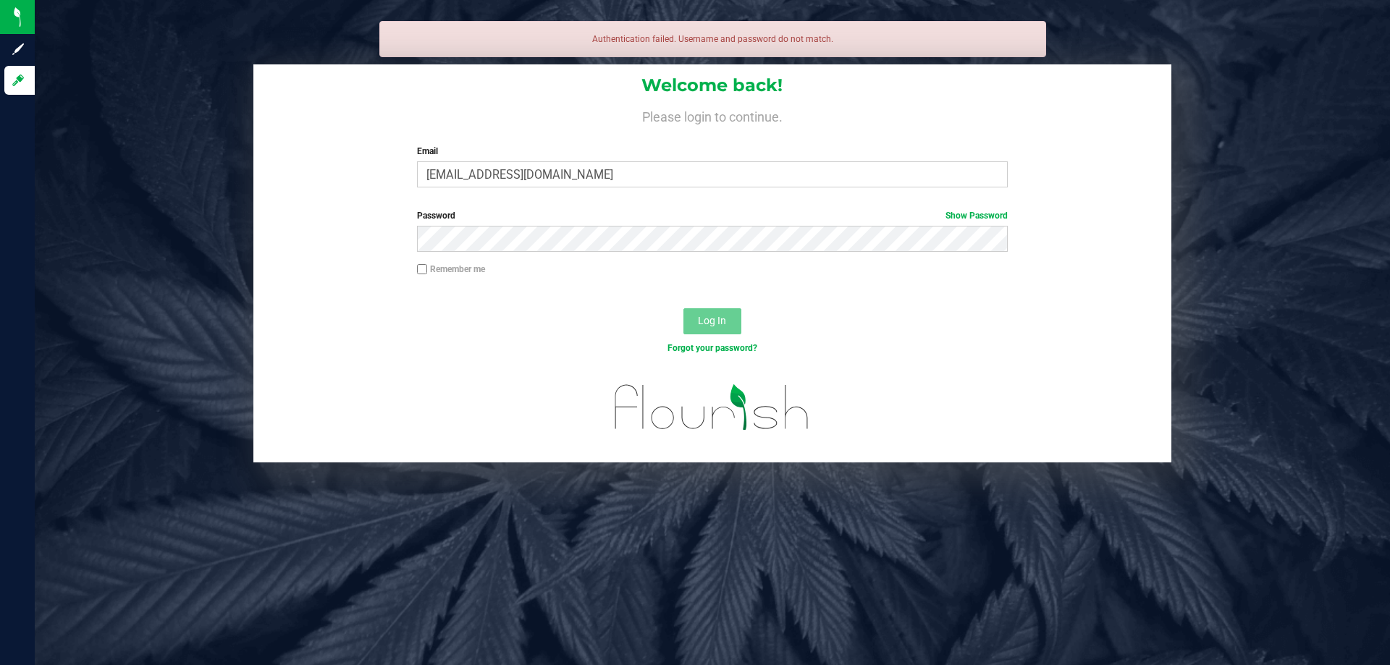
click at [610, 224] on div "Password Show Password" at bounding box center [712, 230] width 612 height 43
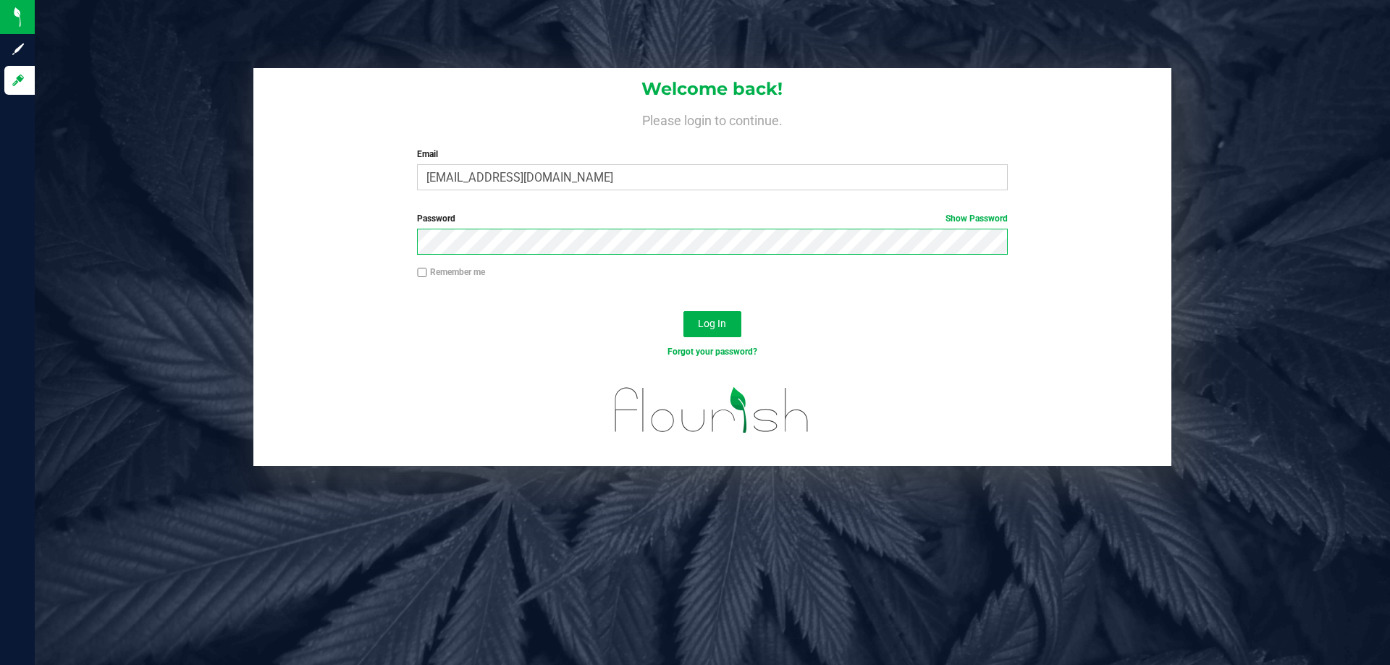
click at [683, 311] on button "Log In" at bounding box center [712, 324] width 58 height 26
